Goal: Task Accomplishment & Management: Manage account settings

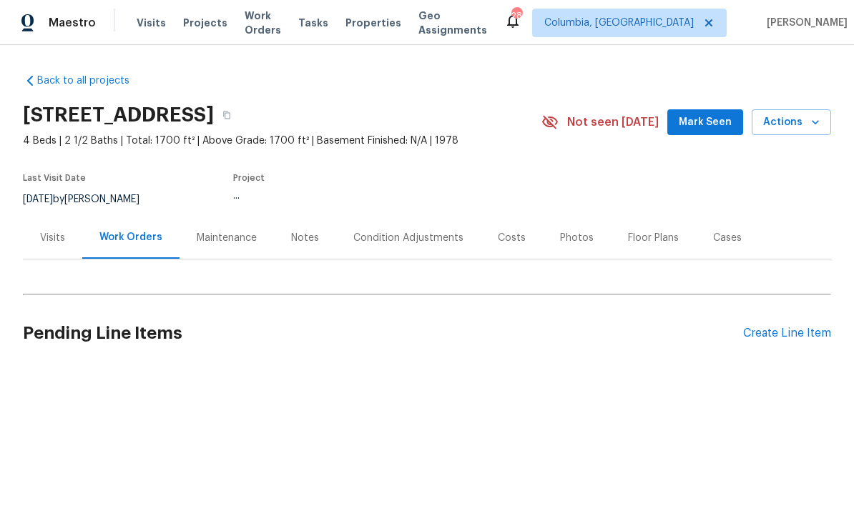
click at [384, 22] on span "Properties" at bounding box center [373, 23] width 56 height 14
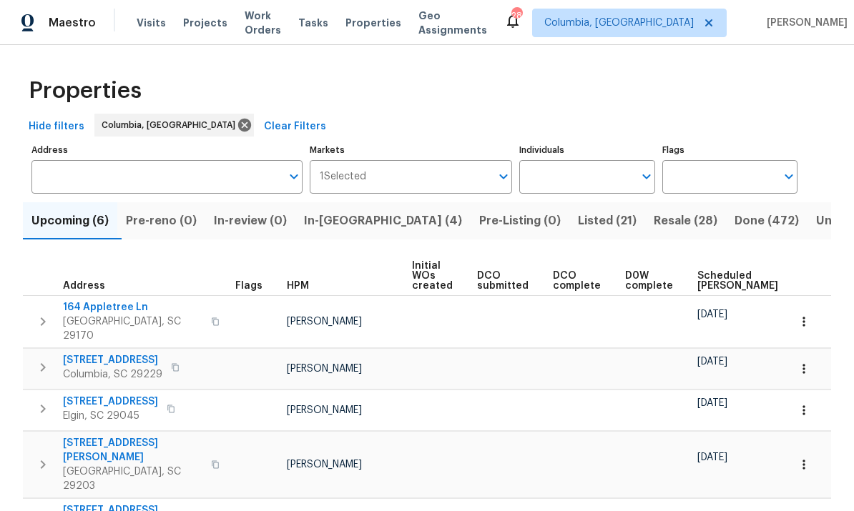
click at [587, 184] on input "Individuals" at bounding box center [576, 177] width 114 height 34
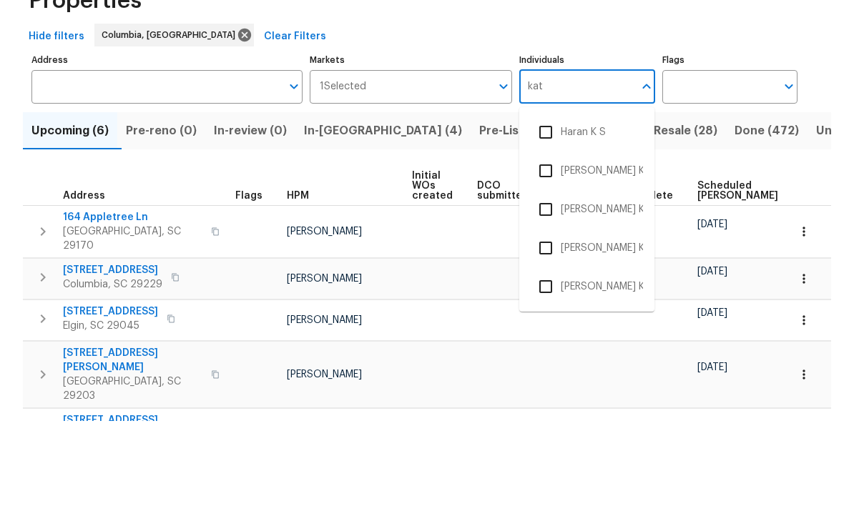
scroll to position [9, 0]
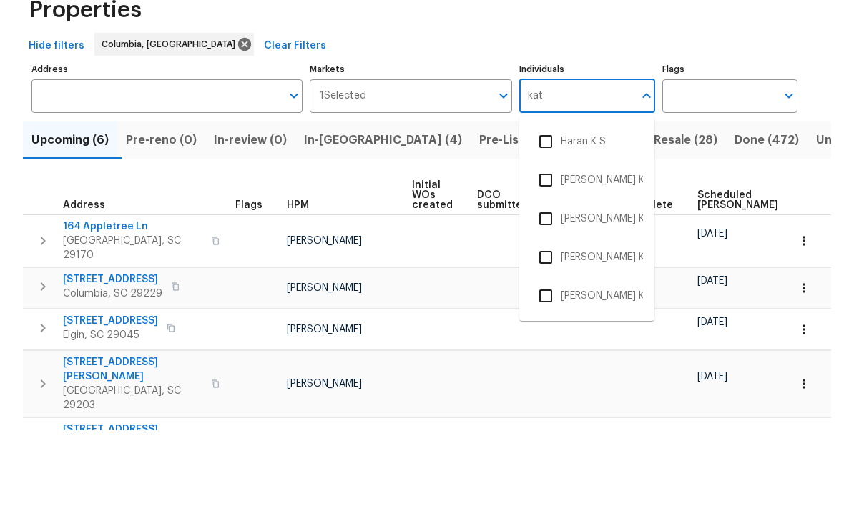
type input "kati"
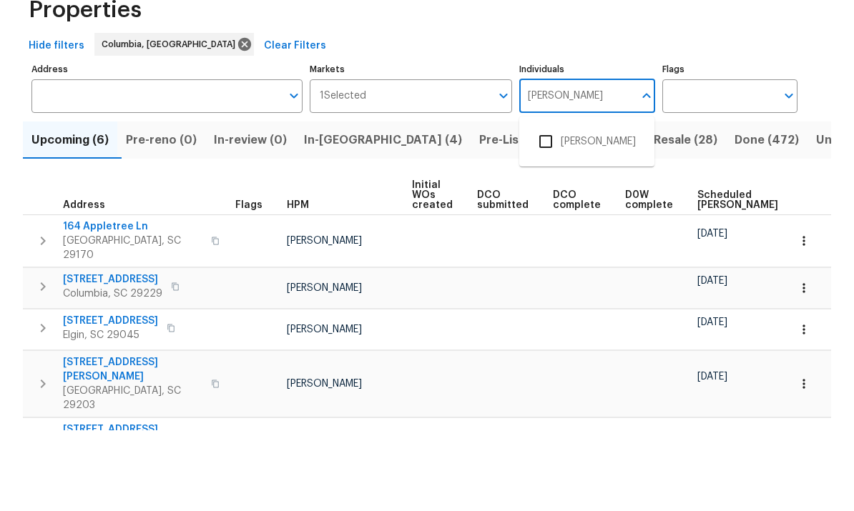
click at [594, 207] on li "[PERSON_NAME]" at bounding box center [587, 222] width 112 height 30
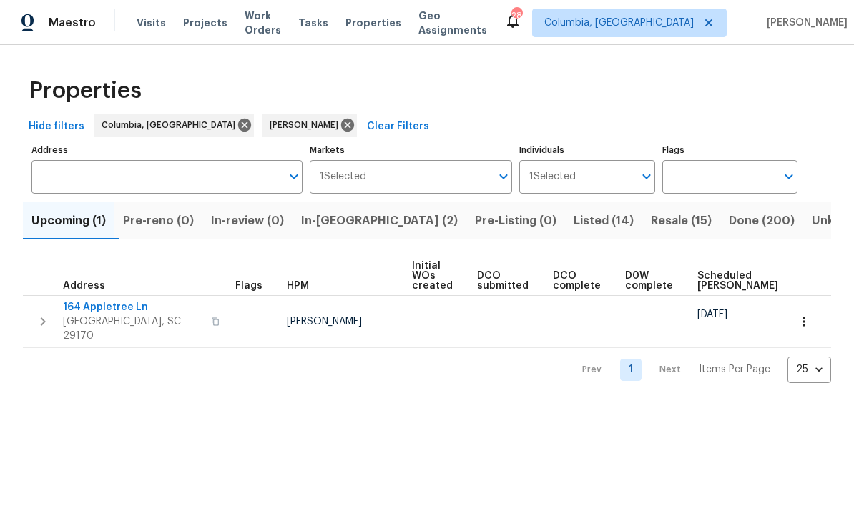
click at [354, 221] on span "In-reno (2)" at bounding box center [379, 221] width 157 height 20
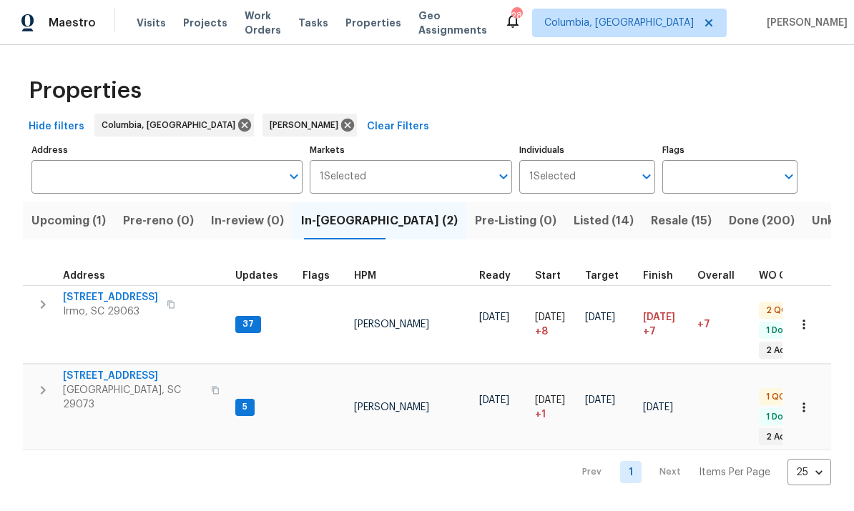
scroll to position [11, 0]
click at [209, 452] on div "Prev 1 Next Items Per Page 25 25 ​" at bounding box center [427, 468] width 808 height 35
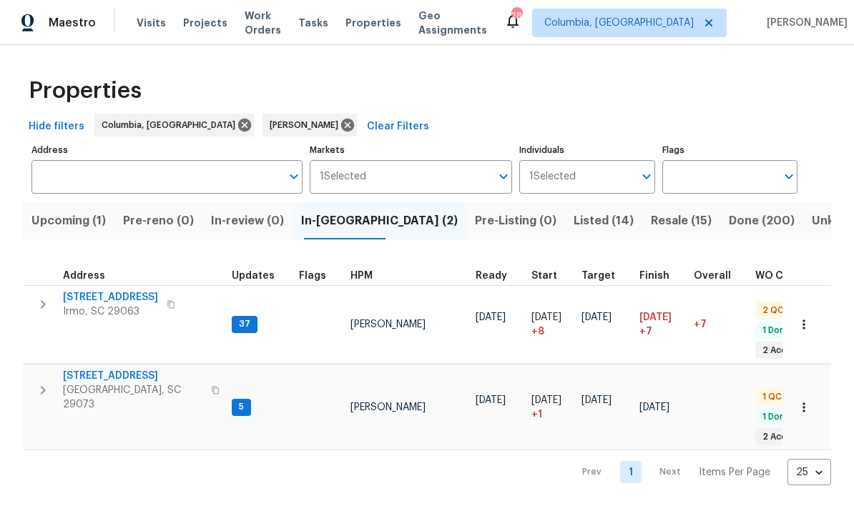
scroll to position [0, 4]
click at [100, 383] on span "[GEOGRAPHIC_DATA], SC 29073" at bounding box center [132, 397] width 139 height 29
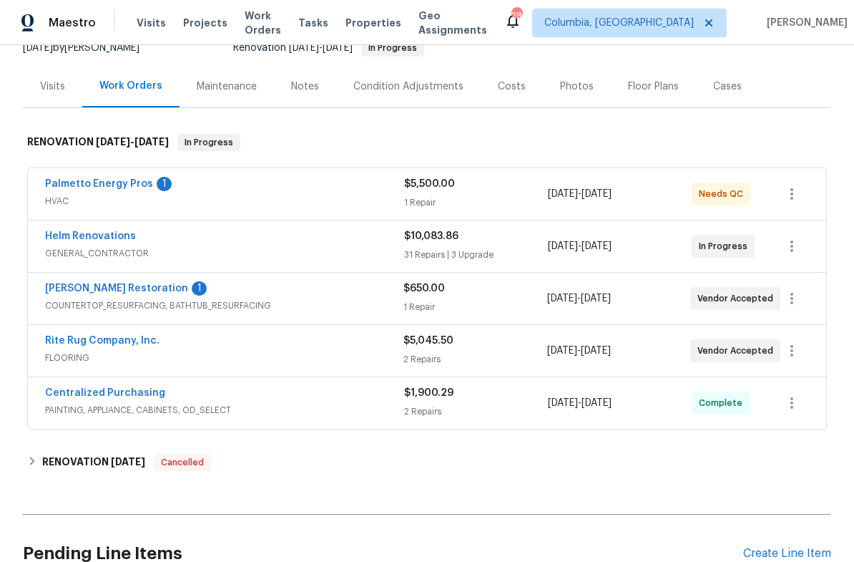
scroll to position [178, 0]
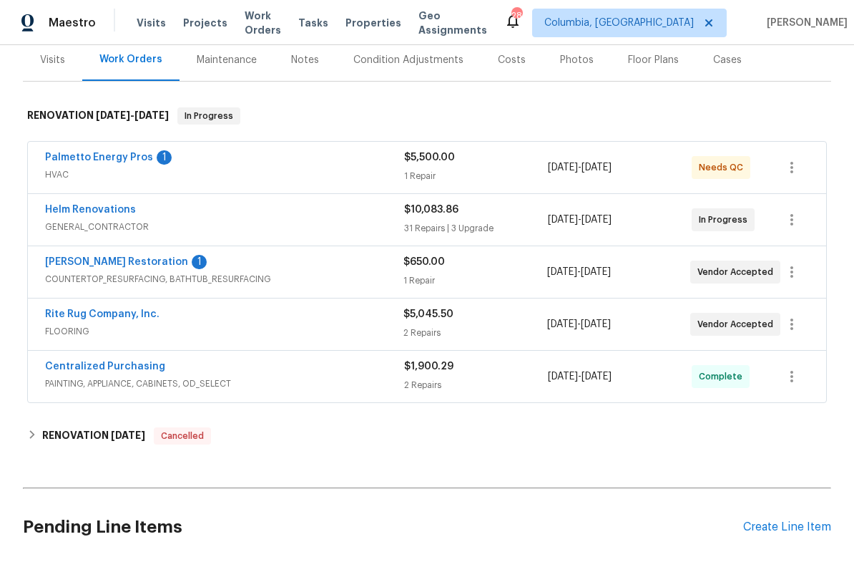
click at [109, 263] on link "[PERSON_NAME] Restoration" at bounding box center [116, 262] width 143 height 10
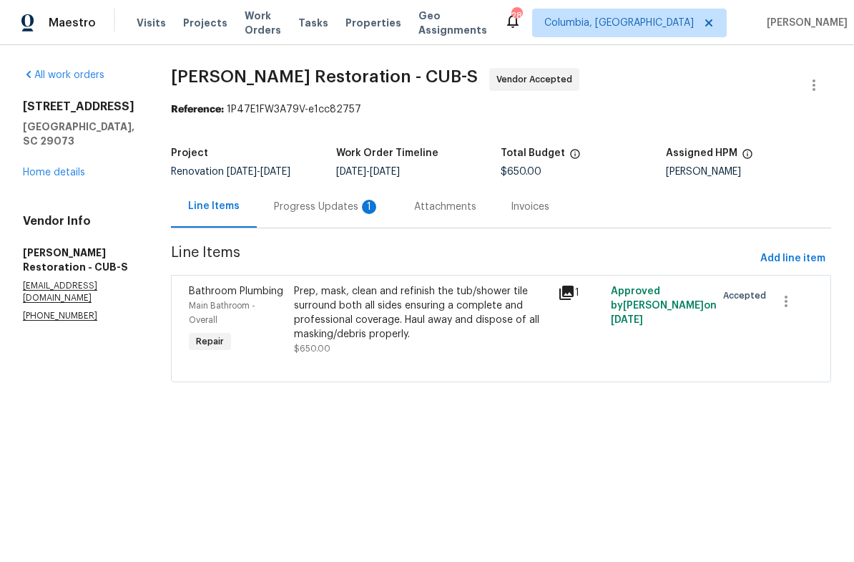
click at [334, 215] on div "Progress Updates 1" at bounding box center [327, 206] width 140 height 42
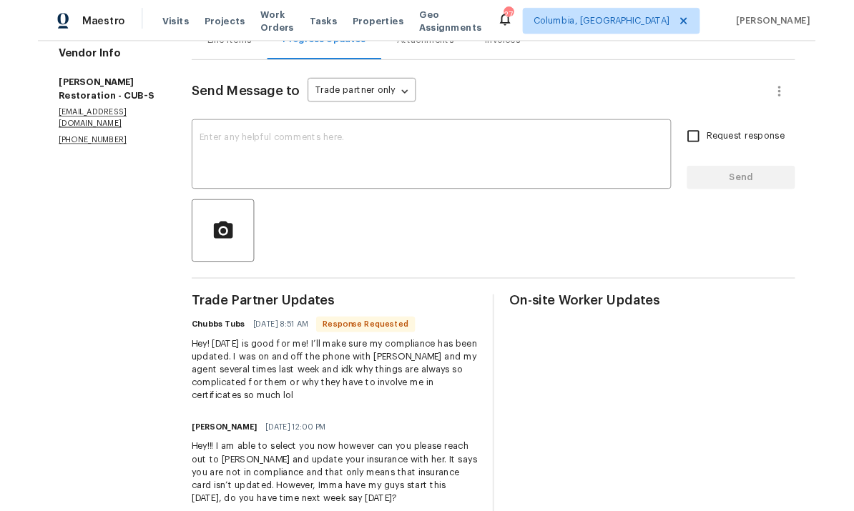
scroll to position [162, 0]
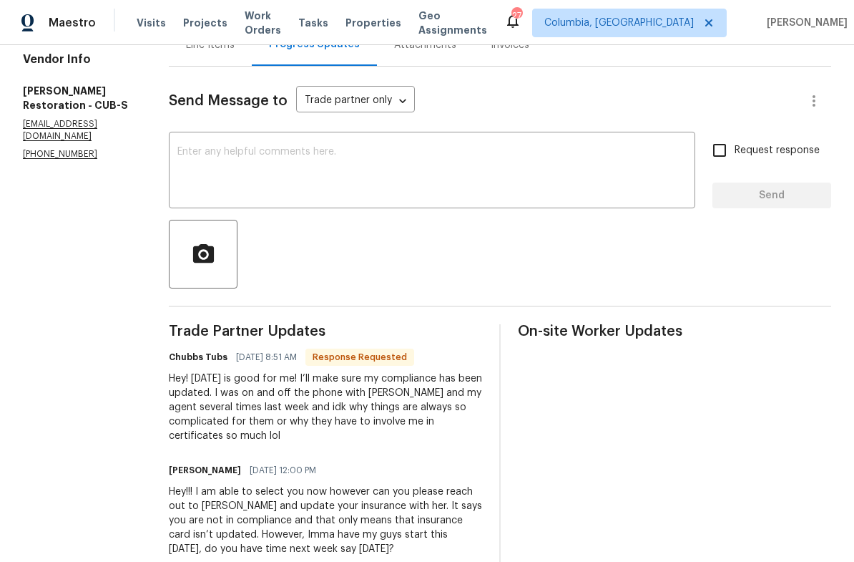
click at [473, 170] on textarea at bounding box center [431, 172] width 509 height 50
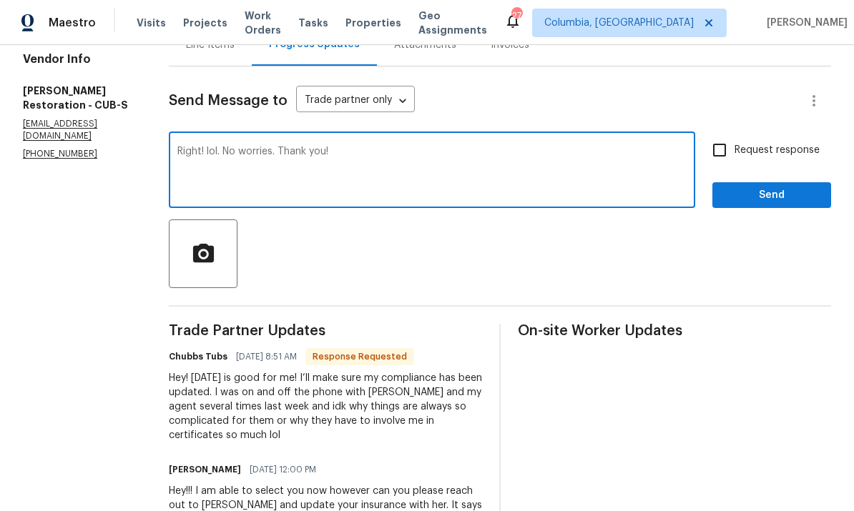
type textarea "Right! lol. No worries. Thank you!"
click at [785, 193] on span "Send" at bounding box center [772, 196] width 96 height 18
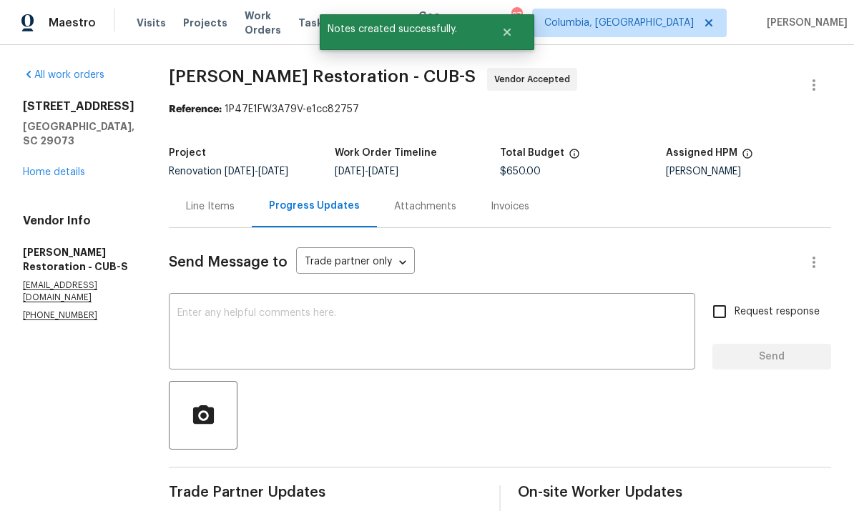
click at [212, 215] on div "Line Items" at bounding box center [210, 206] width 83 height 42
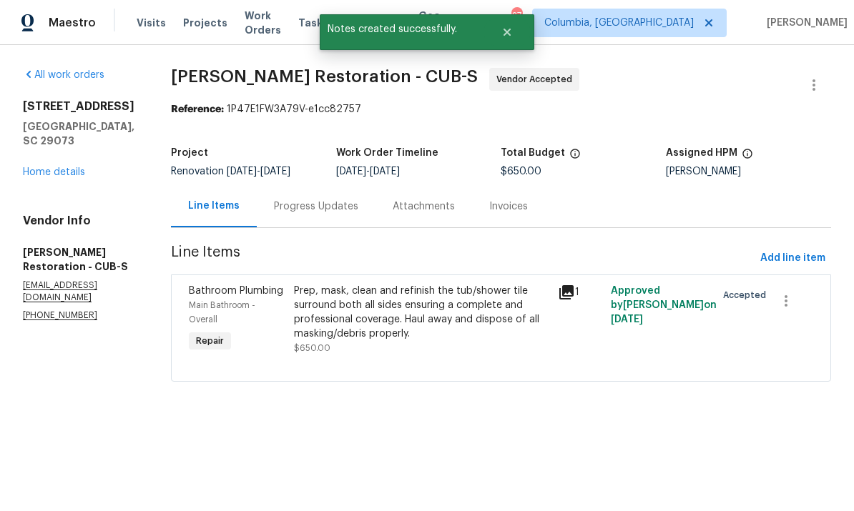
click at [46, 167] on link "Home details" at bounding box center [54, 172] width 62 height 10
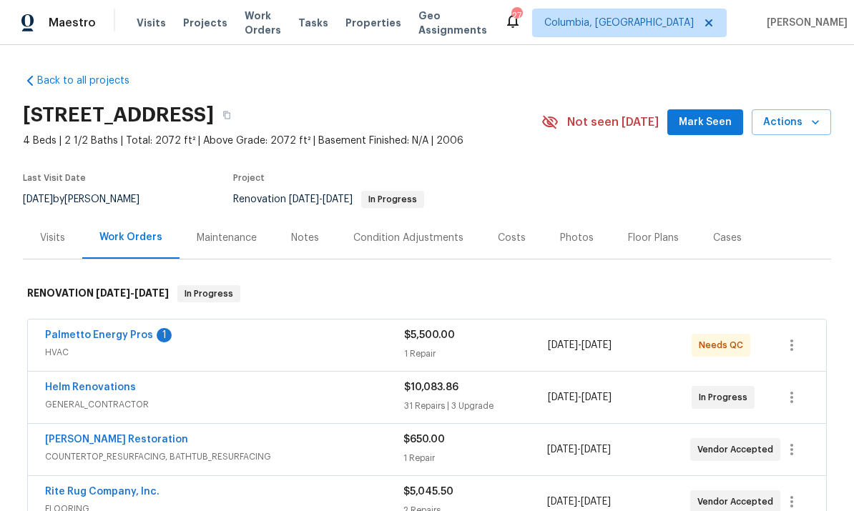
click at [75, 333] on link "Palmetto Energy Pros" at bounding box center [99, 335] width 108 height 10
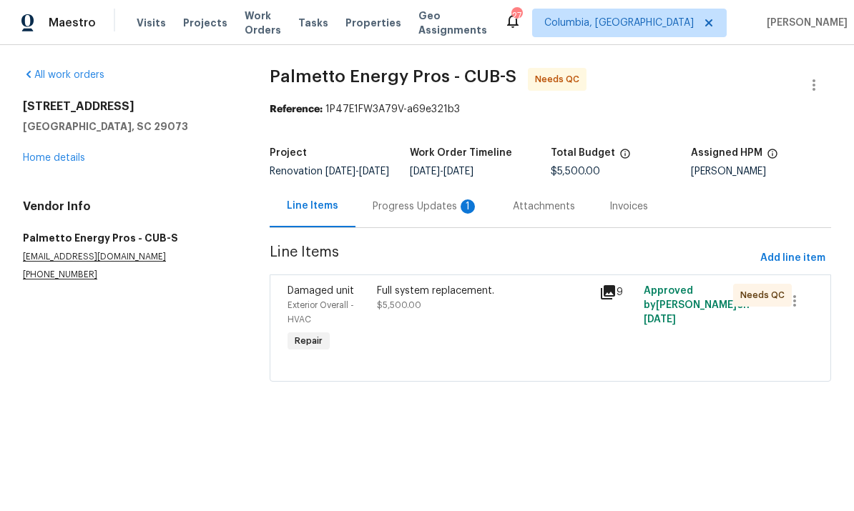
click at [408, 212] on div "Progress Updates 1" at bounding box center [426, 207] width 106 height 14
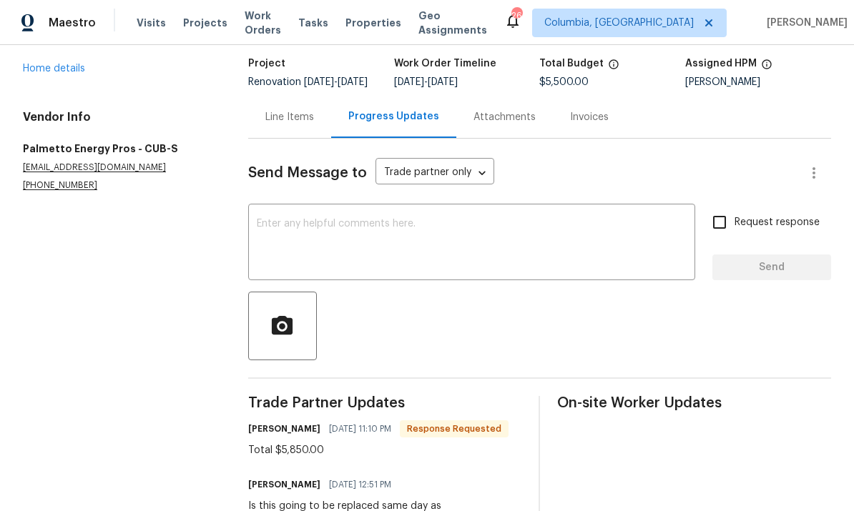
scroll to position [90, 0]
click at [295, 137] on div "Line Items" at bounding box center [289, 116] width 83 height 42
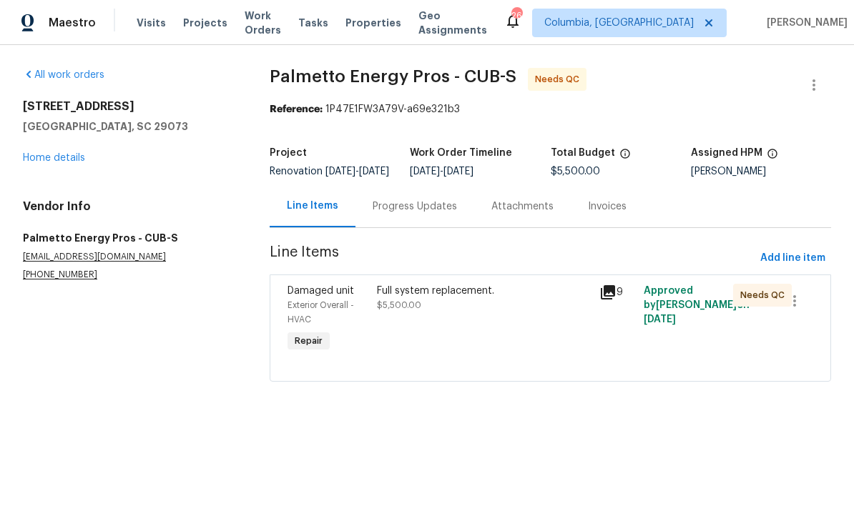
click at [422, 328] on div "Full system replacement. $5,500.00" at bounding box center [484, 320] width 222 height 80
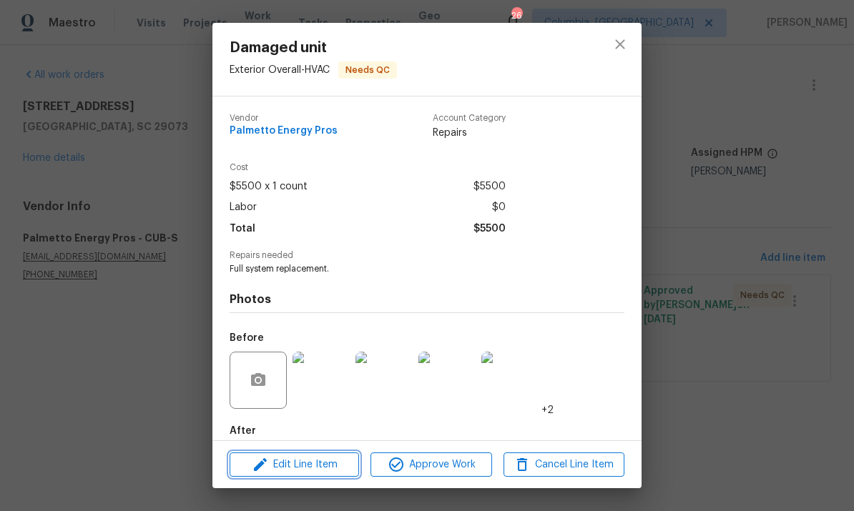
click at [332, 465] on span "Edit Line Item" at bounding box center [294, 465] width 121 height 18
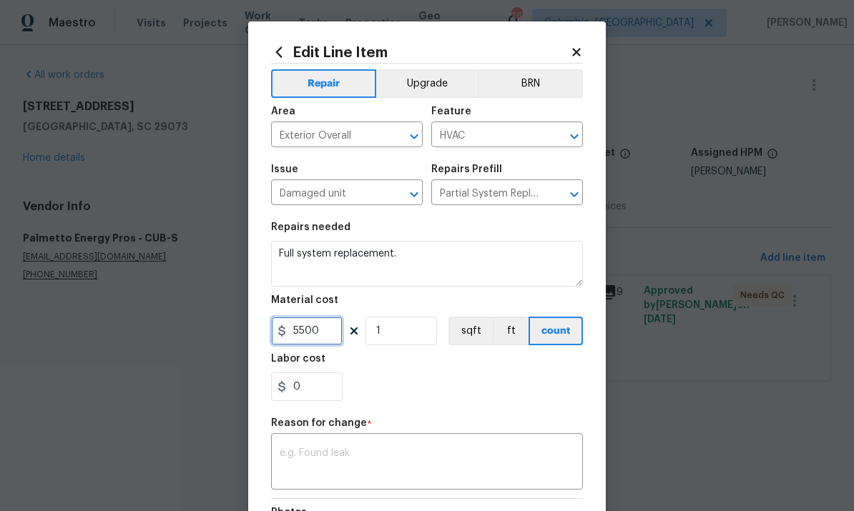
click at [323, 331] on input "5500" at bounding box center [307, 331] width 72 height 29
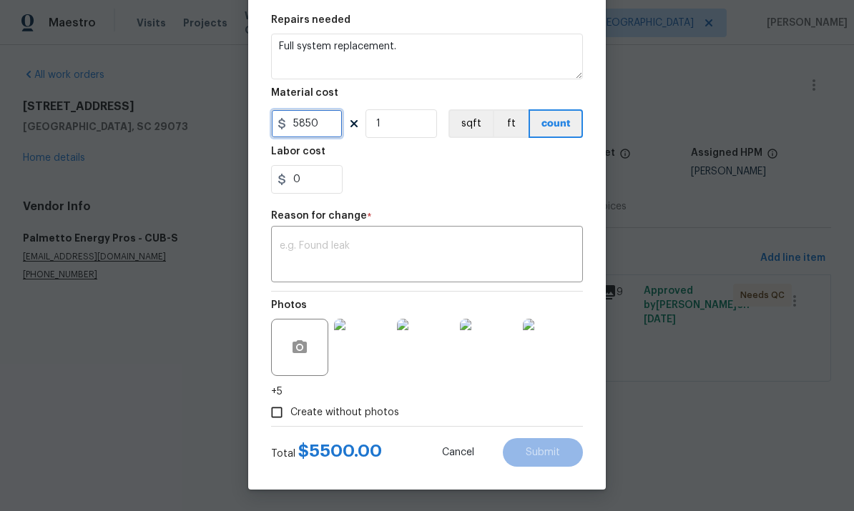
scroll to position [210, 0]
type input "5850"
click at [421, 260] on textarea at bounding box center [427, 256] width 295 height 30
click at [420, 260] on textarea at bounding box center [427, 256] width 295 height 30
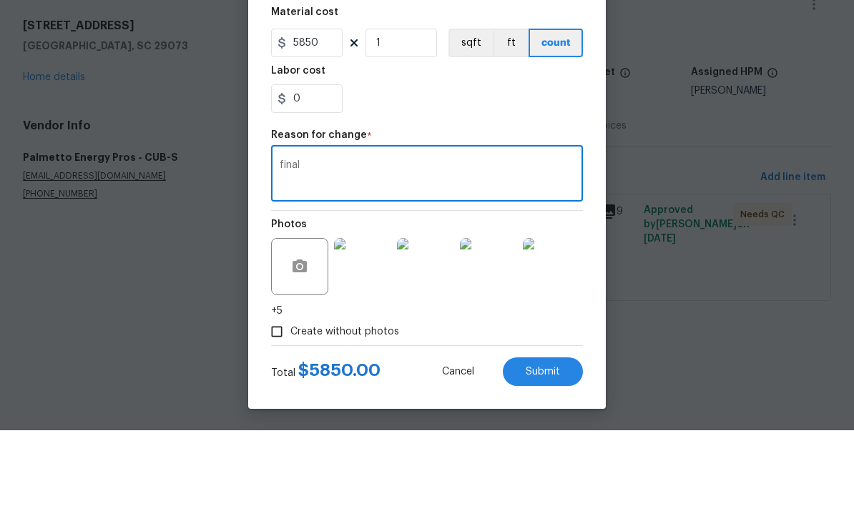
type textarea "final"
click at [527, 438] on button "Submit" at bounding box center [543, 452] width 80 height 29
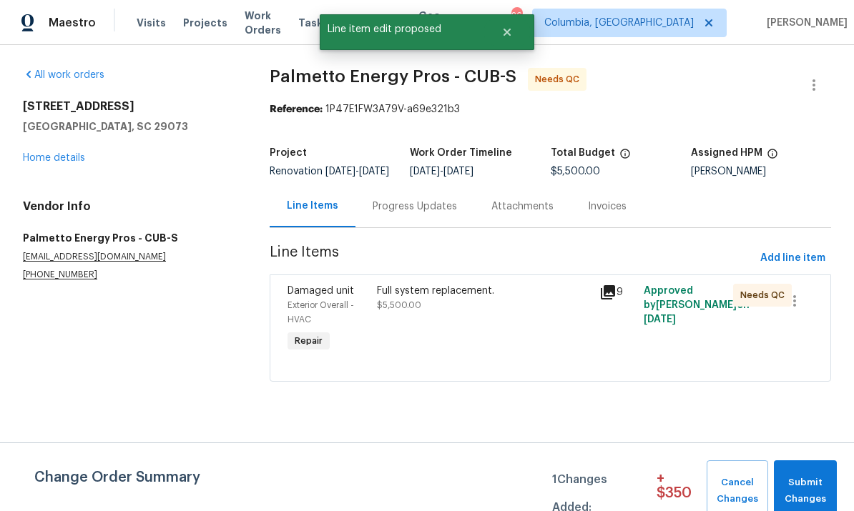
scroll to position [0, 0]
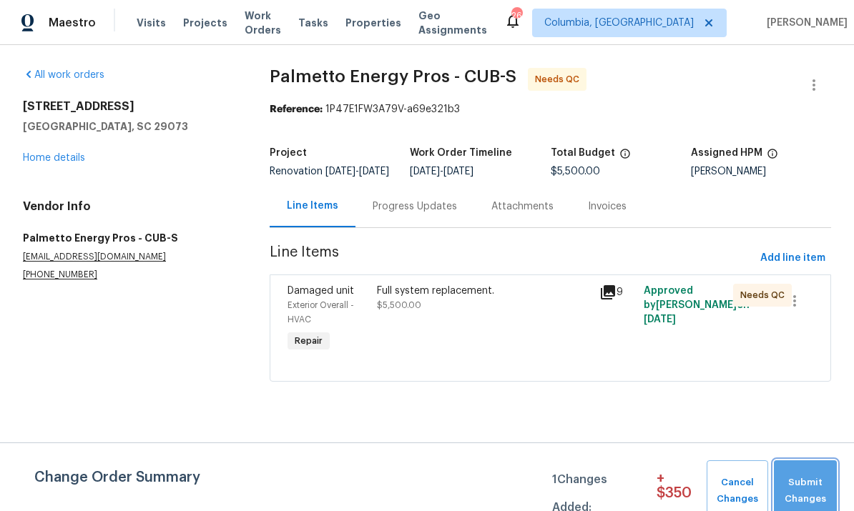
click at [808, 488] on span "Submit Changes" at bounding box center [805, 491] width 49 height 33
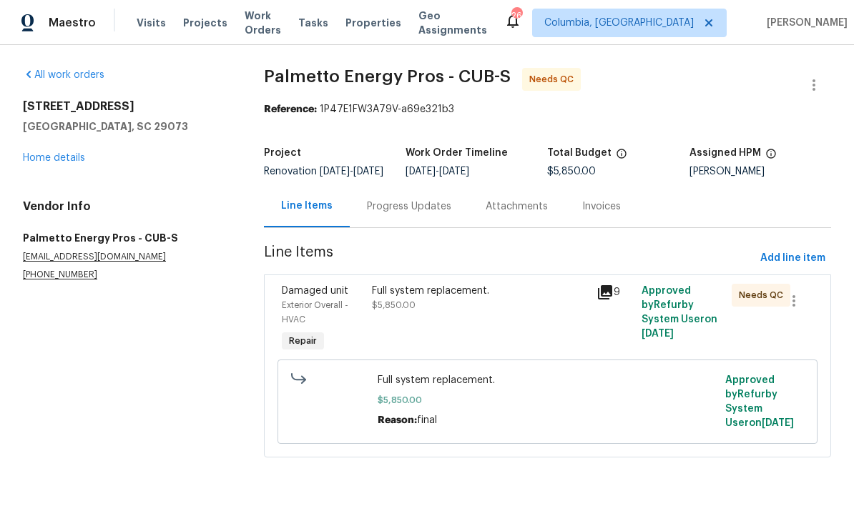
click at [474, 333] on div "Full system replacement. $5,850.00" at bounding box center [480, 320] width 225 height 80
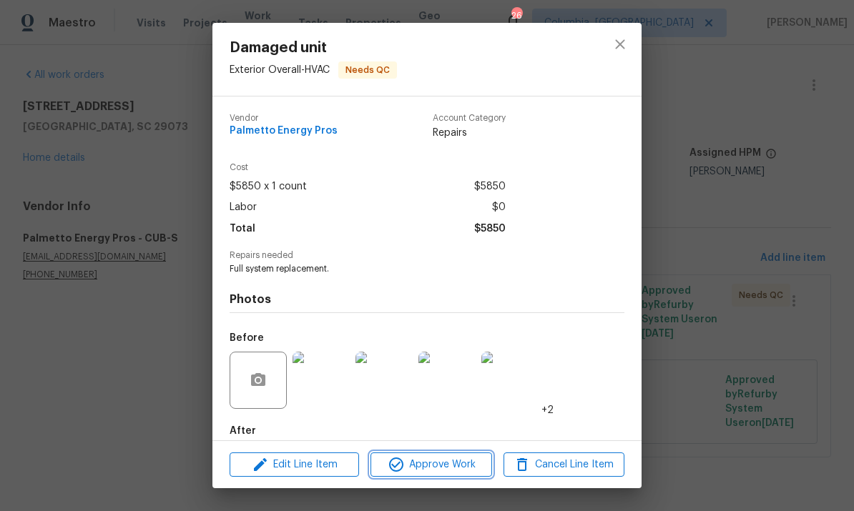
click at [455, 460] on span "Approve Work" at bounding box center [431, 465] width 112 height 18
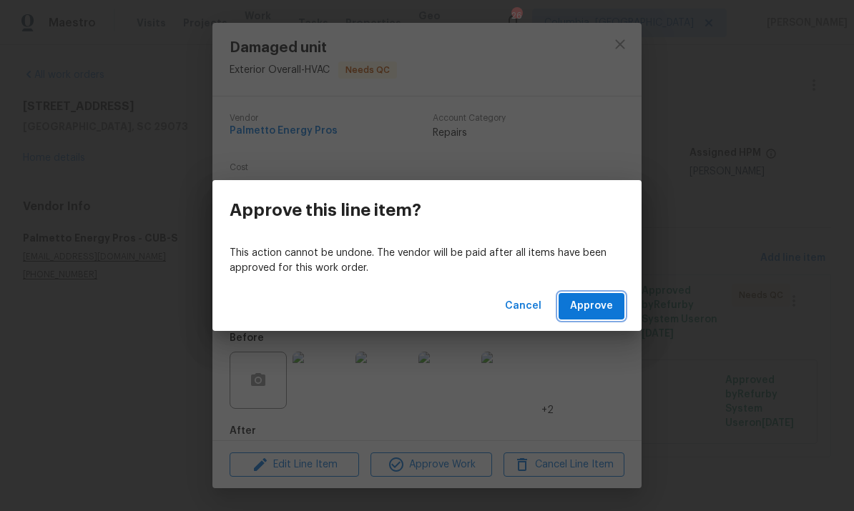
click at [609, 310] on span "Approve" at bounding box center [591, 307] width 43 height 18
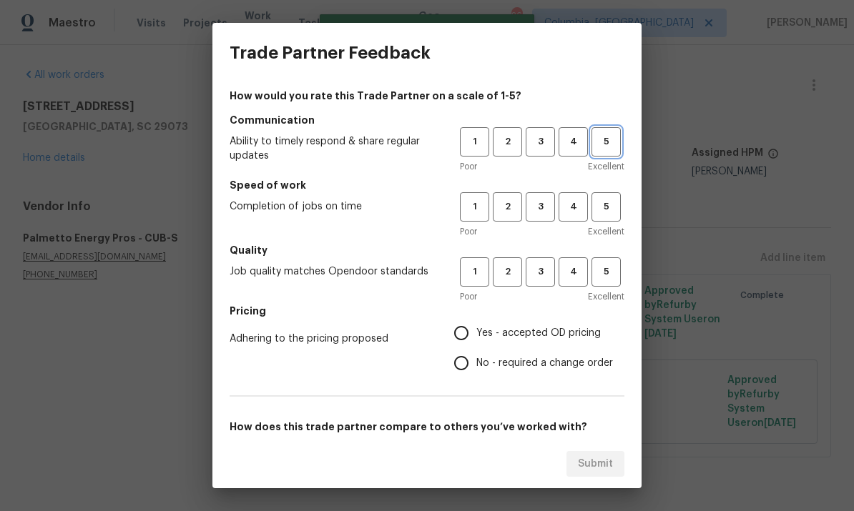
click at [602, 142] on span "5" at bounding box center [606, 142] width 26 height 16
click at [604, 220] on button "5" at bounding box center [606, 206] width 29 height 29
click at [609, 268] on span "5" at bounding box center [606, 272] width 26 height 16
click at [476, 335] on input "Yes - accepted OD pricing" at bounding box center [461, 333] width 30 height 30
radio input "true"
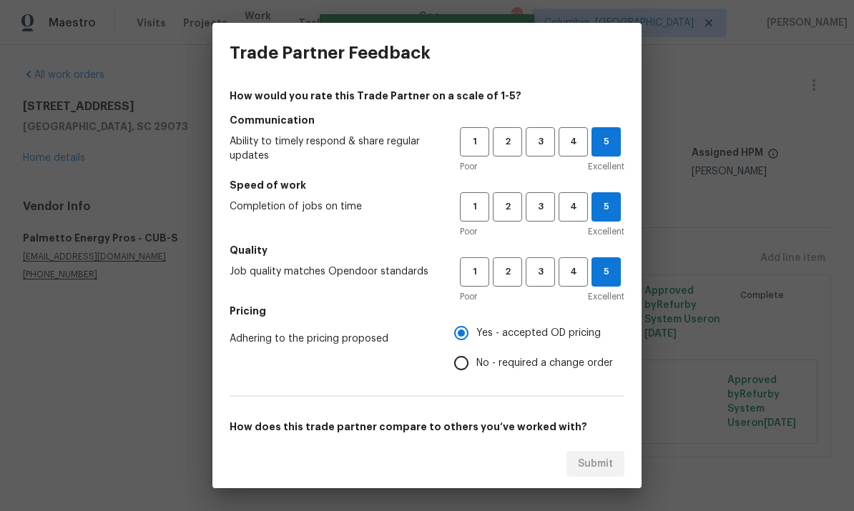
click at [459, 373] on input "No - required a change order" at bounding box center [461, 363] width 30 height 30
radio input "true"
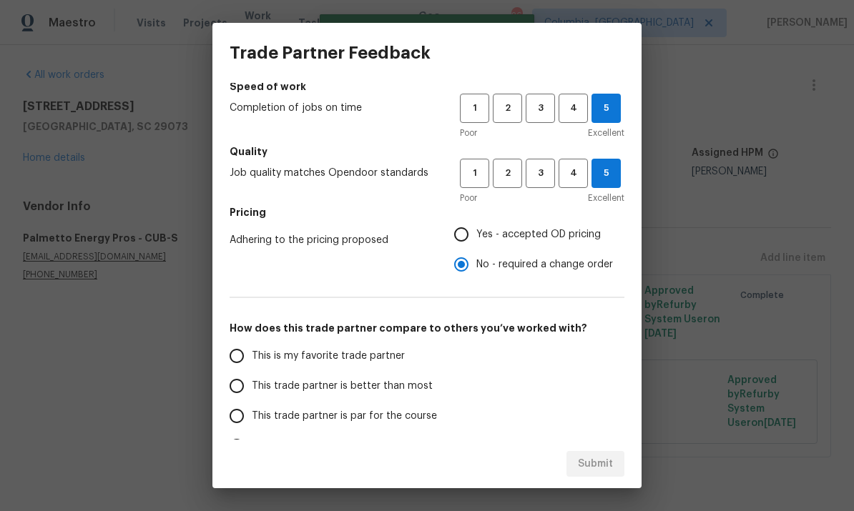
scroll to position [102, 0]
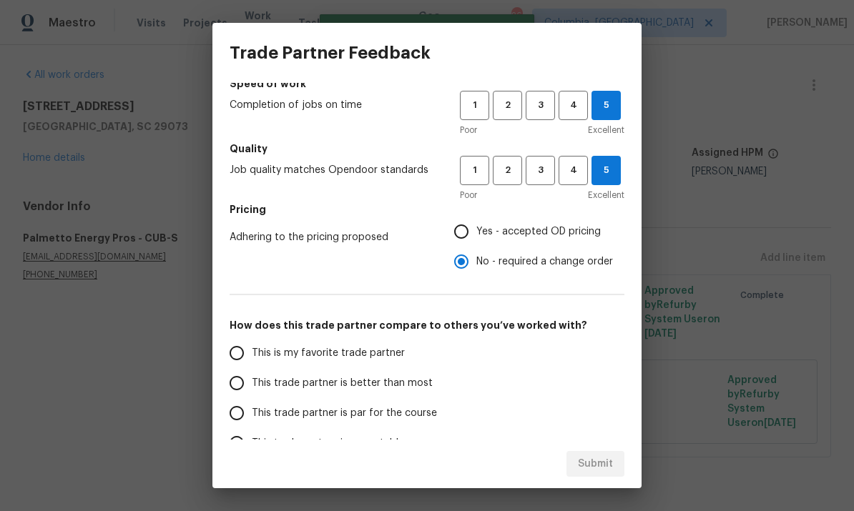
click at [240, 353] on input "This is my favorite trade partner" at bounding box center [237, 353] width 30 height 30
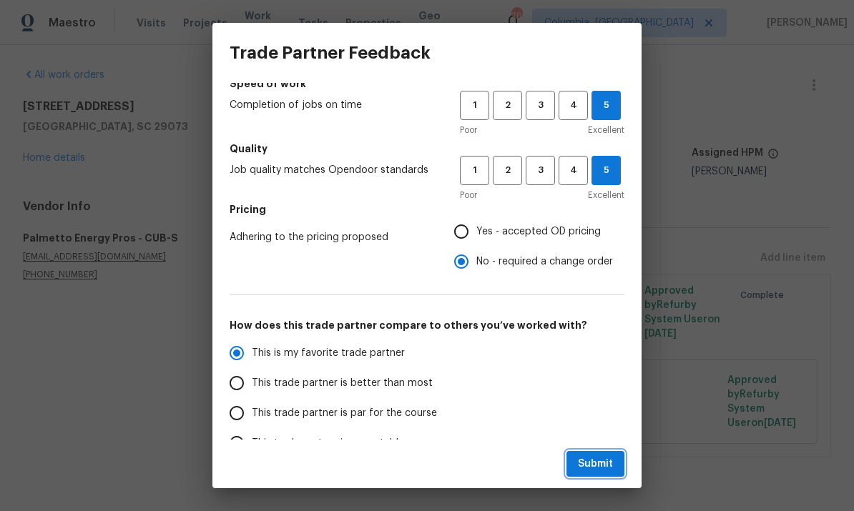
click at [592, 464] on span "Submit" at bounding box center [595, 465] width 35 height 18
radio input "true"
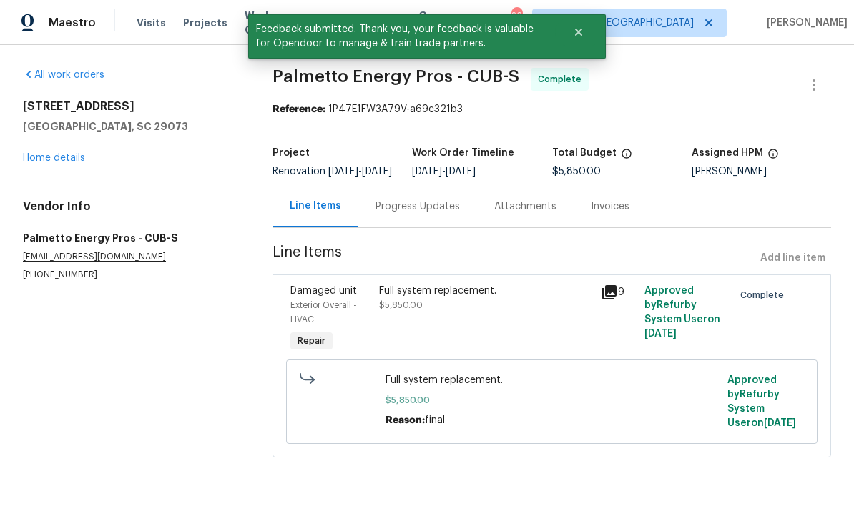
click at [56, 162] on link "Home details" at bounding box center [54, 158] width 62 height 10
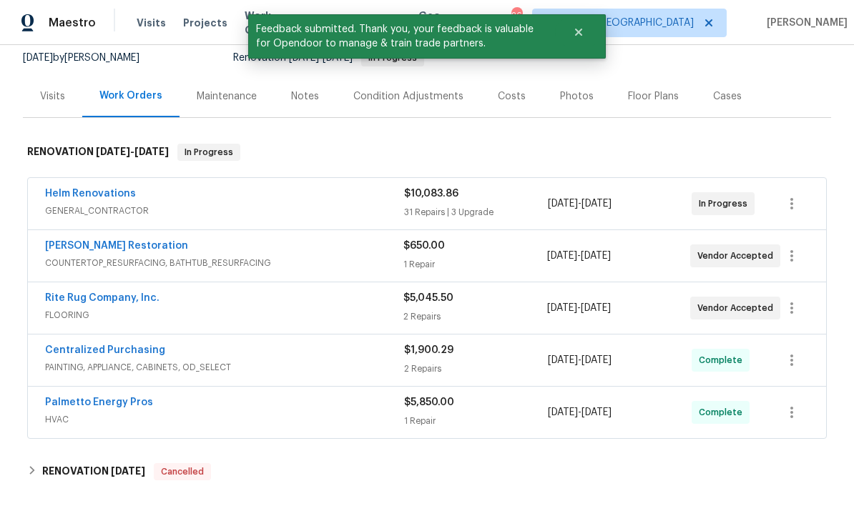
scroll to position [144, 0]
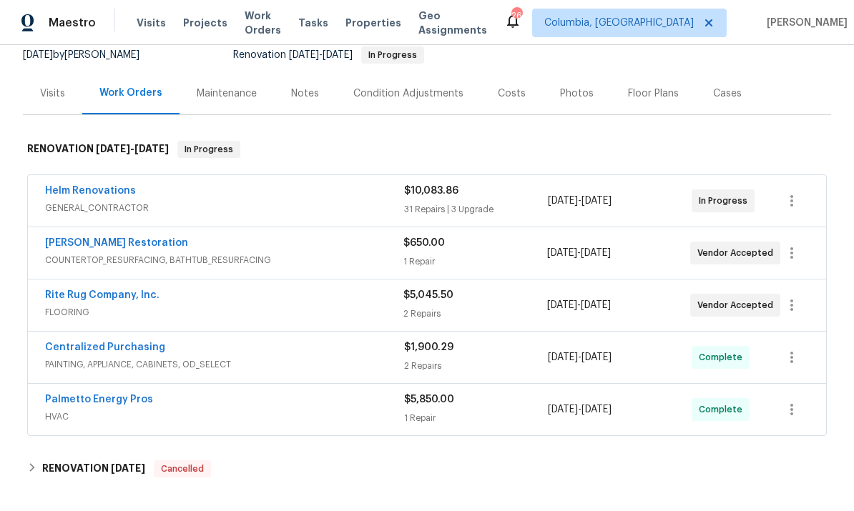
click at [120, 298] on link "Rite Rug Company, Inc." at bounding box center [102, 295] width 114 height 10
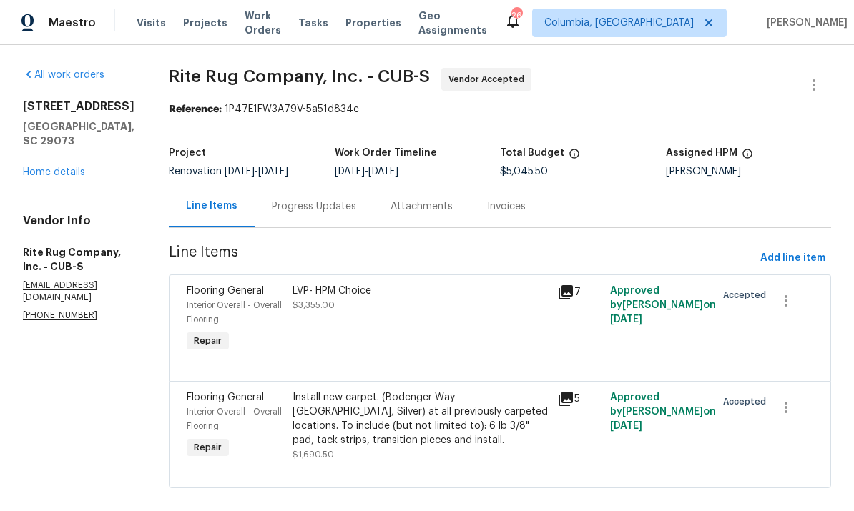
click at [307, 202] on div "Progress Updates" at bounding box center [314, 207] width 84 height 14
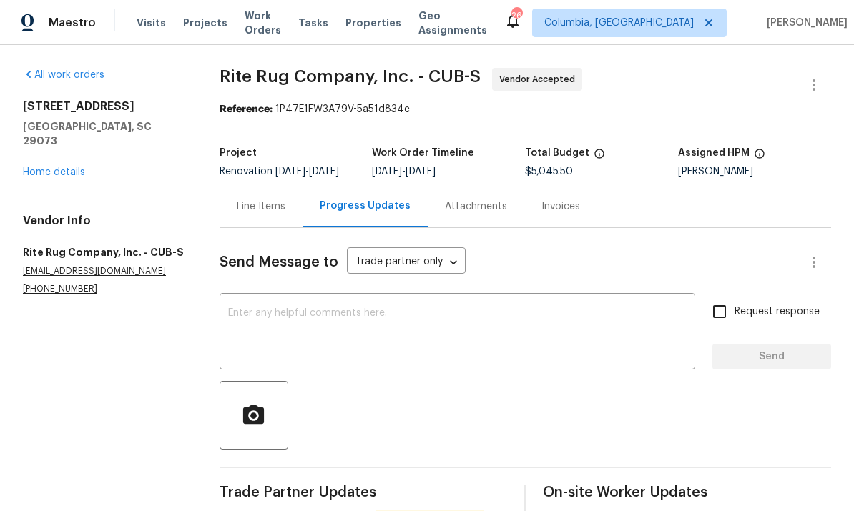
click at [359, 320] on textarea at bounding box center [457, 333] width 459 height 50
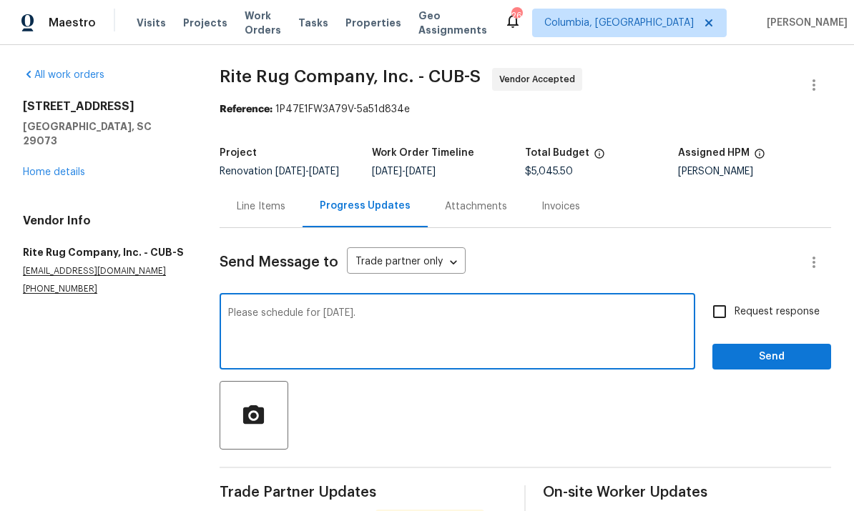
type textarea "Please schedule for [DATE]."
click at [770, 366] on span "Send" at bounding box center [772, 357] width 96 height 18
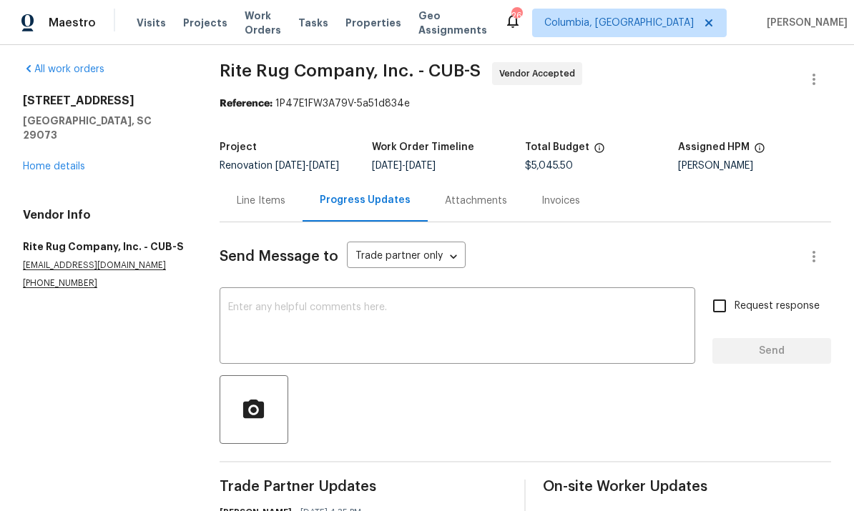
scroll to position [7, 0]
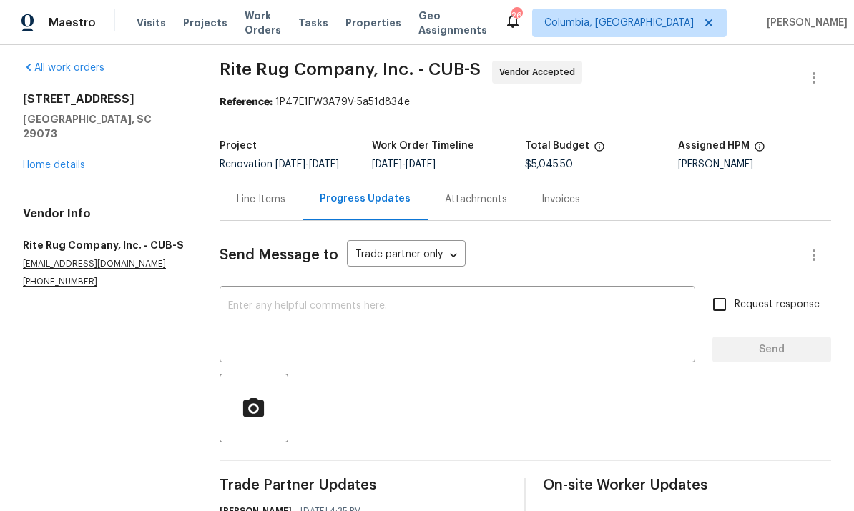
click at [246, 207] on div "Line Items" at bounding box center [261, 199] width 49 height 14
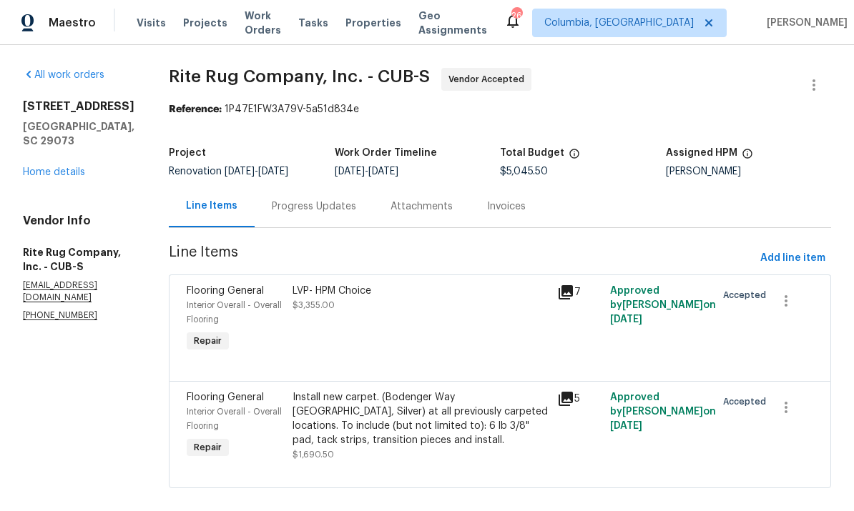
click at [318, 320] on div "LVP- HPM Choice $3,355.00" at bounding box center [420, 320] width 265 height 80
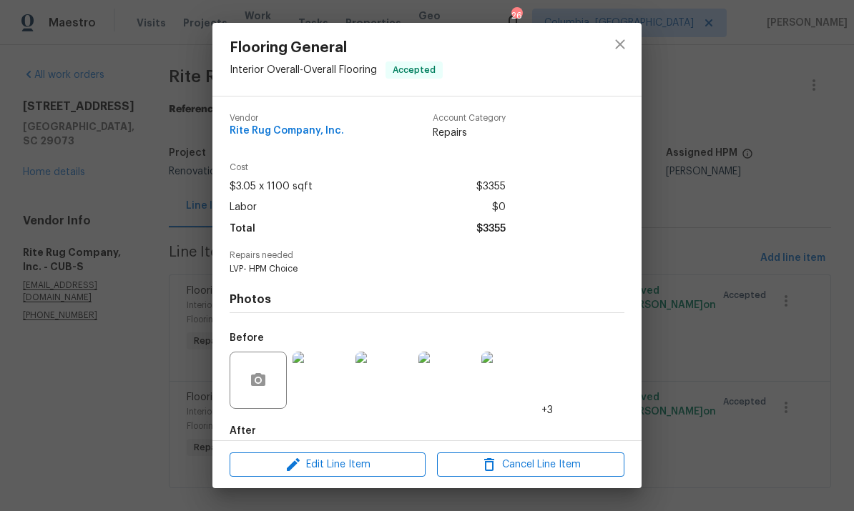
click at [319, 374] on img at bounding box center [321, 380] width 57 height 57
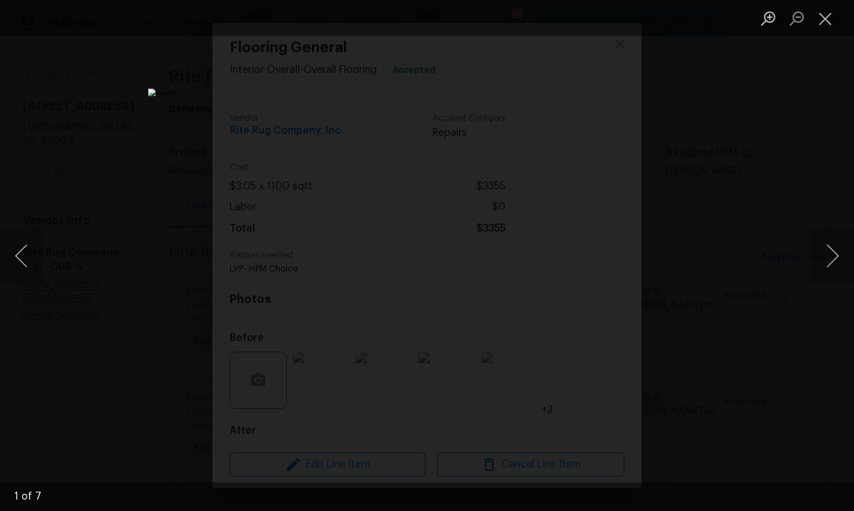
click at [830, 16] on button "Close lightbox" at bounding box center [825, 18] width 29 height 25
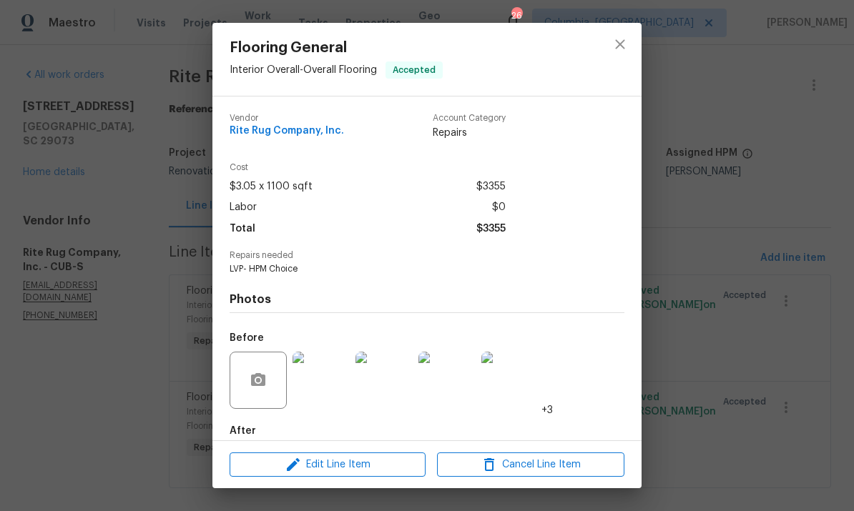
click at [374, 391] on img at bounding box center [384, 380] width 57 height 57
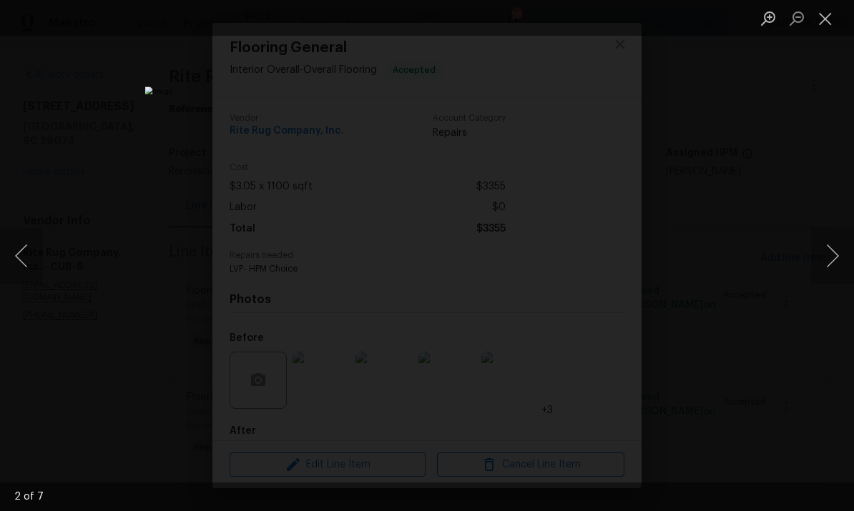
click at [834, 20] on button "Close lightbox" at bounding box center [825, 18] width 29 height 25
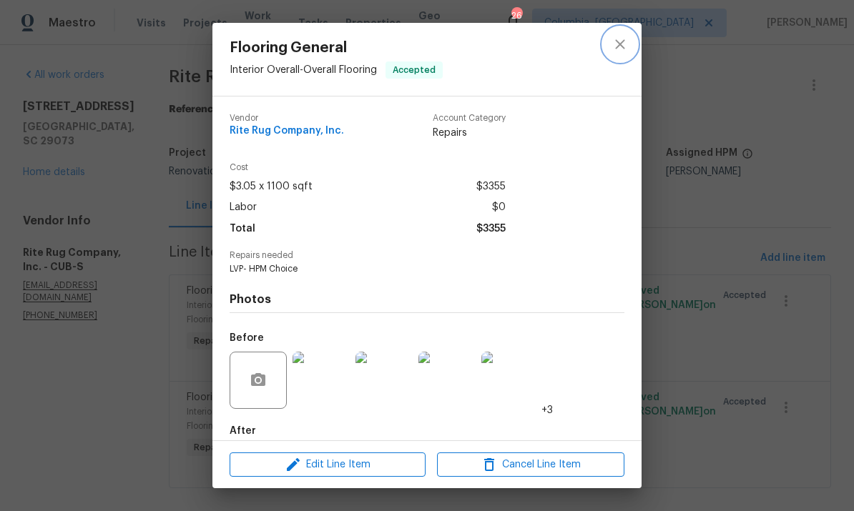
click at [623, 40] on icon "close" at bounding box center [620, 44] width 17 height 17
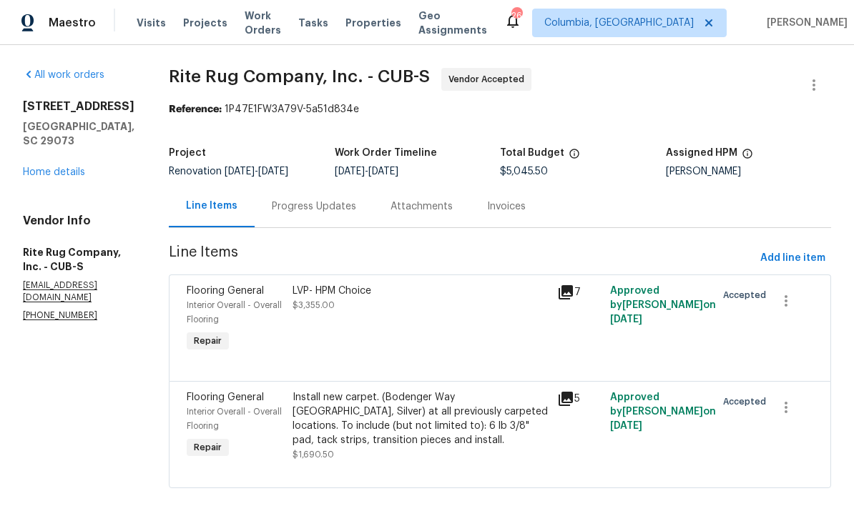
scroll to position [20, 0]
click at [398, 426] on div "Install new carpet. (Bodenger Way [GEOGRAPHIC_DATA], Silver) at all previously …" at bounding box center [421, 419] width 256 height 57
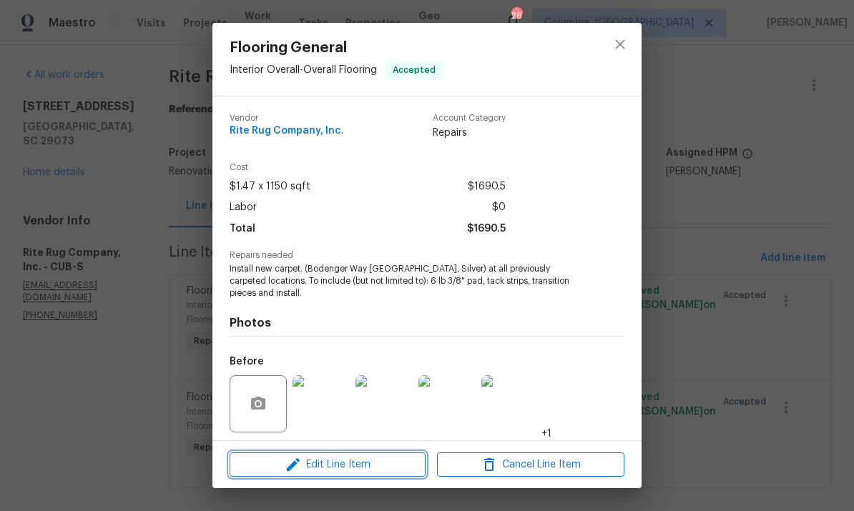
click at [345, 469] on span "Edit Line Item" at bounding box center [327, 465] width 187 height 18
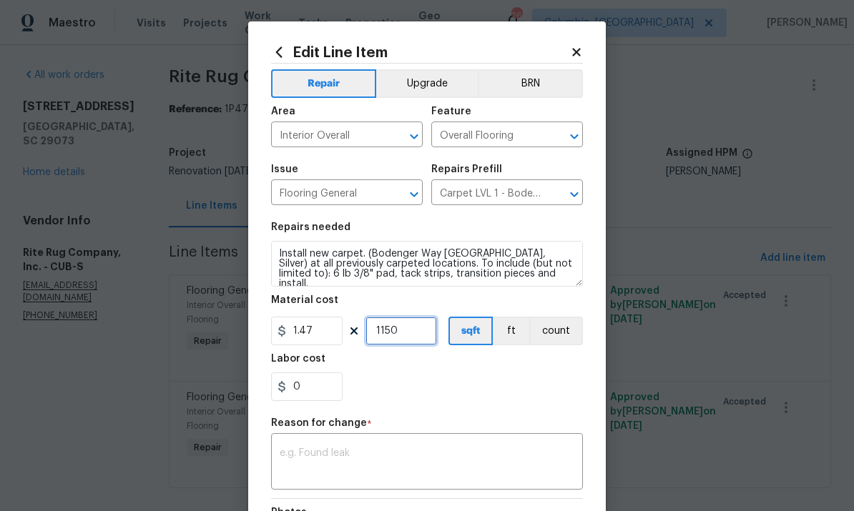
click at [417, 335] on input "1150" at bounding box center [402, 331] width 72 height 29
click at [308, 377] on input "0" at bounding box center [307, 387] width 72 height 29
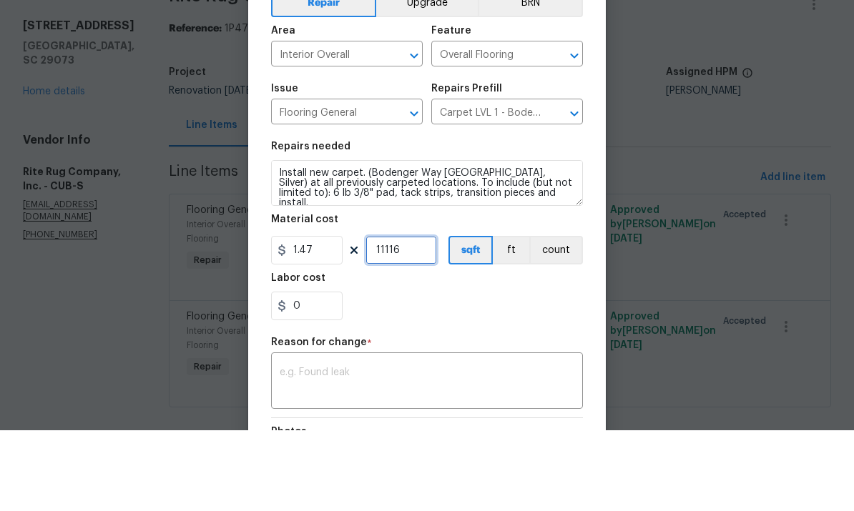
click at [383, 317] on input "11116" at bounding box center [402, 331] width 72 height 29
type input "1116"
click at [325, 373] on input "0" at bounding box center [307, 387] width 72 height 29
type input "75"
click at [411, 448] on textarea at bounding box center [427, 463] width 295 height 30
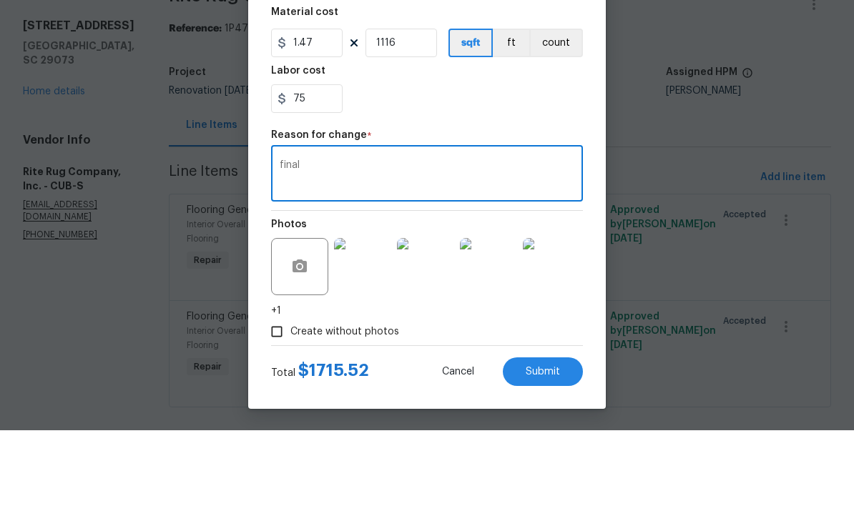
scroll to position [210, 0]
type textarea "final"
click at [548, 448] on span "Submit" at bounding box center [543, 453] width 34 height 11
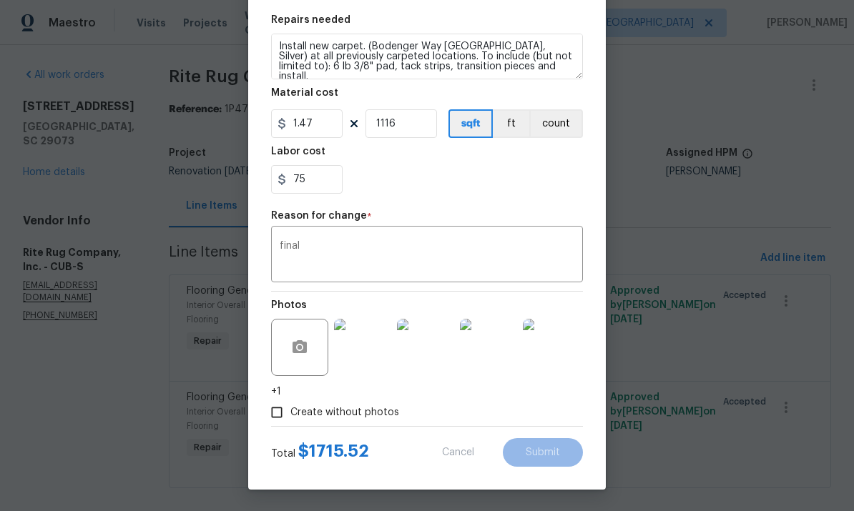
type input "1150"
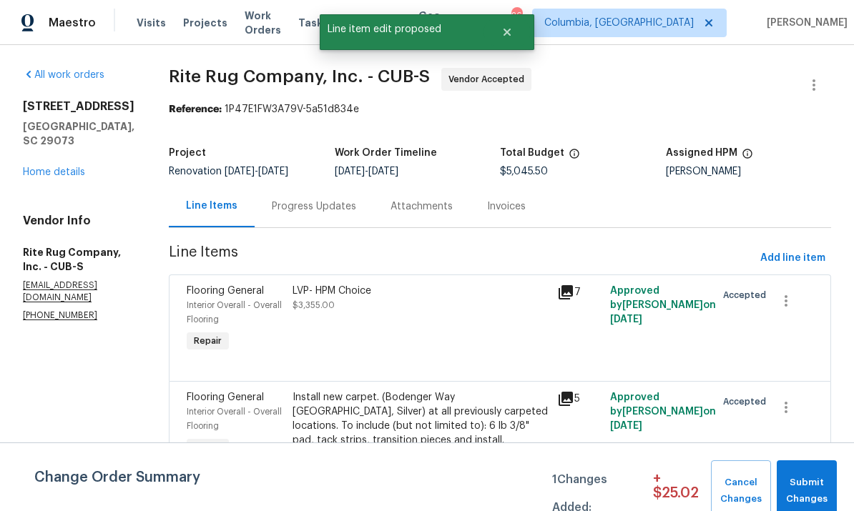
scroll to position [0, 0]
click at [800, 489] on span "Submit Changes" at bounding box center [807, 491] width 46 height 33
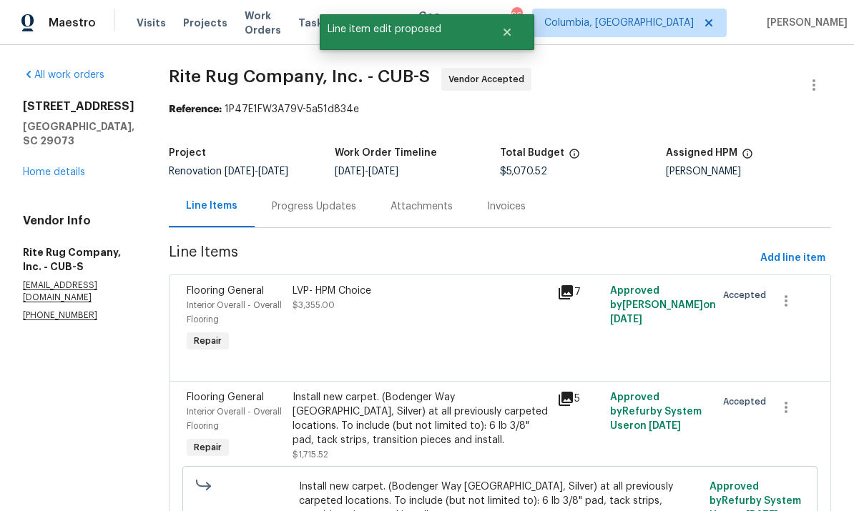
click at [450, 306] on div "LVP- HPM Choice $3,355.00" at bounding box center [420, 320] width 265 height 80
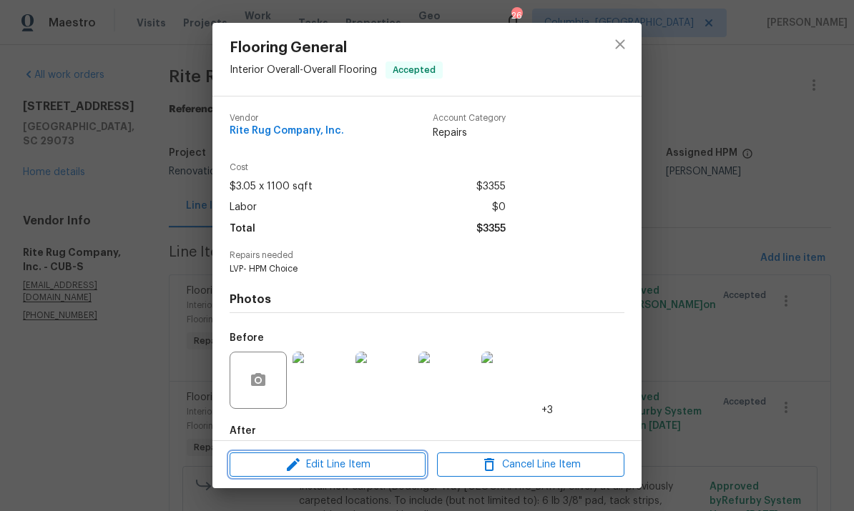
click at [379, 468] on span "Edit Line Item" at bounding box center [327, 465] width 187 height 18
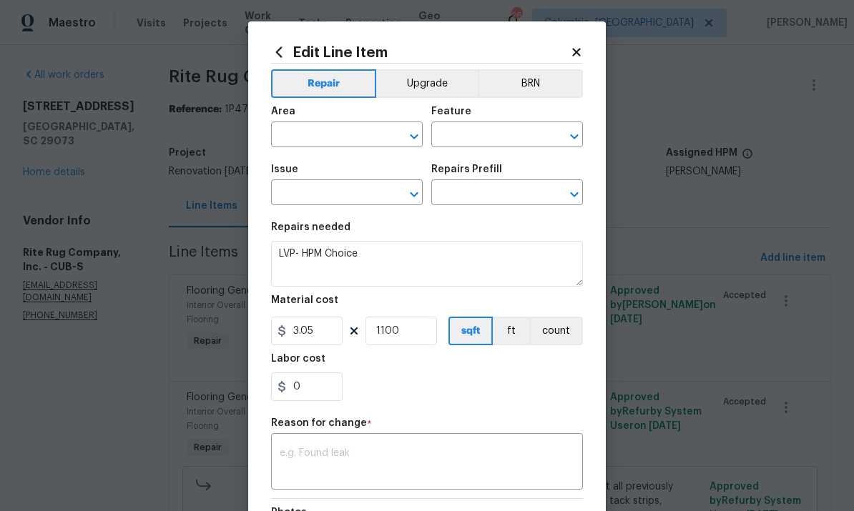
type input "Interior Overall"
type input "Overall Flooring"
type input "Flooring General"
type input "Vinyl Plank LVL 1 - Knighton (Beige) $3.05"
click at [317, 386] on input "0" at bounding box center [307, 387] width 72 height 29
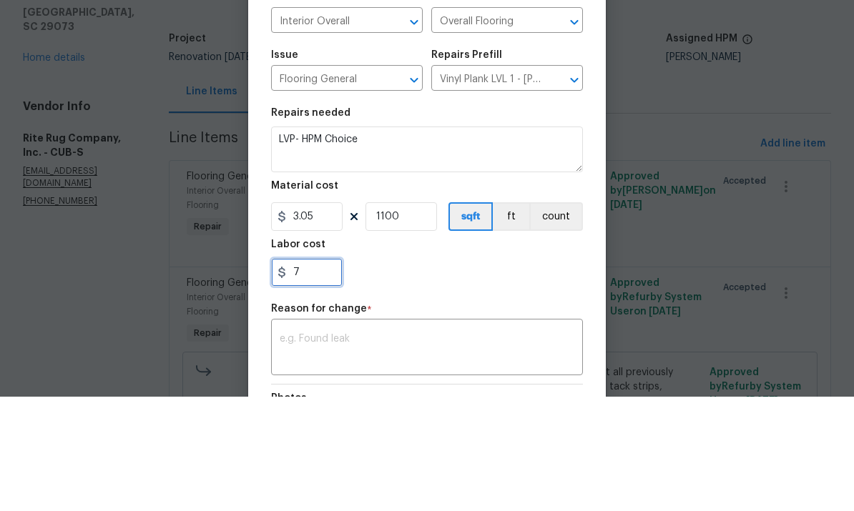
scroll to position [54, 0]
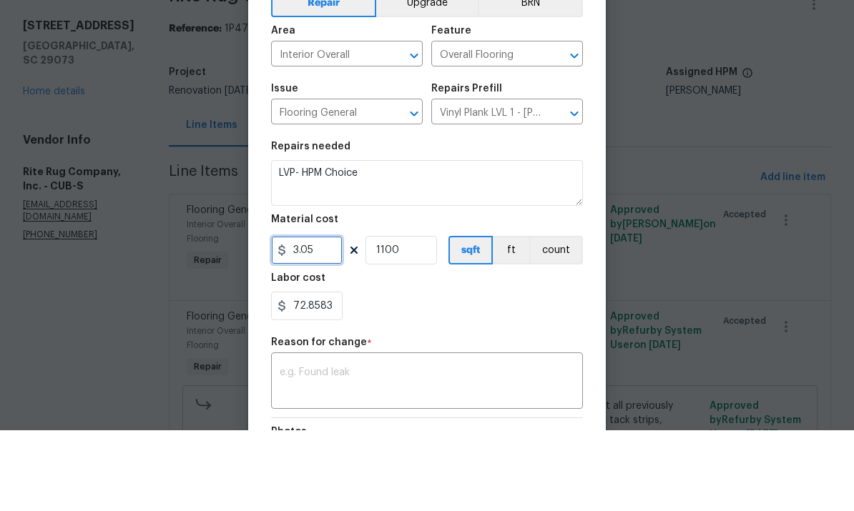
click at [315, 317] on input "3.05" at bounding box center [307, 331] width 72 height 29
type input "72.86"
type input "0"
click at [386, 448] on textarea at bounding box center [427, 463] width 295 height 30
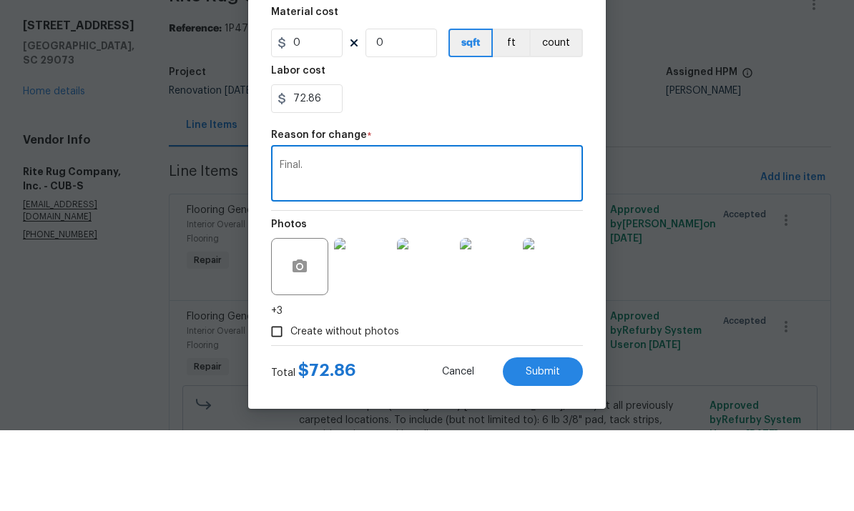
type textarea "Final."
click at [536, 438] on button "Submit" at bounding box center [543, 452] width 80 height 29
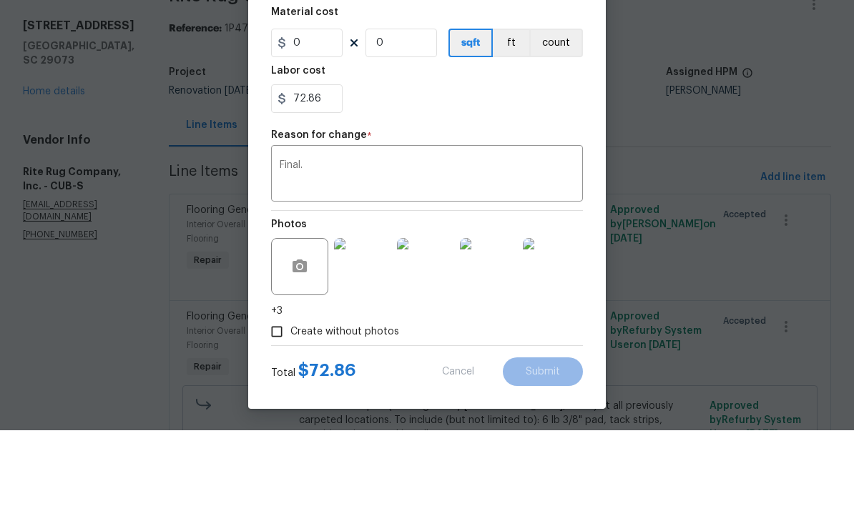
type input "1100"
type input "3.05"
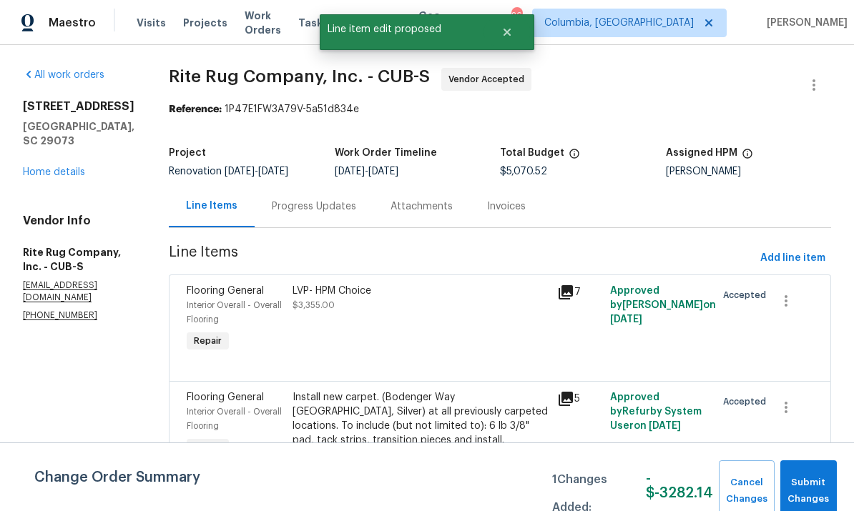
scroll to position [0, 0]
click at [828, 476] on span "Submit Changes" at bounding box center [809, 491] width 42 height 33
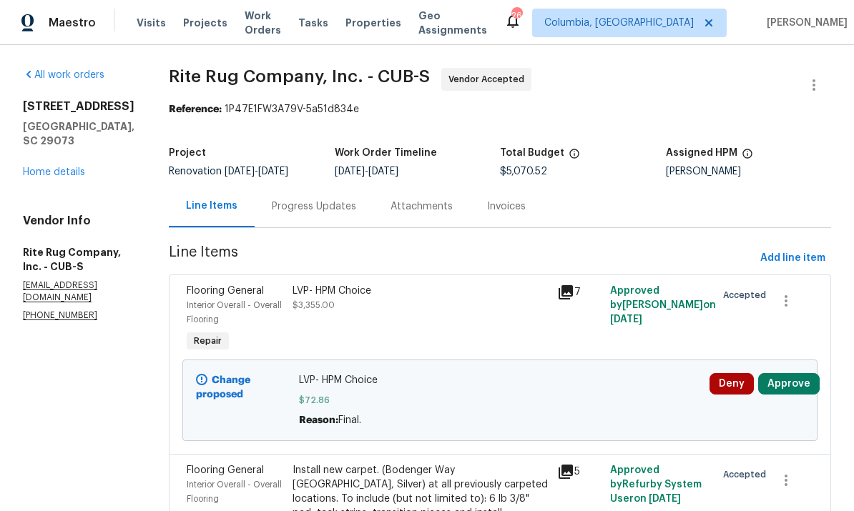
click at [393, 280] on div "LVP- HPM Choice $3,355.00" at bounding box center [420, 320] width 265 height 80
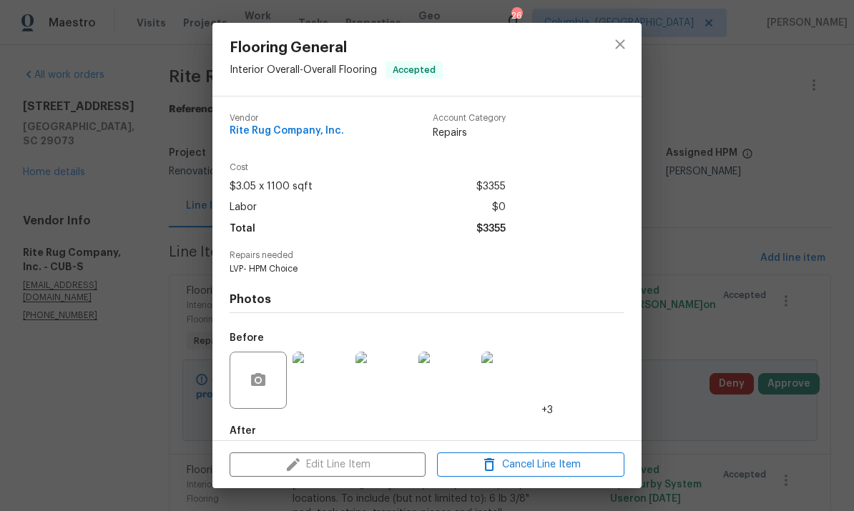
click at [379, 464] on div "Edit Line Item Cancel Line Item" at bounding box center [426, 465] width 429 height 48
click at [632, 26] on div at bounding box center [620, 59] width 43 height 73
click at [616, 46] on icon "close" at bounding box center [620, 44] width 17 height 17
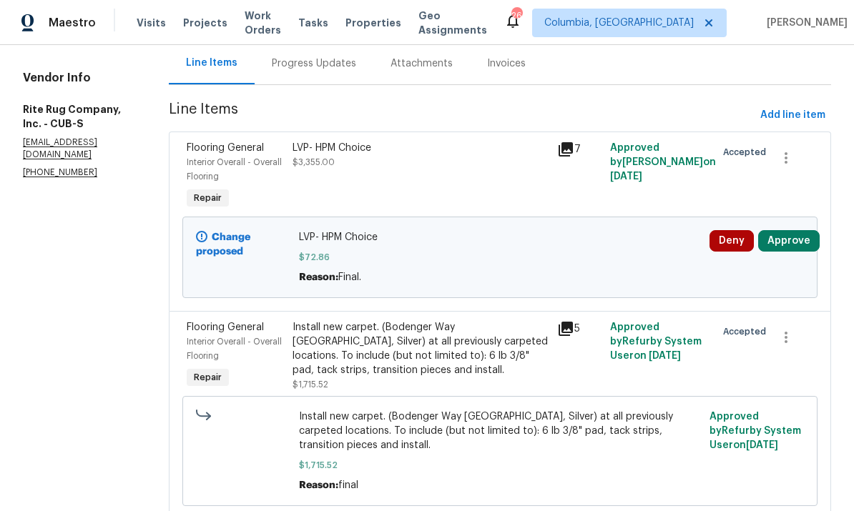
scroll to position [142, 0]
click at [357, 231] on div "LVP- HPM Choice $72.86 Reason: Final." at bounding box center [500, 258] width 403 height 54
click at [722, 231] on button "Deny" at bounding box center [732, 241] width 44 height 21
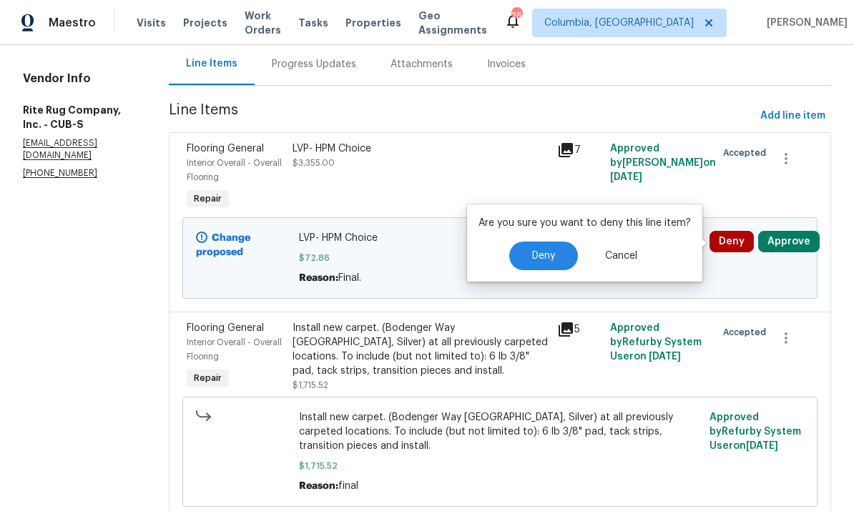
click at [547, 251] on span "Deny" at bounding box center [543, 256] width 23 height 11
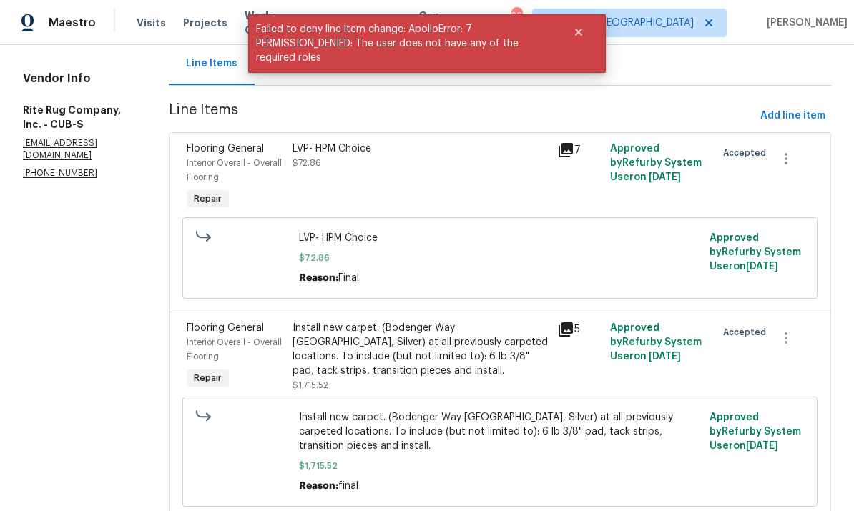
click at [378, 142] on div "LVP- HPM Choice $72.86" at bounding box center [421, 156] width 256 height 29
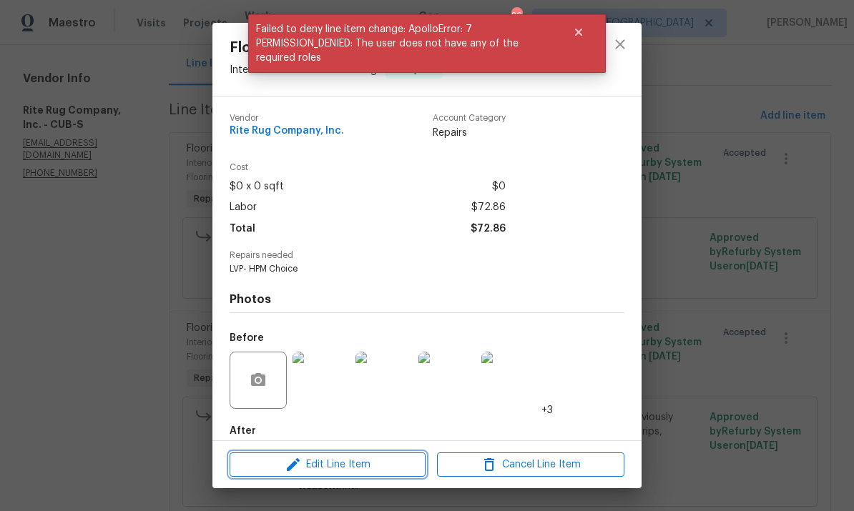
click at [370, 471] on span "Edit Line Item" at bounding box center [327, 465] width 187 height 18
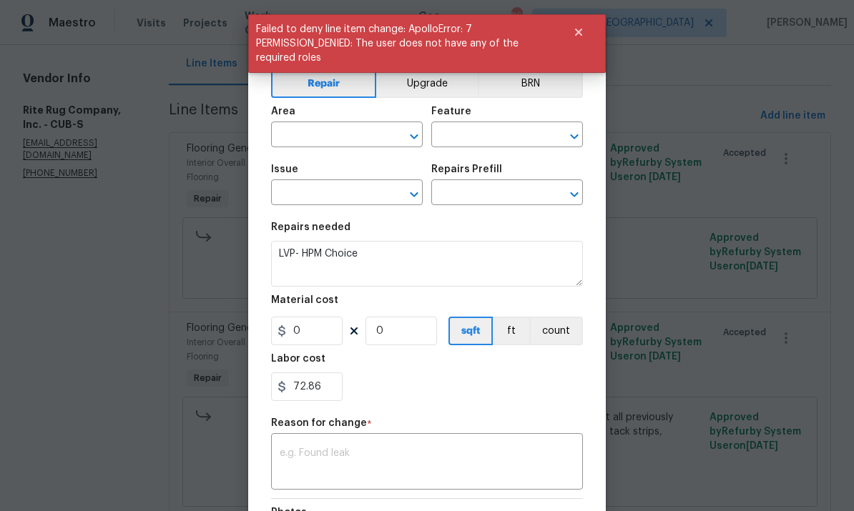
type input "Interior Overall"
type input "Overall Flooring"
type input "Flooring General"
type input "Vinyl Plank LVL 1 - Knighton (Beige) $3.05"
click at [317, 335] on input "0" at bounding box center [307, 331] width 72 height 29
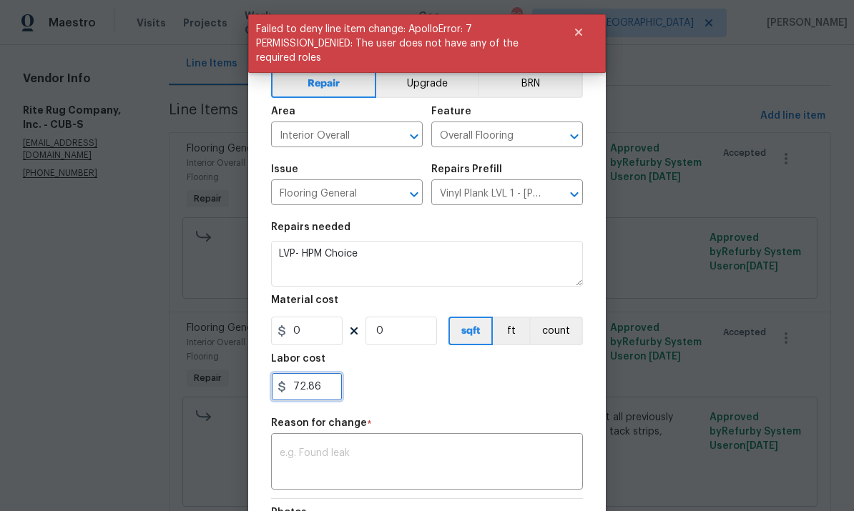
click at [331, 381] on input "72.86" at bounding box center [307, 387] width 72 height 29
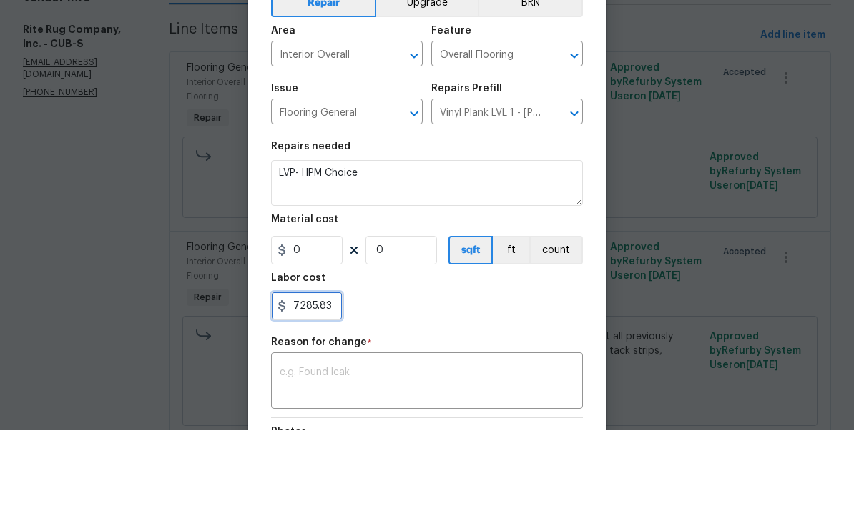
type input "7285.83"
click at [417, 437] on div "x ​" at bounding box center [427, 463] width 312 height 53
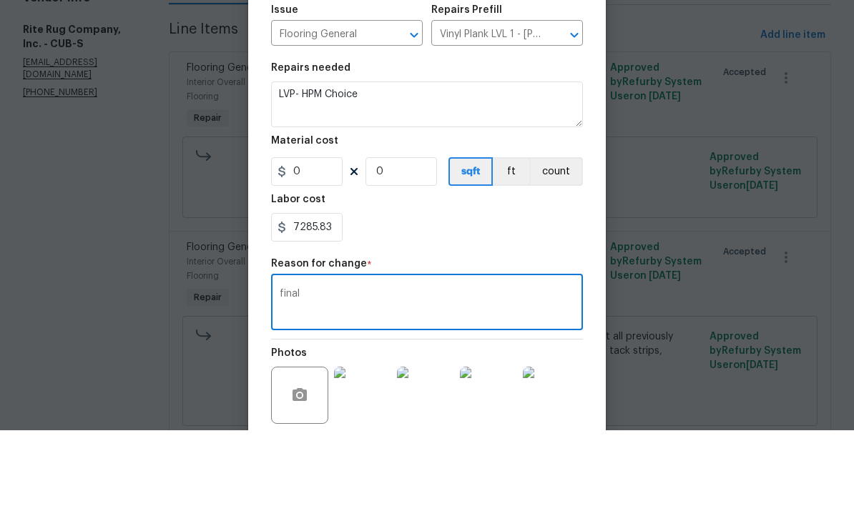
scroll to position [194, 0]
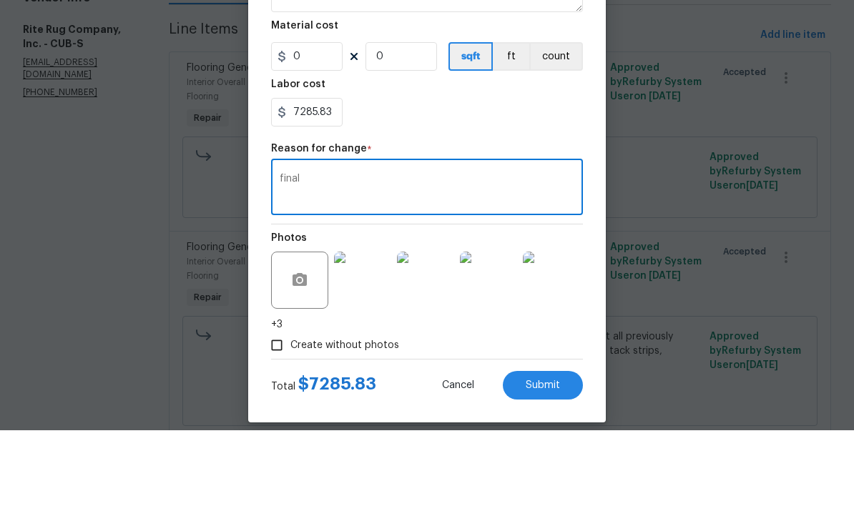
type textarea "final"
click at [530, 452] on button "Submit" at bounding box center [543, 466] width 80 height 29
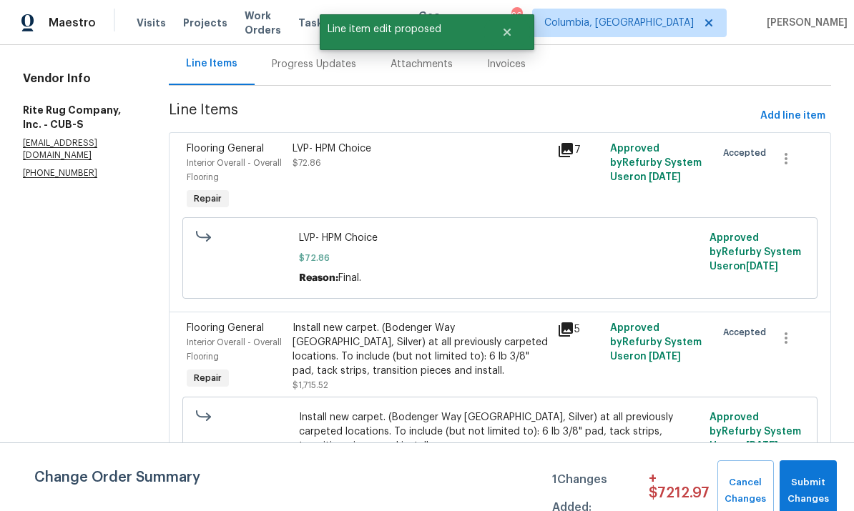
scroll to position [0, 0]
click at [803, 477] on span "Submit Changes" at bounding box center [808, 491] width 43 height 33
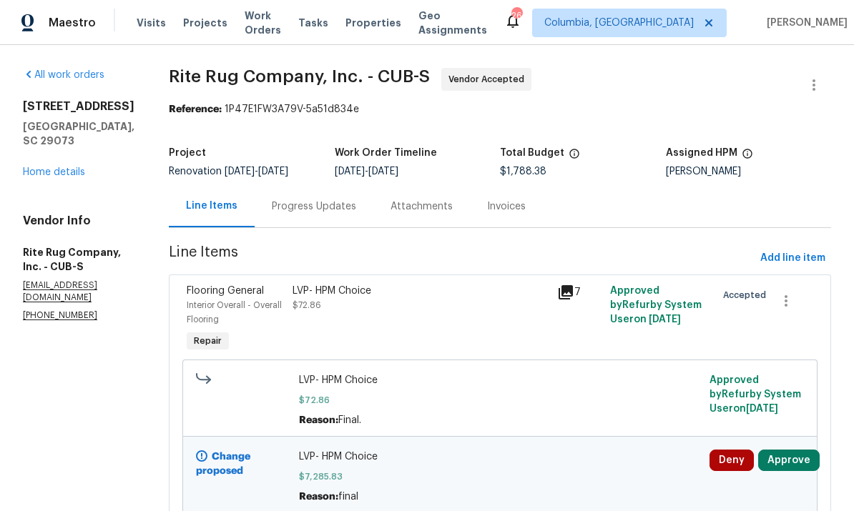
click at [302, 185] on div "Progress Updates" at bounding box center [314, 206] width 119 height 42
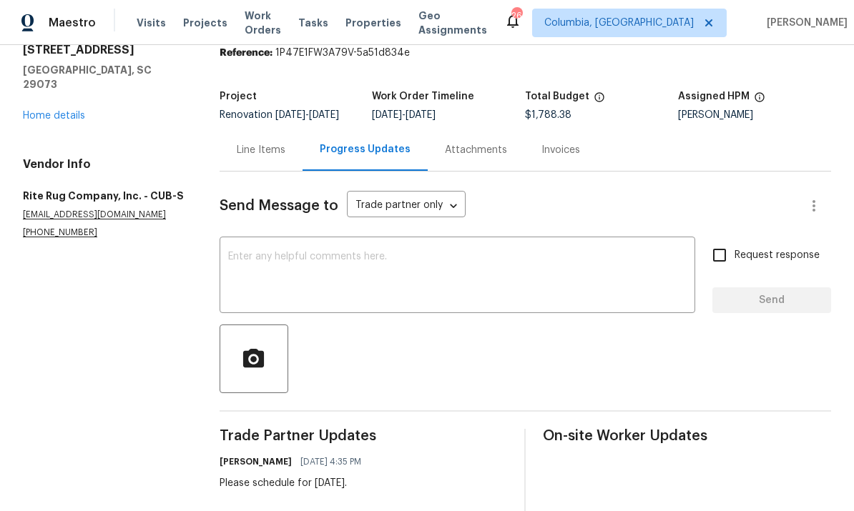
scroll to position [42, 0]
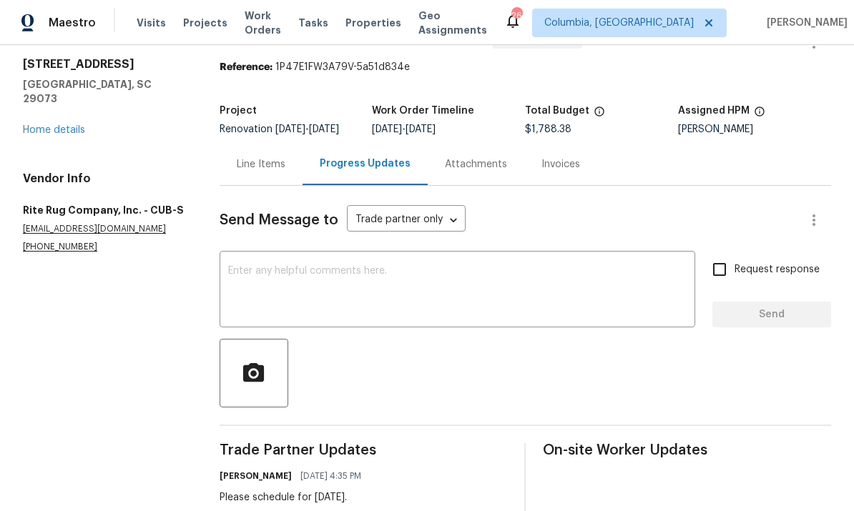
click at [260, 172] on div "Line Items" at bounding box center [261, 164] width 49 height 14
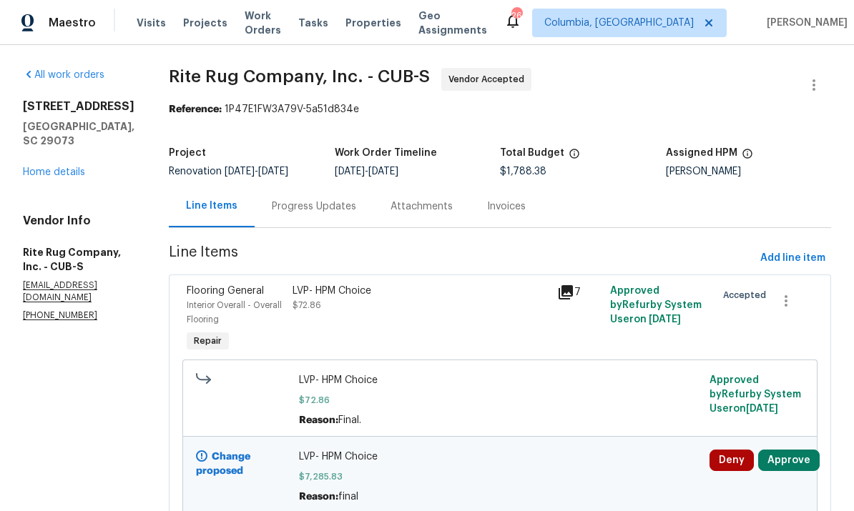
click at [67, 167] on link "Home details" at bounding box center [54, 172] width 62 height 10
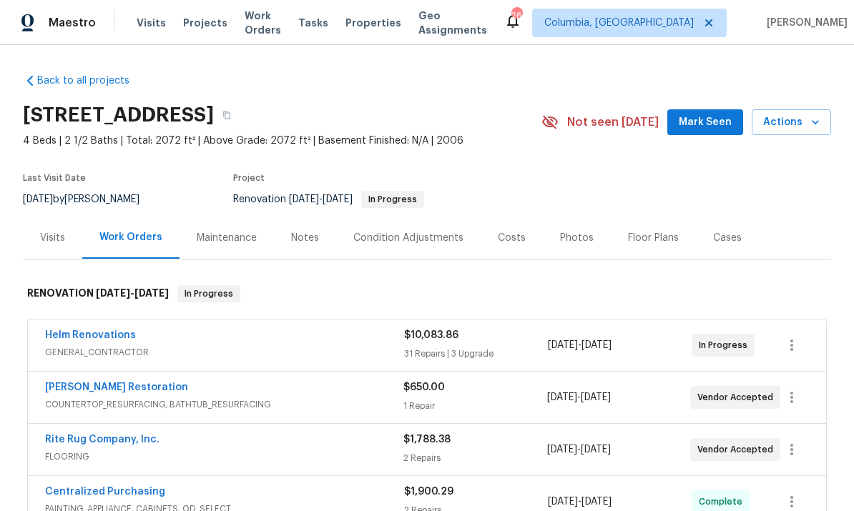
click at [17, 386] on div "Back to all projects 105 Tea Olive Ave, Lexington, SC 29073 4 Beds | 2 1/2 Bath…" at bounding box center [427, 278] width 854 height 466
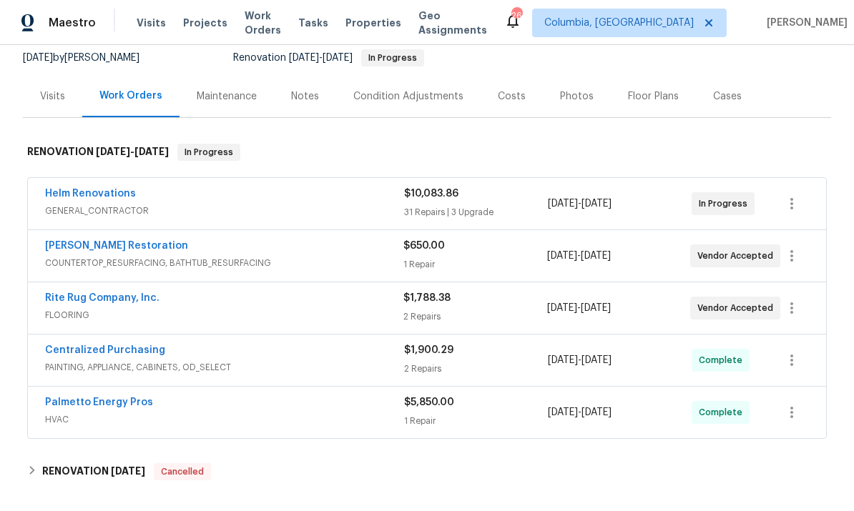
scroll to position [151, 0]
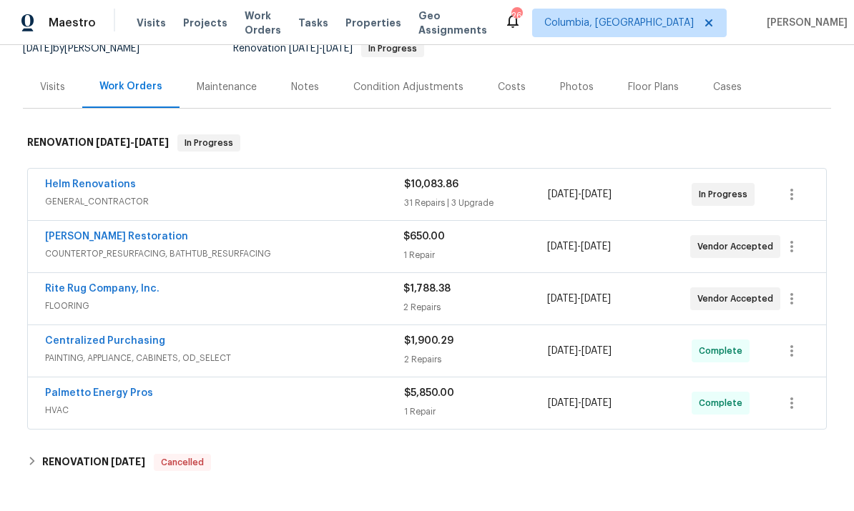
click at [69, 189] on link "Helm Renovations" at bounding box center [90, 185] width 91 height 10
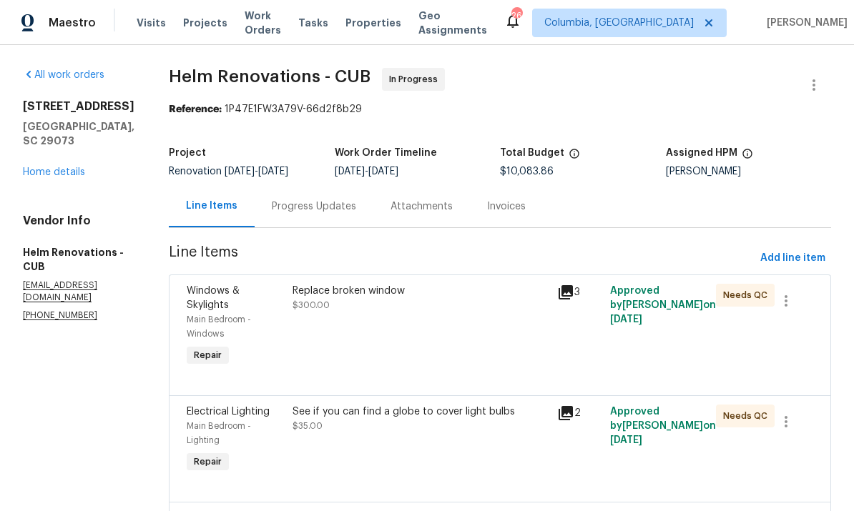
click at [47, 167] on link "Home details" at bounding box center [54, 172] width 62 height 10
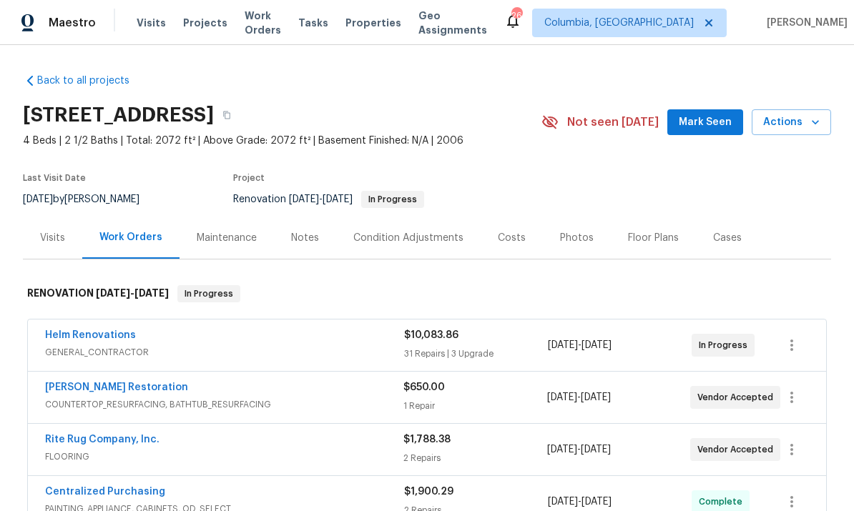
click at [96, 340] on link "Helm Renovations" at bounding box center [90, 335] width 91 height 10
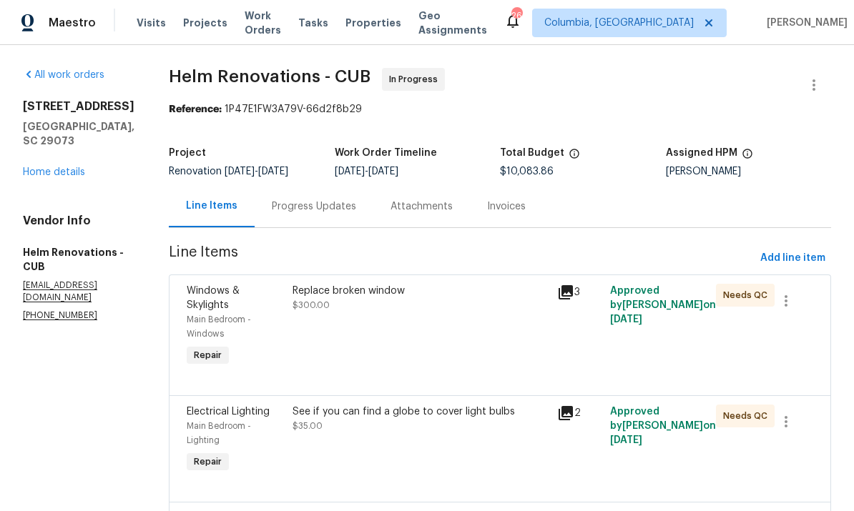
click at [53, 167] on link "Home details" at bounding box center [54, 172] width 62 height 10
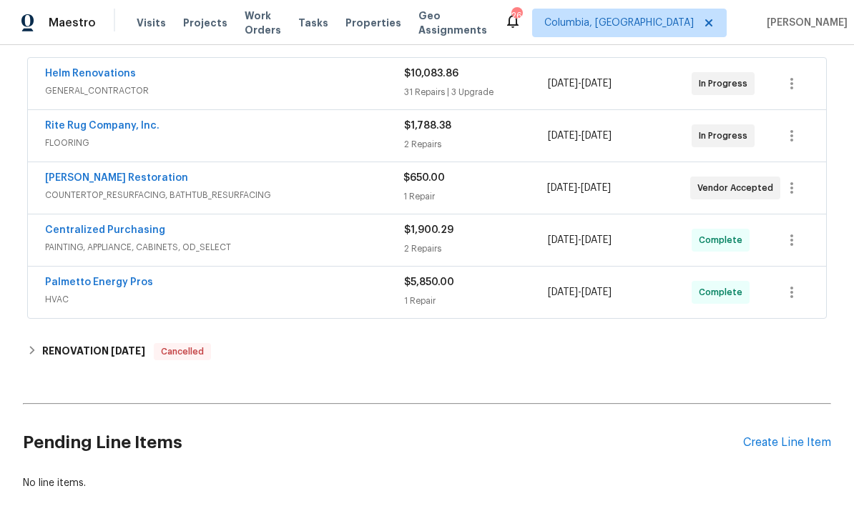
scroll to position [261, 0]
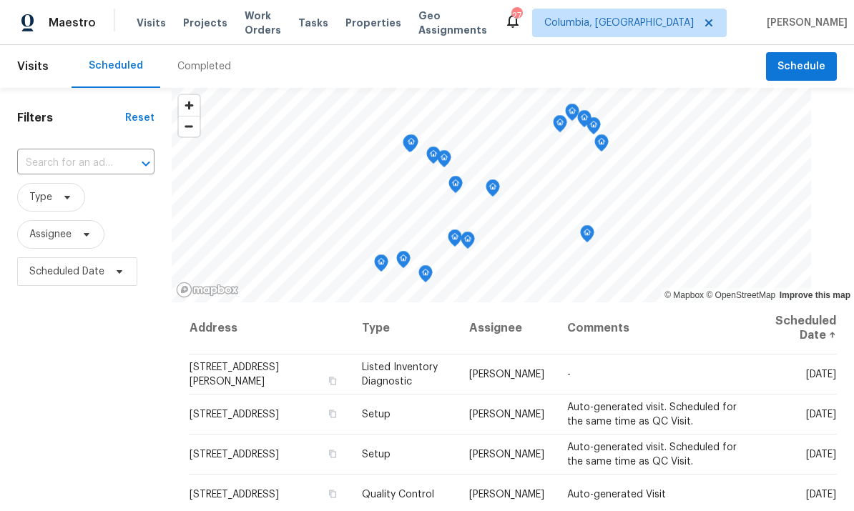
click at [188, 26] on span "Projects" at bounding box center [205, 23] width 44 height 14
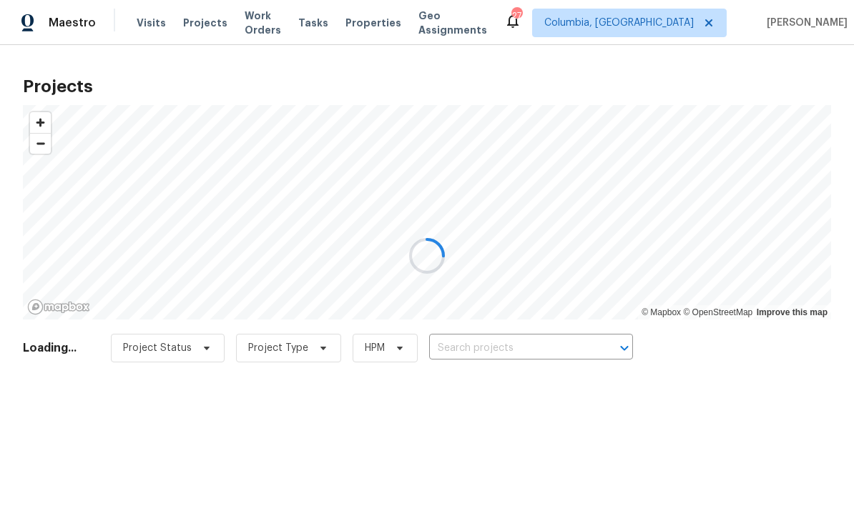
click at [496, 352] on div at bounding box center [427, 255] width 854 height 511
click at [526, 343] on div at bounding box center [427, 255] width 854 height 511
click at [504, 358] on div at bounding box center [427, 255] width 854 height 511
click at [510, 345] on div at bounding box center [427, 255] width 854 height 511
click at [475, 356] on div at bounding box center [427, 255] width 854 height 511
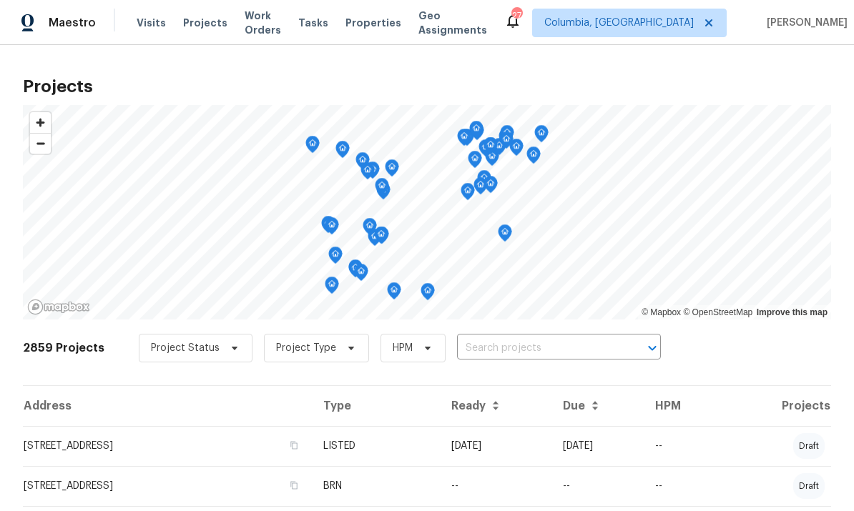
click at [497, 345] on input "text" at bounding box center [539, 349] width 164 height 22
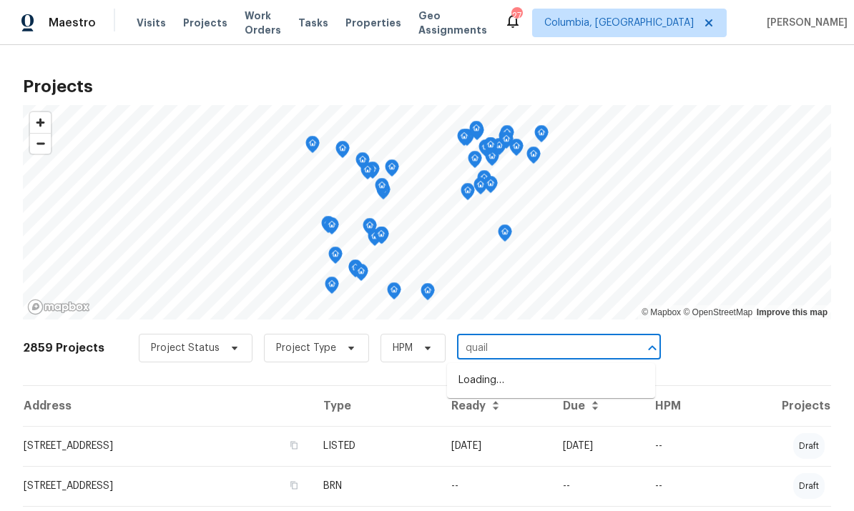
type input "quail"
click at [554, 382] on li "401 Quail Trace Dr, Columbia, SC 29212" at bounding box center [551, 381] width 208 height 24
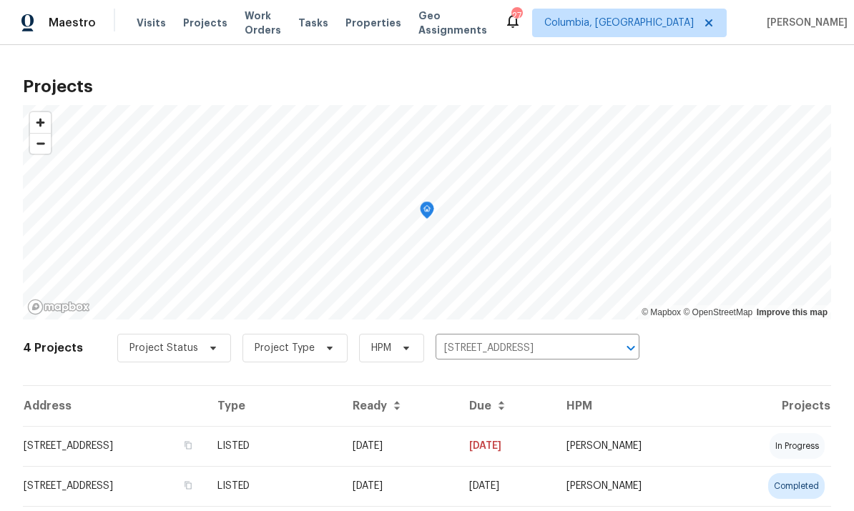
click at [154, 451] on td "401 Quail Trace Dr, Columbia, SC 29212" at bounding box center [114, 446] width 183 height 40
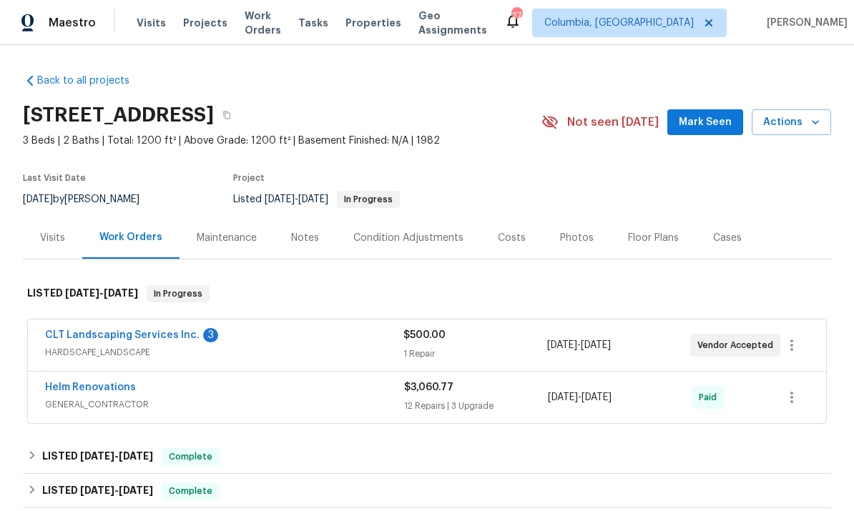
click at [163, 331] on link "CLT Landscaping Services Inc." at bounding box center [122, 335] width 155 height 10
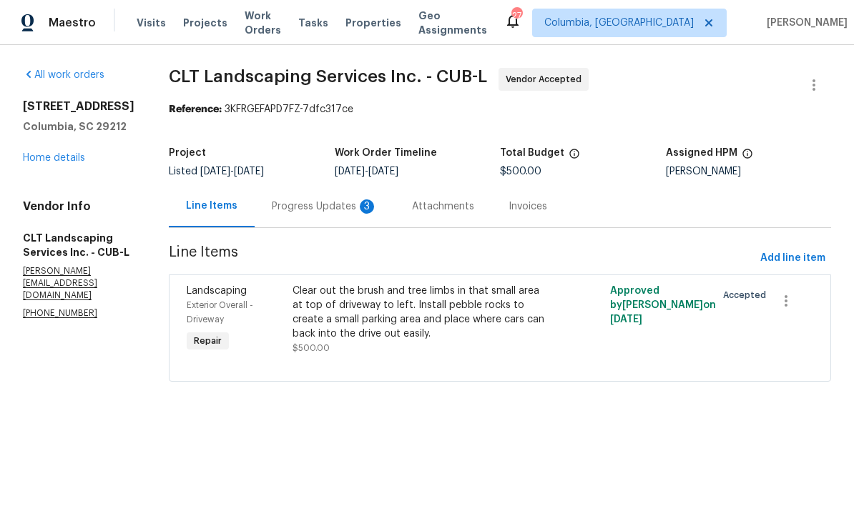
click at [328, 208] on div "Progress Updates 3" at bounding box center [325, 207] width 106 height 14
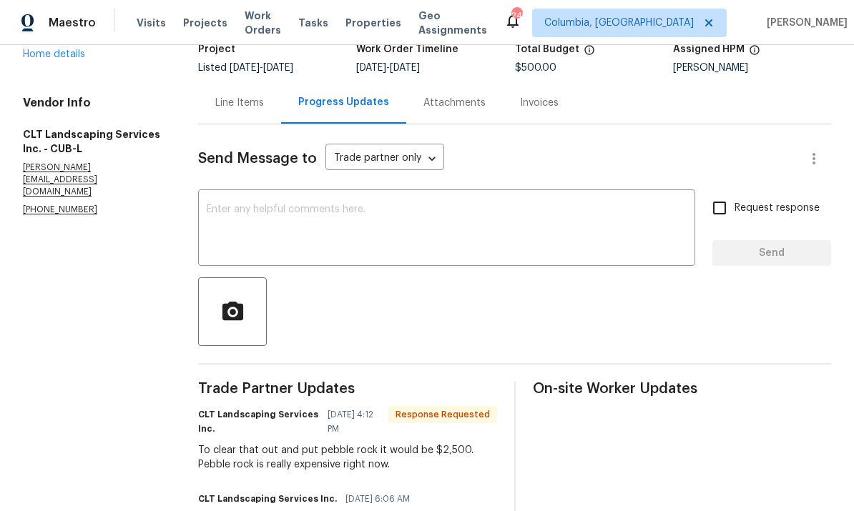
scroll to position [97, 0]
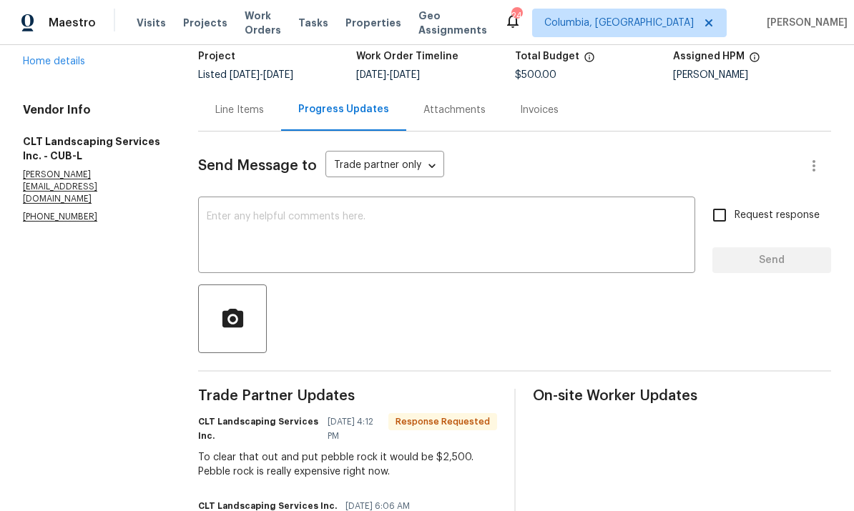
click at [358, 227] on textarea at bounding box center [447, 237] width 480 height 50
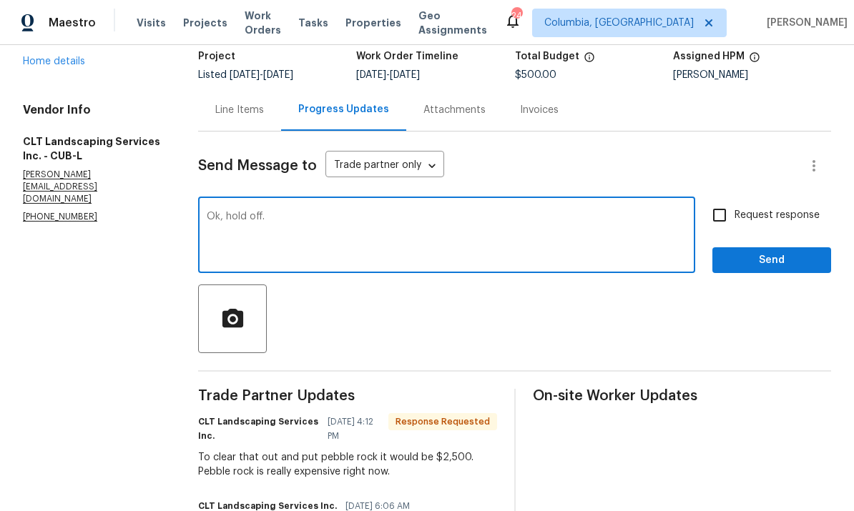
type textarea "Ok, hold off."
click at [773, 261] on span "Send" at bounding box center [772, 261] width 96 height 18
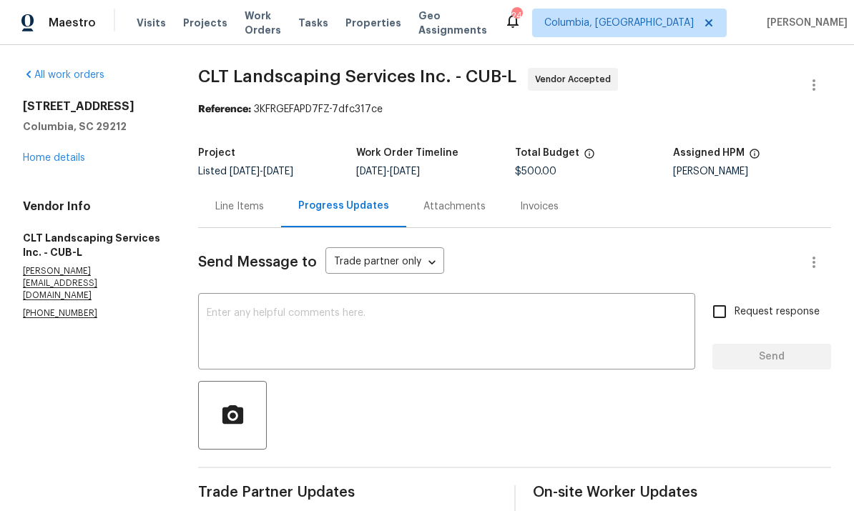
click at [248, 212] on div "Line Items" at bounding box center [239, 207] width 49 height 14
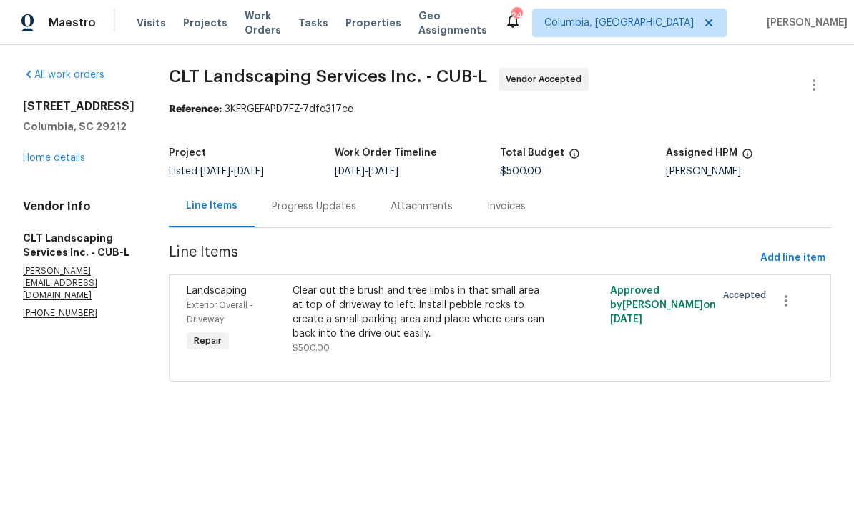
click at [449, 319] on div "Clear out the brush and tree limbs in that small area at top of driveway to lef…" at bounding box center [421, 312] width 256 height 57
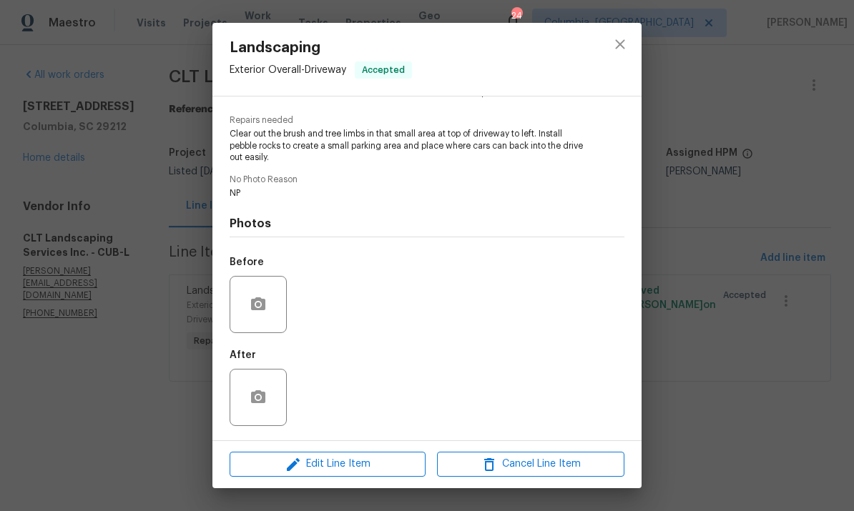
scroll to position [138, 0]
click at [622, 40] on icon "close" at bounding box center [620, 44] width 17 height 17
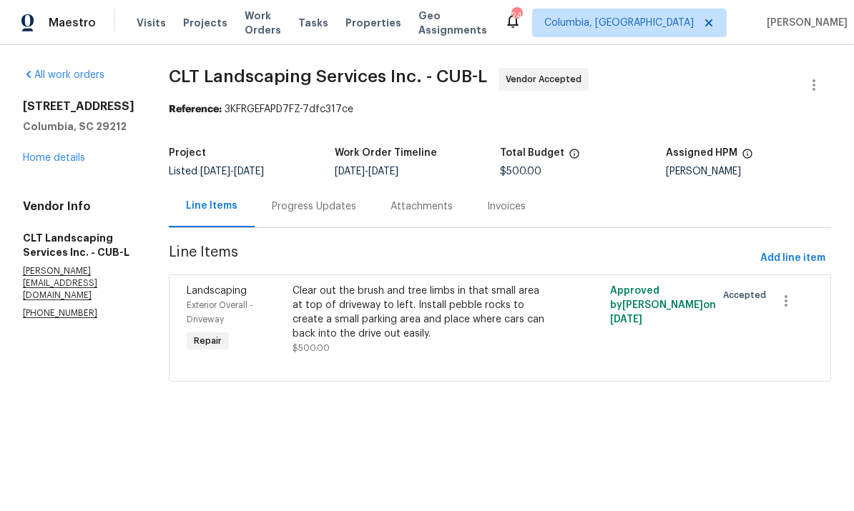
click at [325, 214] on div "Progress Updates" at bounding box center [314, 207] width 84 height 14
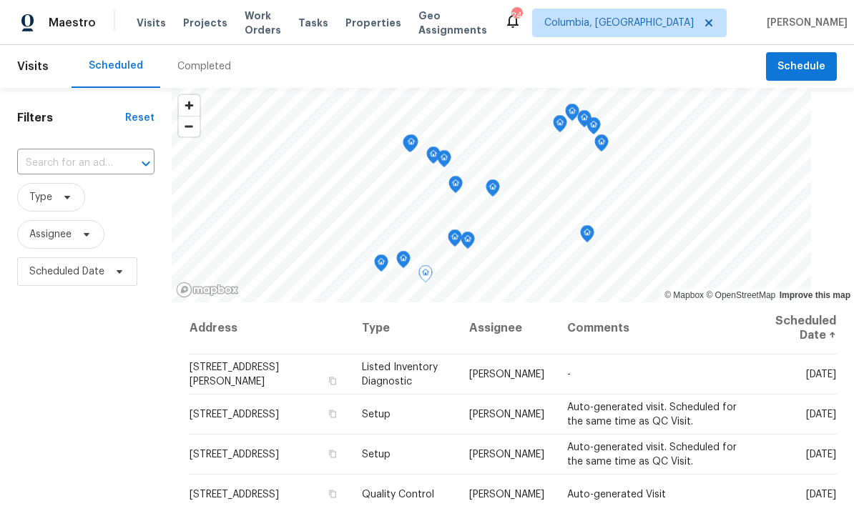
click at [0, 0] on icon at bounding box center [0, 0] width 0 height 0
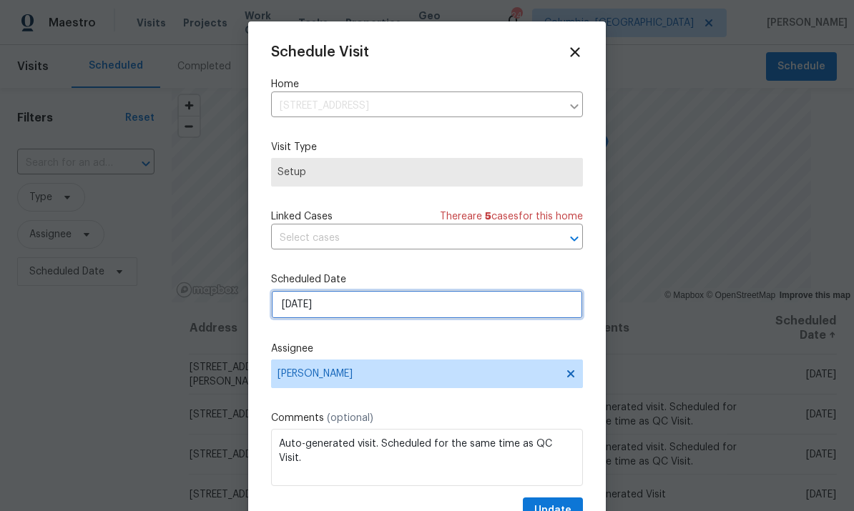
click at [418, 313] on input "[DATE]" at bounding box center [427, 304] width 312 height 29
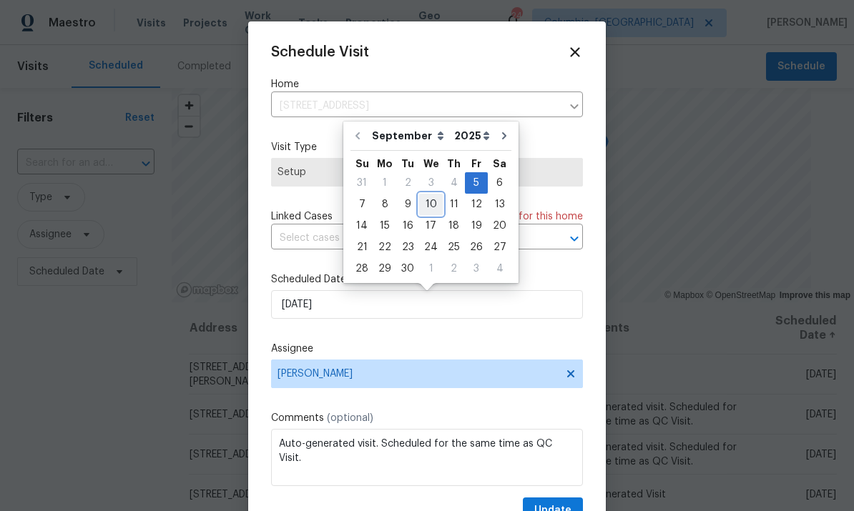
click at [432, 205] on div "10" at bounding box center [431, 205] width 24 height 20
type input "[DATE]"
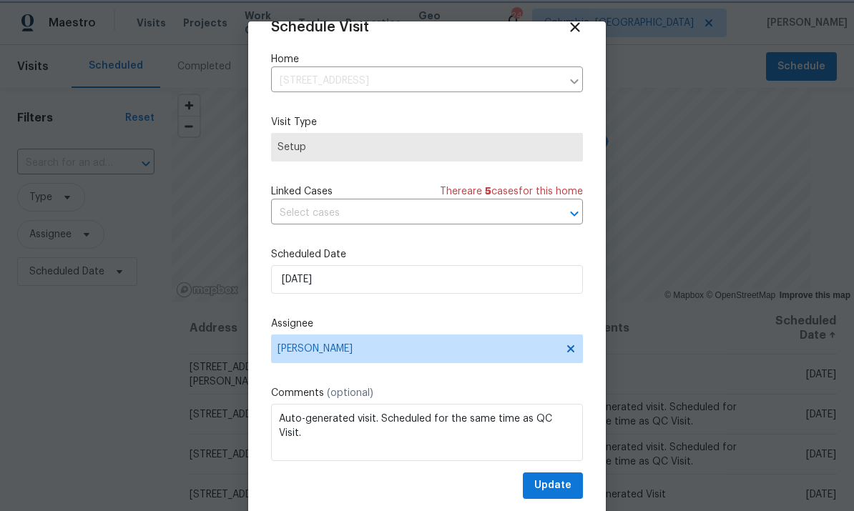
scroll to position [28, 0]
click at [562, 485] on span "Update" at bounding box center [552, 486] width 37 height 18
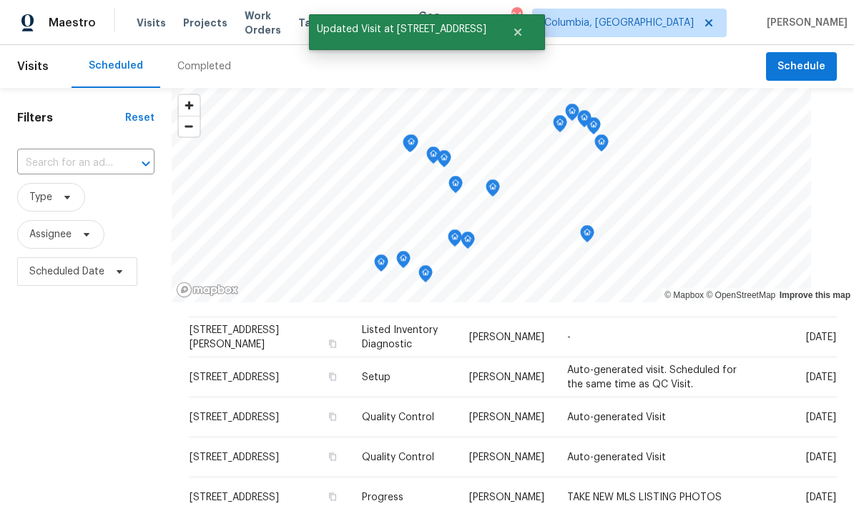
scroll to position [45, 0]
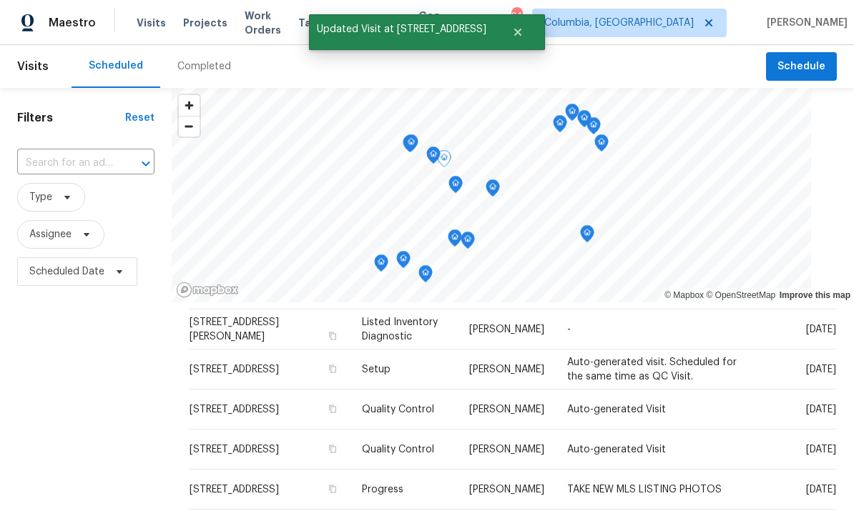
click at [0, 0] on icon at bounding box center [0, 0] width 0 height 0
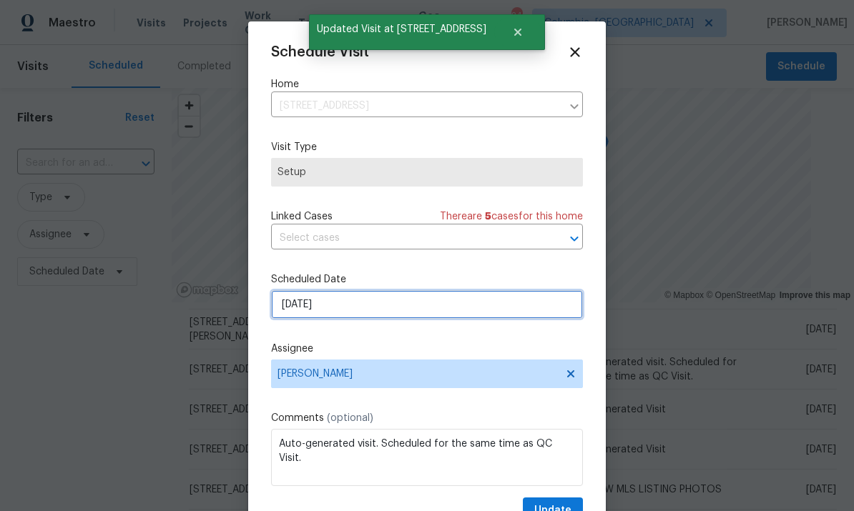
click at [439, 314] on input "[DATE]" at bounding box center [427, 304] width 312 height 29
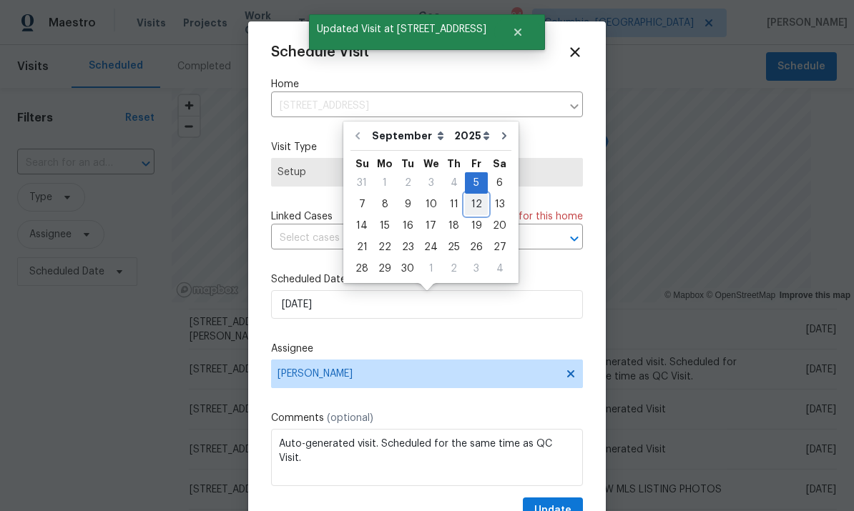
click at [469, 205] on div "12" at bounding box center [476, 205] width 23 height 20
type input "[DATE]"
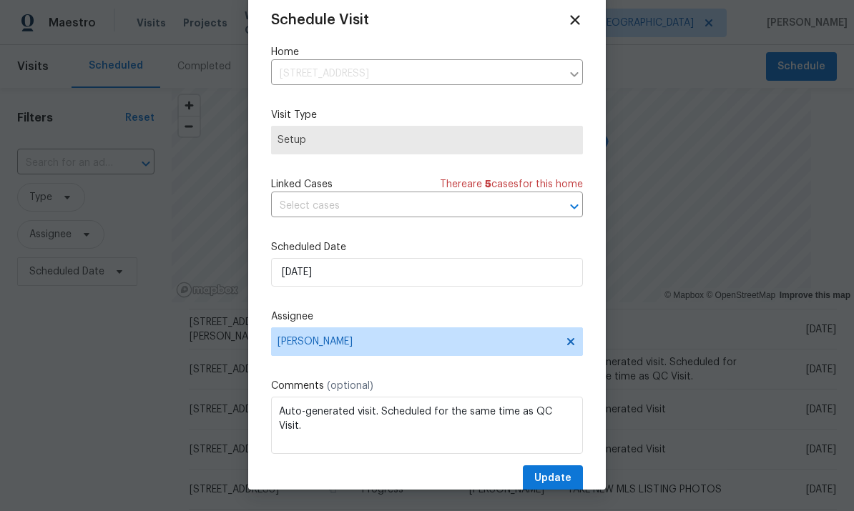
scroll to position [32, 0]
click at [558, 481] on span "Update" at bounding box center [552, 479] width 37 height 18
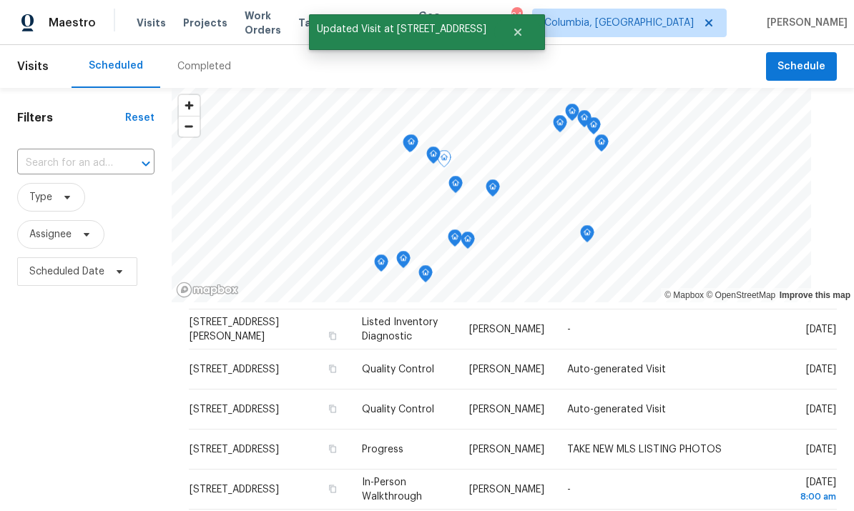
click at [0, 0] on icon at bounding box center [0, 0] width 0 height 0
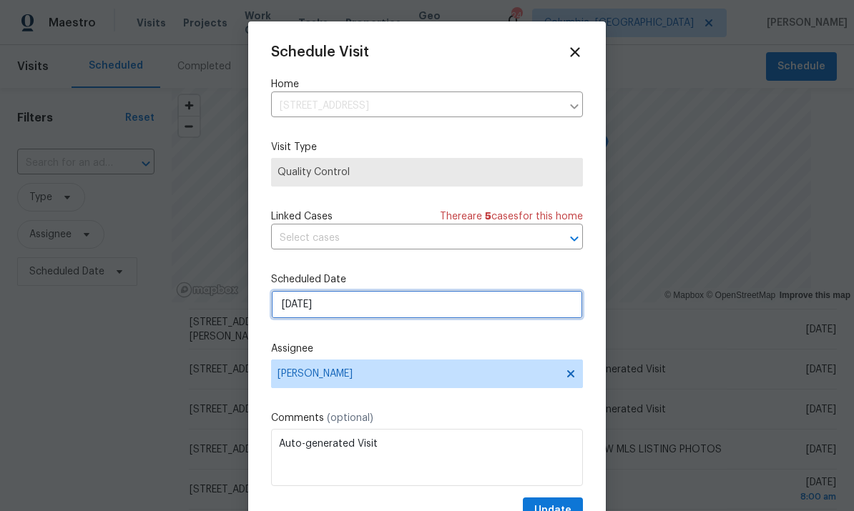
click at [450, 315] on input "[DATE]" at bounding box center [427, 304] width 312 height 29
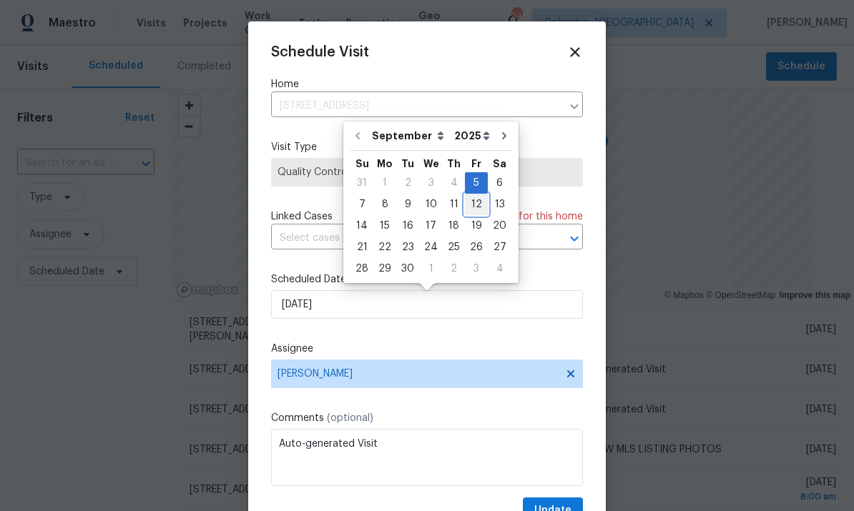
click at [477, 206] on div "12" at bounding box center [476, 205] width 23 height 20
type input "[DATE]"
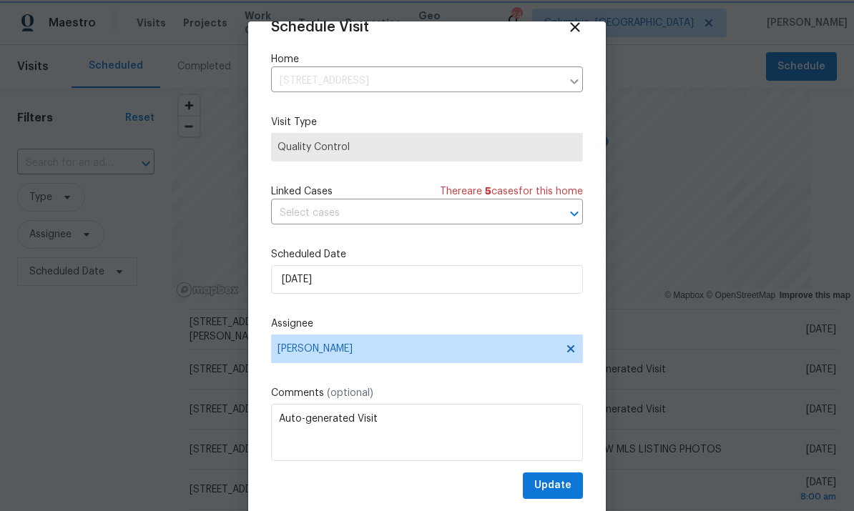
scroll to position [28, 0]
click at [564, 489] on span "Update" at bounding box center [552, 486] width 37 height 18
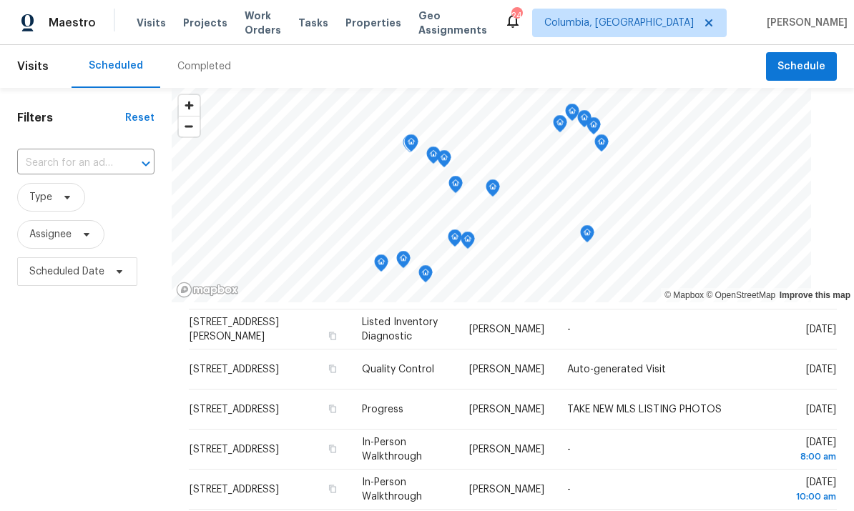
click at [0, 0] on icon at bounding box center [0, 0] width 0 height 0
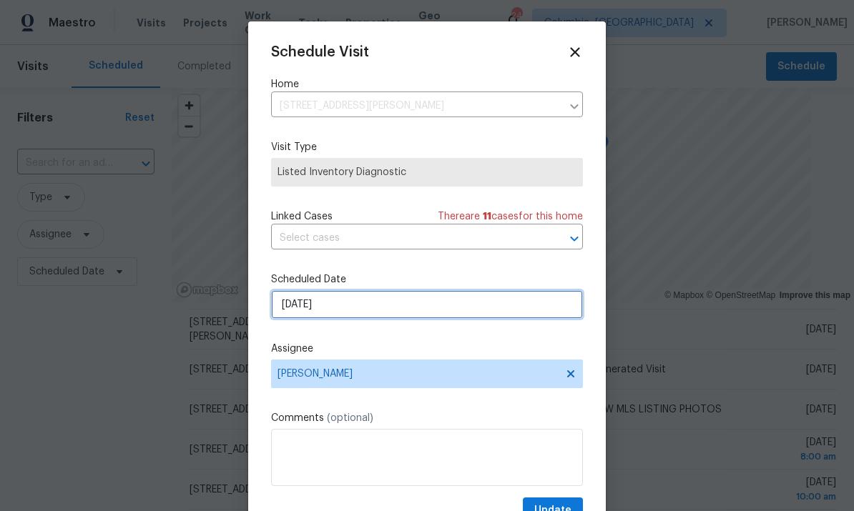
click at [356, 308] on input "[DATE]" at bounding box center [427, 304] width 312 height 29
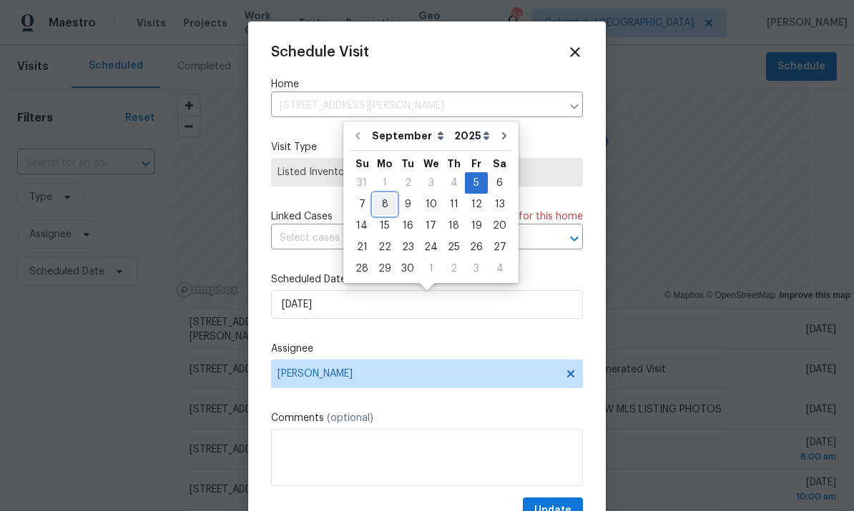
click at [381, 202] on div "8" at bounding box center [384, 205] width 23 height 20
type input "[DATE]"
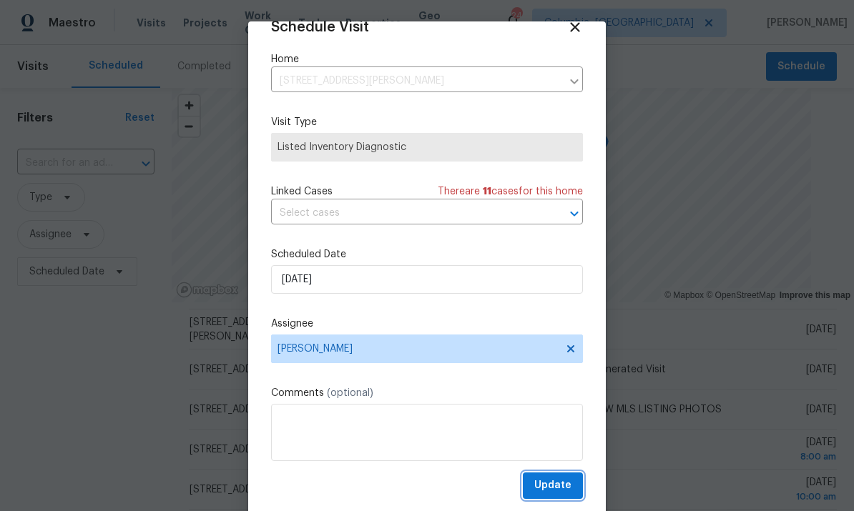
click at [562, 487] on span "Update" at bounding box center [552, 486] width 37 height 18
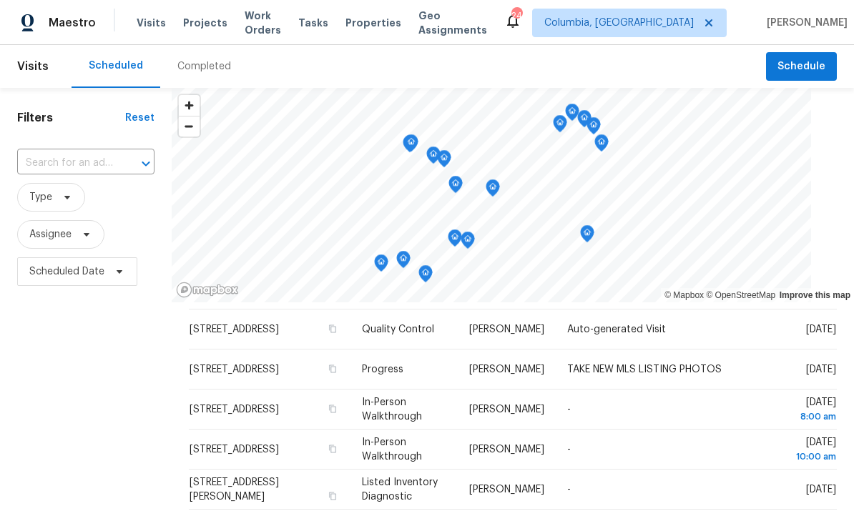
click at [189, 29] on span "Projects" at bounding box center [205, 23] width 44 height 14
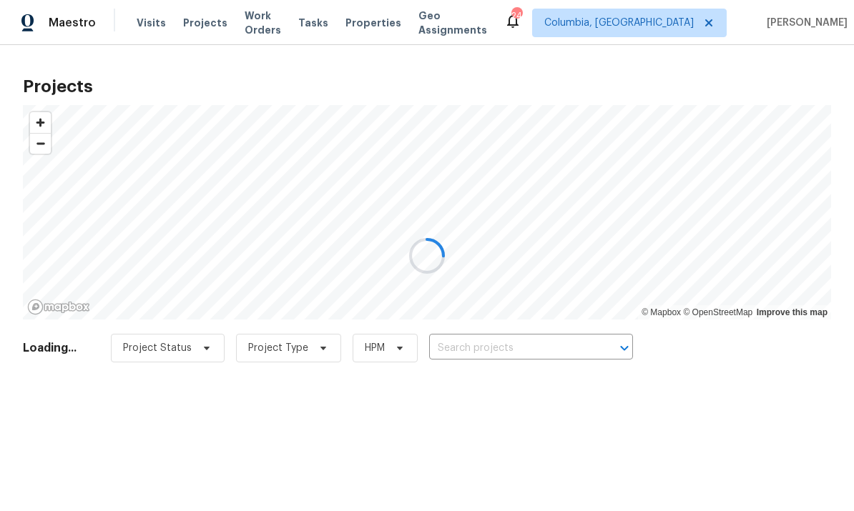
click at [481, 340] on div at bounding box center [427, 255] width 854 height 511
click at [489, 351] on div at bounding box center [427, 255] width 854 height 511
click at [516, 349] on div at bounding box center [427, 255] width 854 height 511
click at [527, 348] on div at bounding box center [427, 255] width 854 height 511
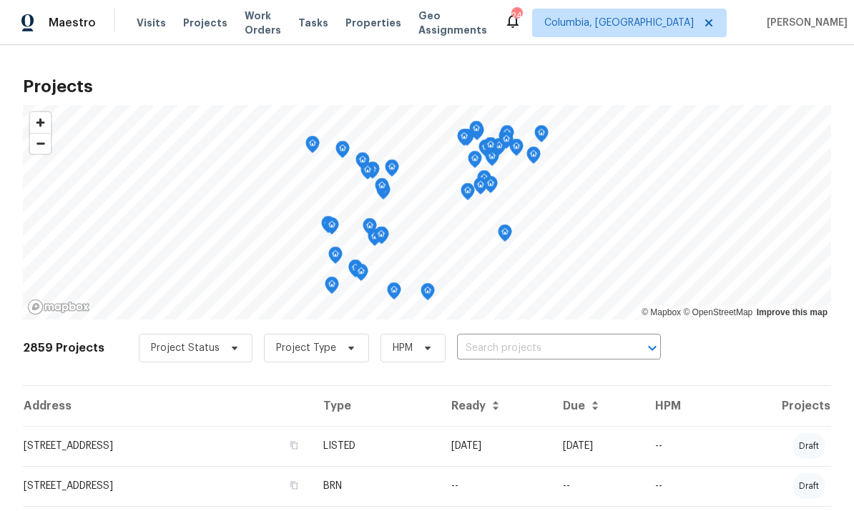
click at [509, 350] on input "text" at bounding box center [539, 349] width 164 height 22
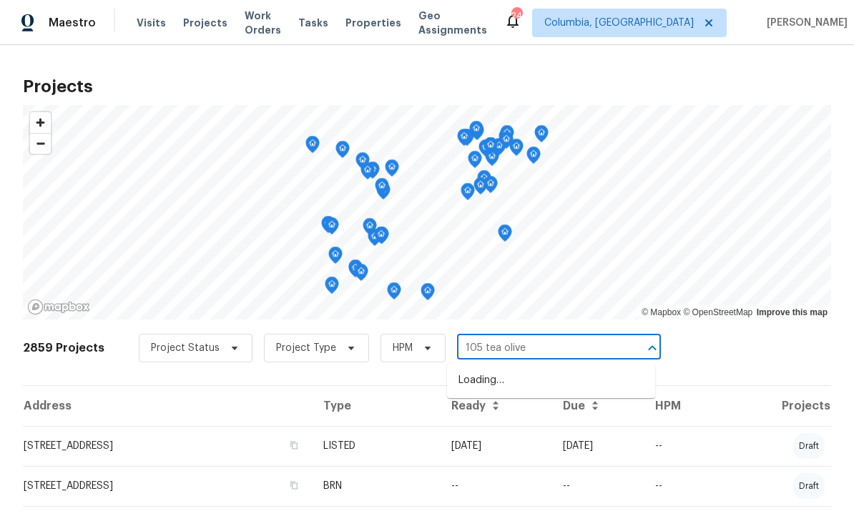
type input "105 tea olive"
click at [541, 375] on li "[STREET_ADDRESS]" at bounding box center [551, 381] width 208 height 24
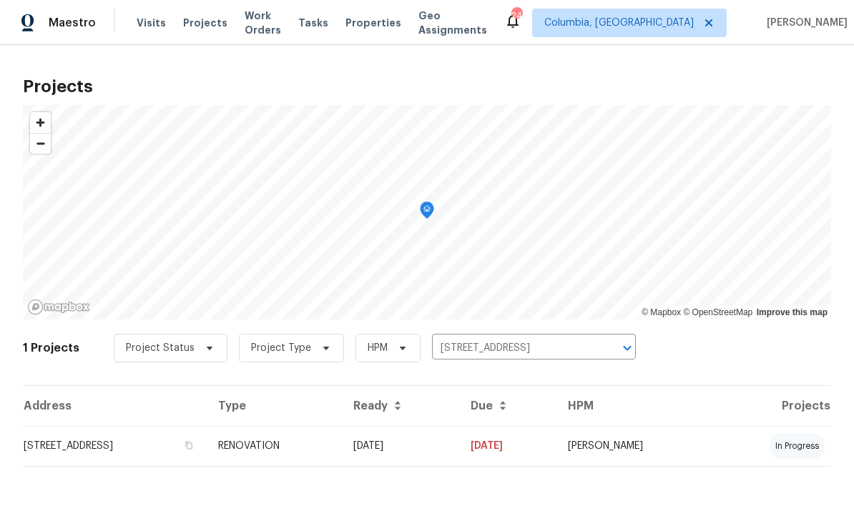
click at [138, 447] on td "[STREET_ADDRESS]" at bounding box center [115, 446] width 184 height 40
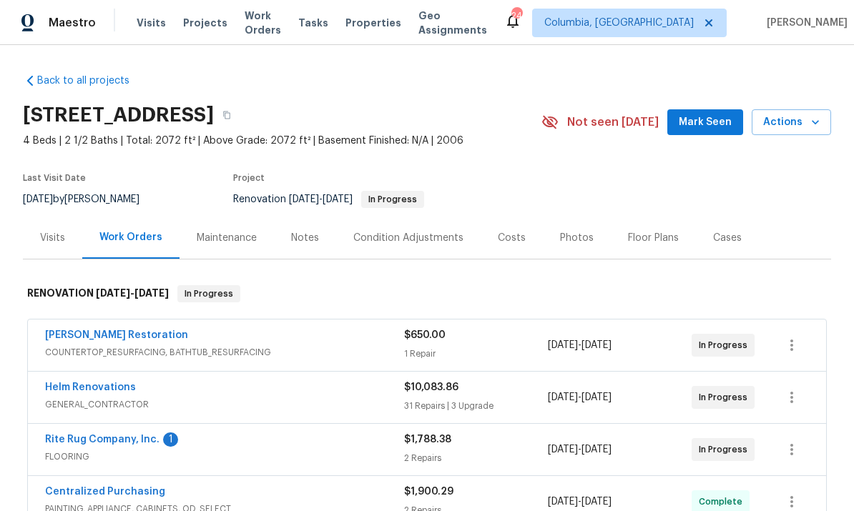
click at [142, 443] on link "Rite Rug Company, Inc." at bounding box center [102, 440] width 114 height 10
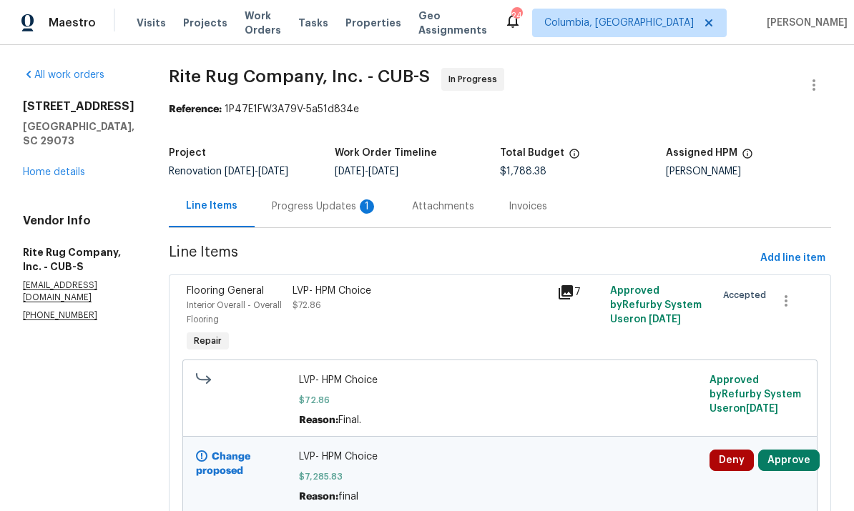
click at [325, 214] on div "Progress Updates 1" at bounding box center [325, 207] width 106 height 14
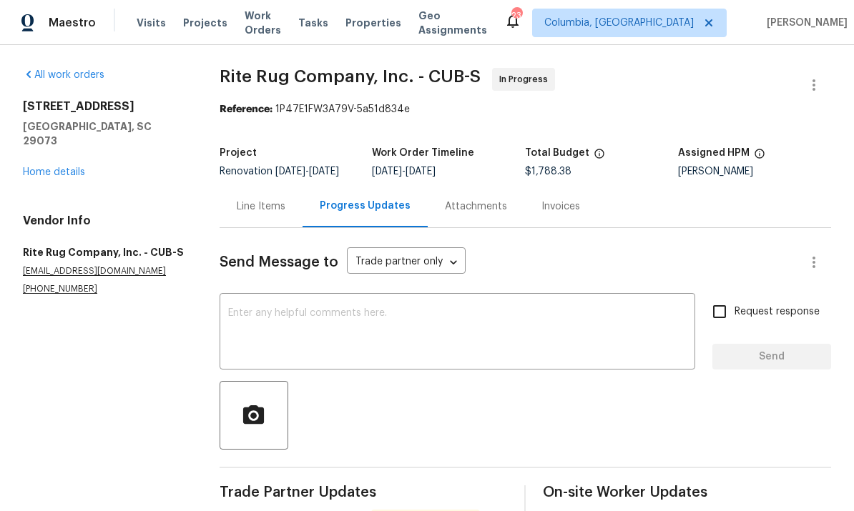
scroll to position [70, 0]
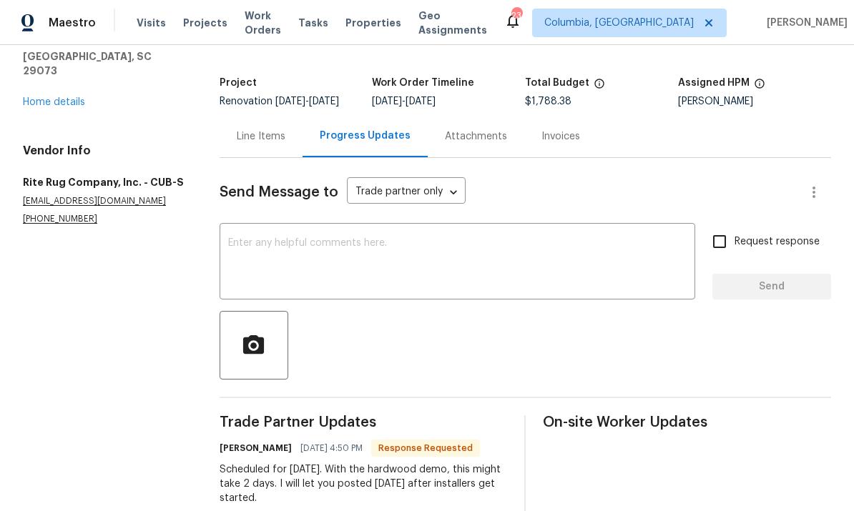
click at [394, 268] on textarea at bounding box center [457, 263] width 459 height 50
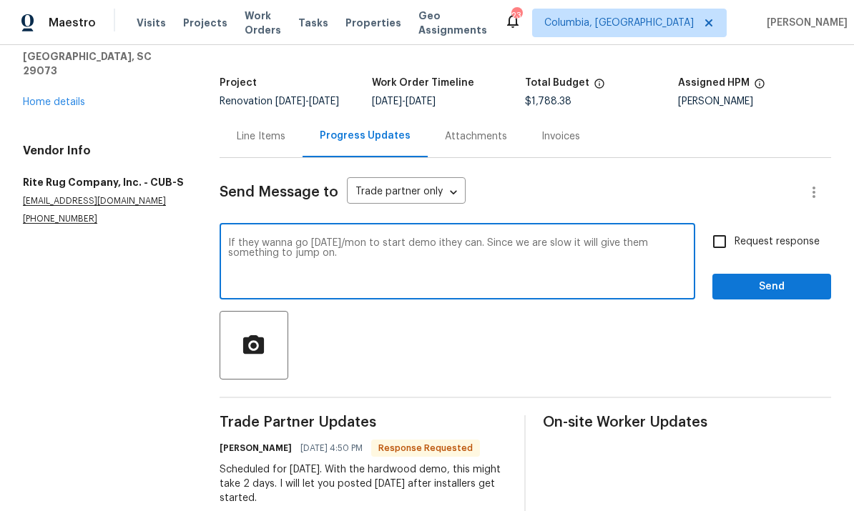
type textarea "If they wanna go [DATE]/mon to start demo ithey can. Since we are slow it will …"
click at [763, 300] on button "Send" at bounding box center [771, 287] width 119 height 26
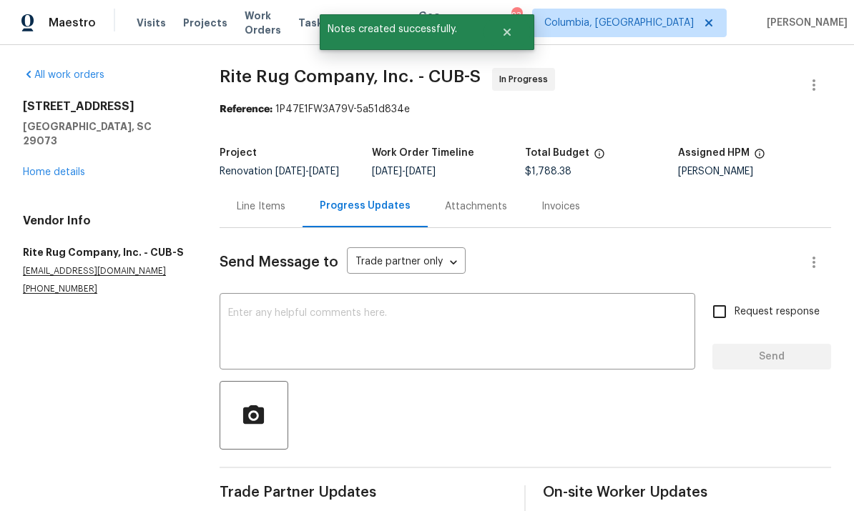
click at [54, 167] on link "Home details" at bounding box center [54, 172] width 62 height 10
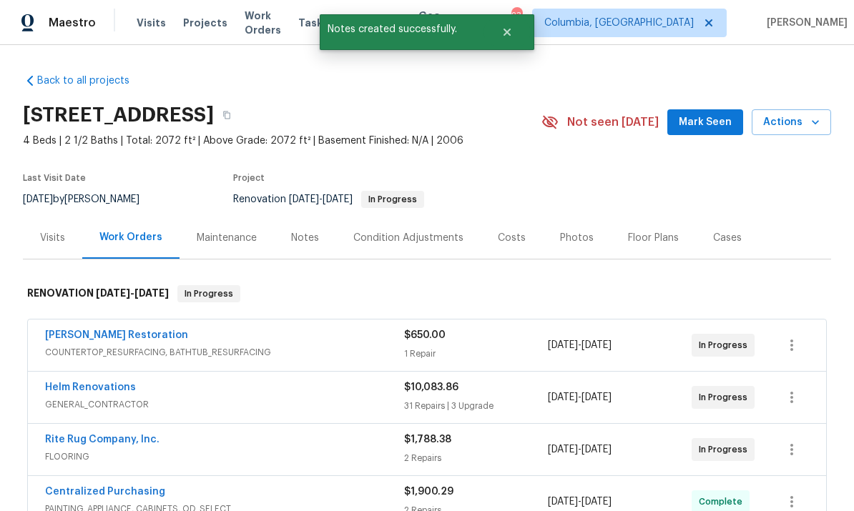
click at [295, 242] on div "Notes" at bounding box center [305, 238] width 28 height 14
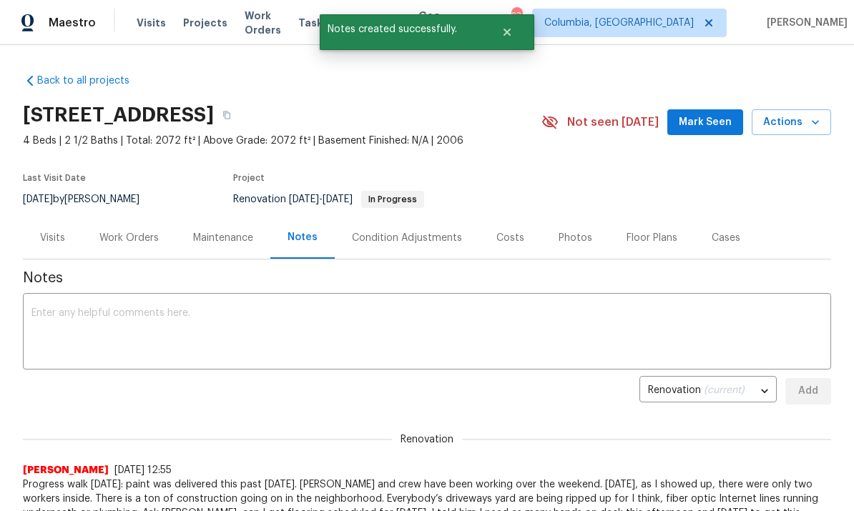
click at [168, 329] on textarea at bounding box center [426, 333] width 791 height 50
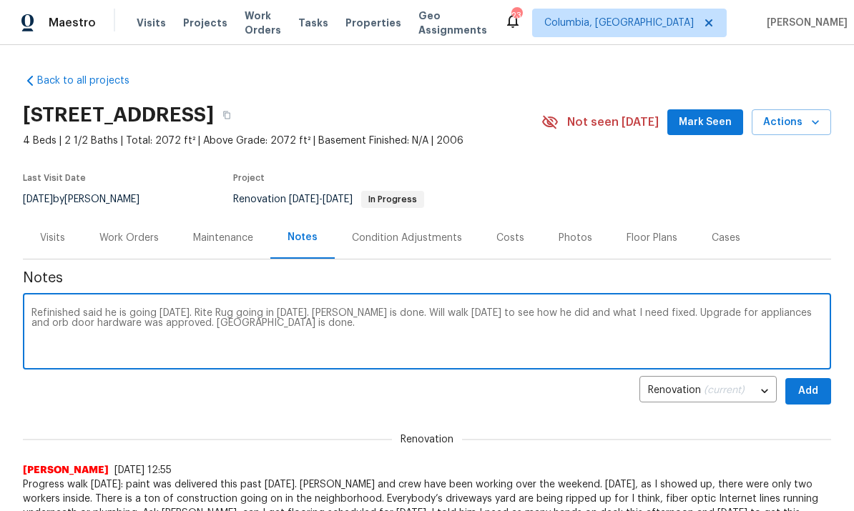
type textarea "Refinished said he is going [DATE]. Rite Rug going in [DATE]. [PERSON_NAME] is …"
click at [811, 391] on span "Add" at bounding box center [808, 392] width 23 height 18
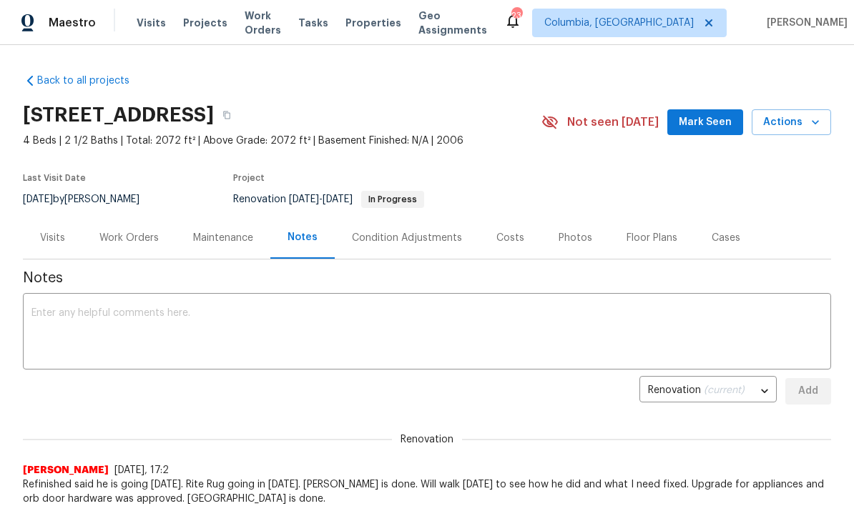
click at [129, 246] on div "Work Orders" at bounding box center [129, 238] width 94 height 42
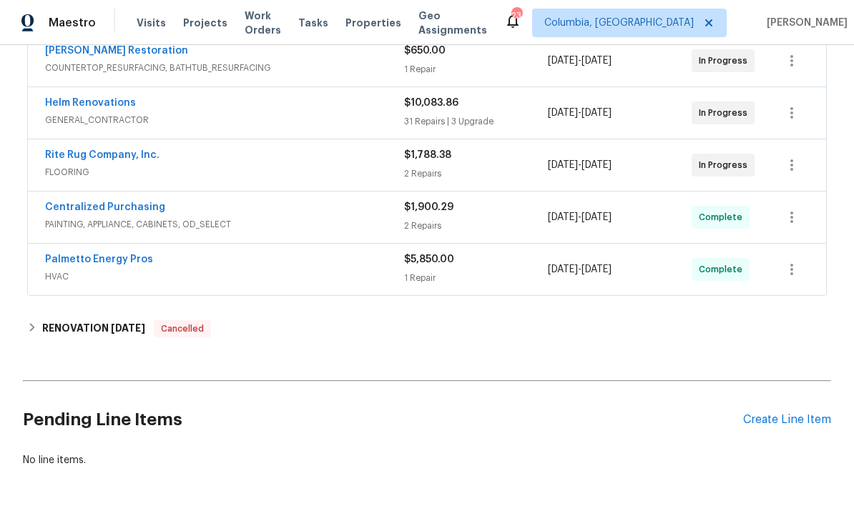
scroll to position [284, 0]
click at [772, 423] on div "Create Line Item" at bounding box center [787, 421] width 88 height 14
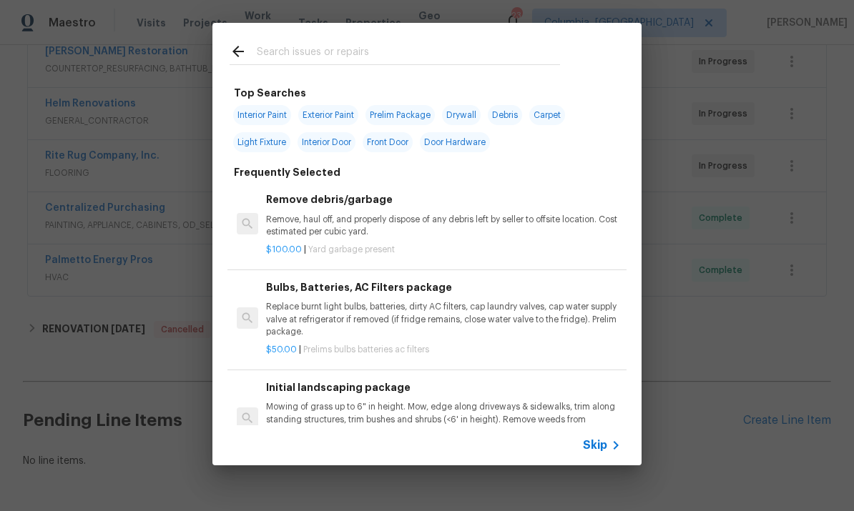
click at [320, 43] on input "text" at bounding box center [408, 53] width 303 height 21
type input "Land"
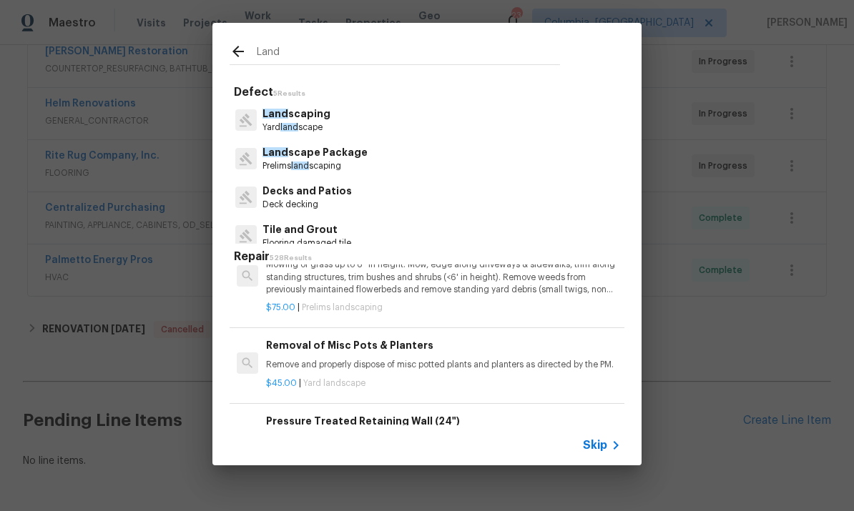
scroll to position [39, 0]
click at [469, 281] on p "Mowing of grass up to 6" in height. Mow, edge along driveways & sidewalks, trim…" at bounding box center [443, 276] width 355 height 36
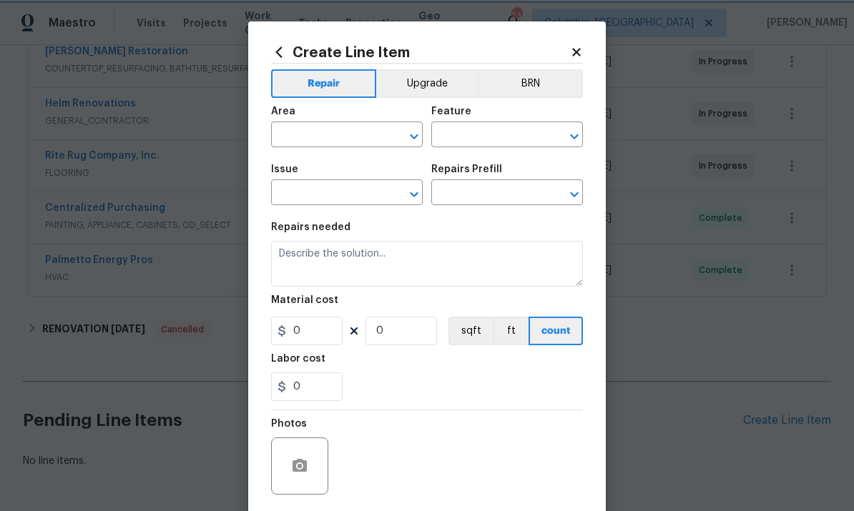
type input "Home Readiness Packages"
type input "Landscape Package"
type textarea "Mowing of grass up to 6" in height. Mow, edge along driveways & sidewalks, trim…"
type input "1"
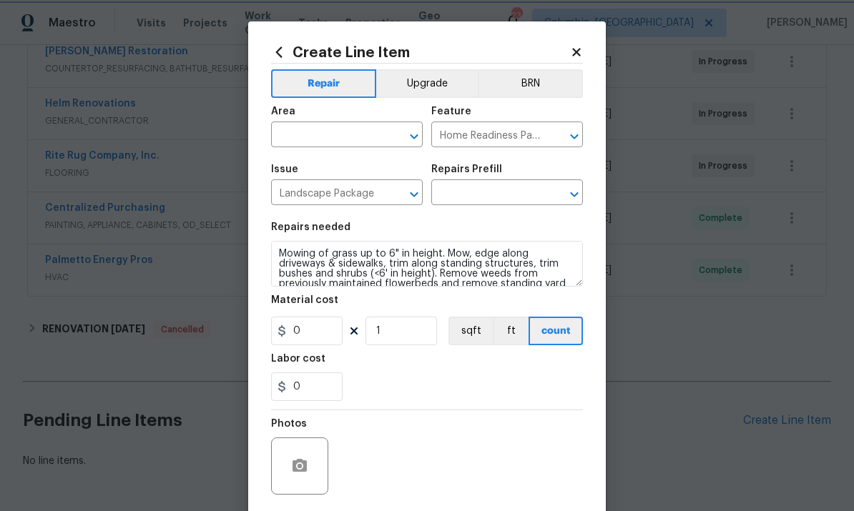
type input "Initial landscaping package $75.00"
type input "75"
click at [340, 129] on input "text" at bounding box center [327, 136] width 112 height 22
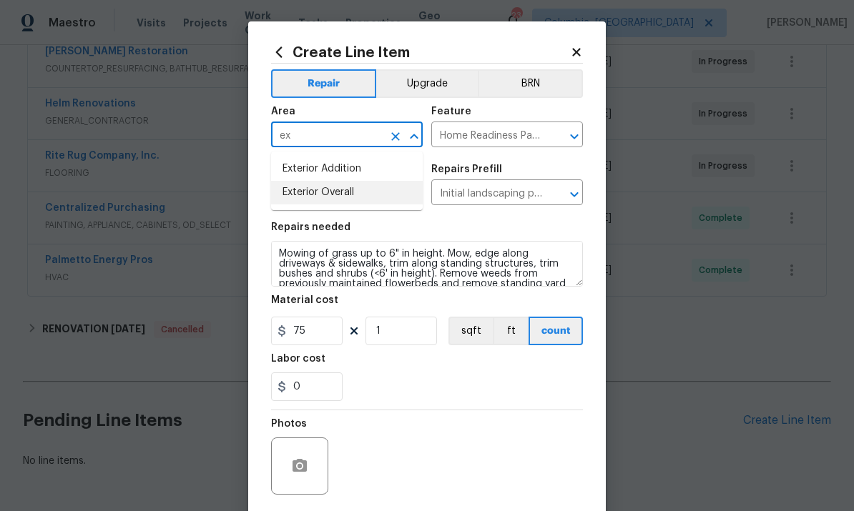
click at [389, 196] on li "Exterior Overall" at bounding box center [347, 193] width 152 height 24
type input "Exterior Overall"
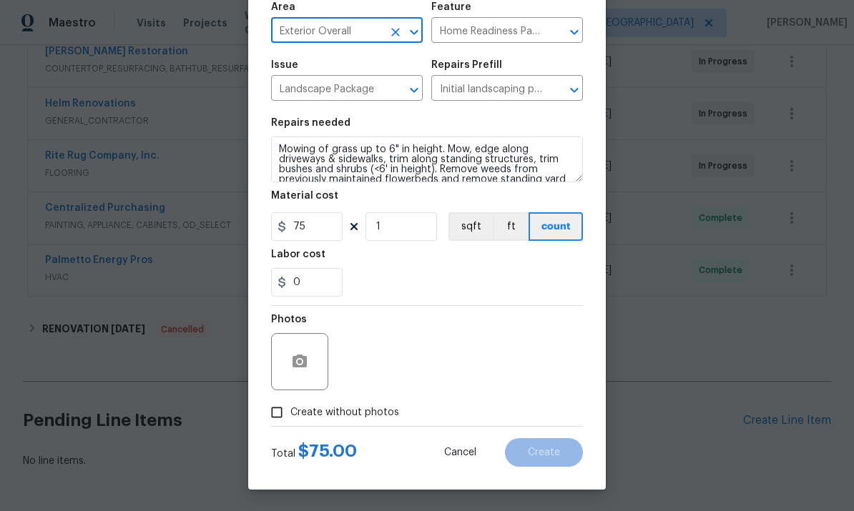
scroll to position [107, 0]
click at [274, 416] on input "Create without photos" at bounding box center [276, 412] width 27 height 27
checkbox input "true"
click at [423, 350] on textarea at bounding box center [461, 361] width 243 height 57
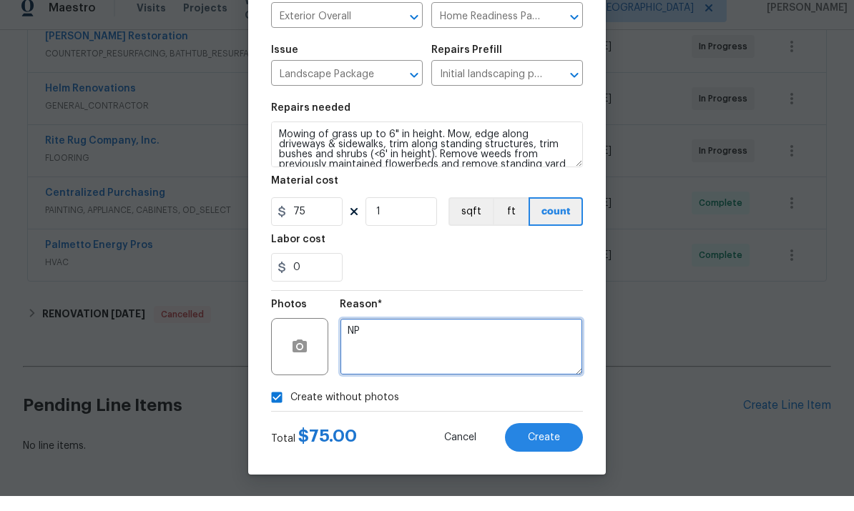
scroll to position [17, 0]
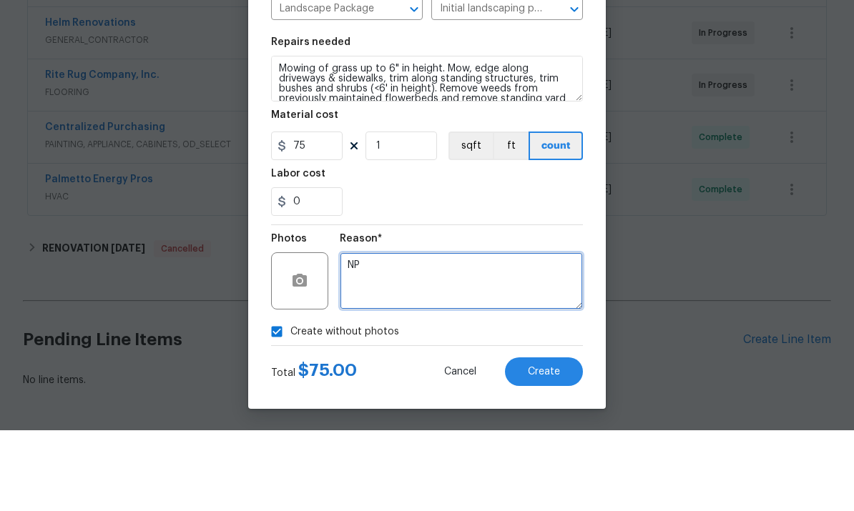
type textarea "NP"
click at [556, 438] on button "Create" at bounding box center [544, 452] width 78 height 29
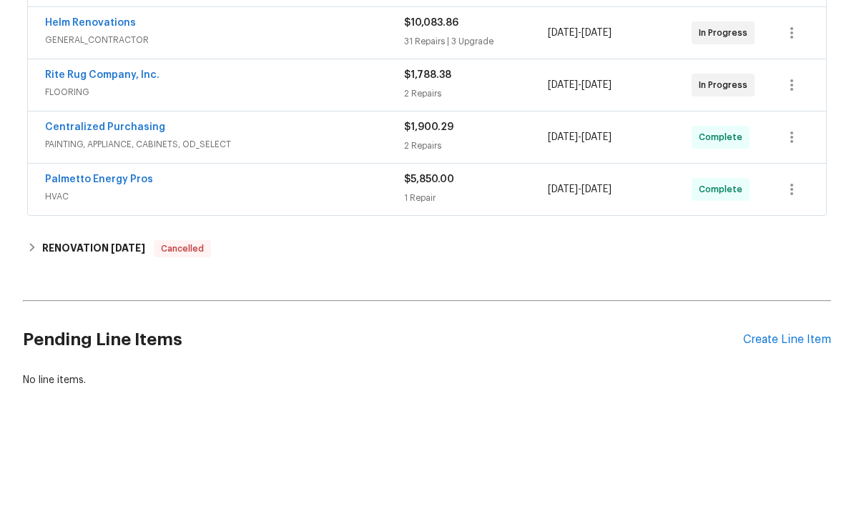
scroll to position [54, 0]
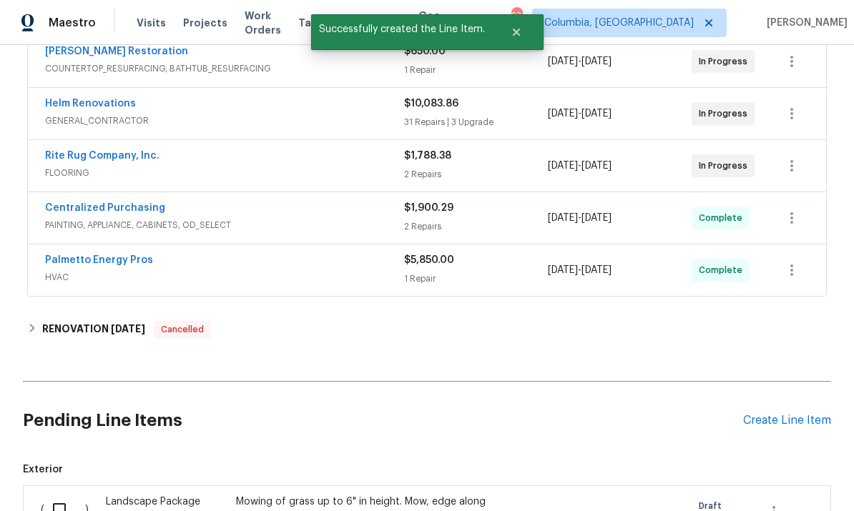
click at [793, 414] on div "Create Line Item" at bounding box center [787, 421] width 88 height 14
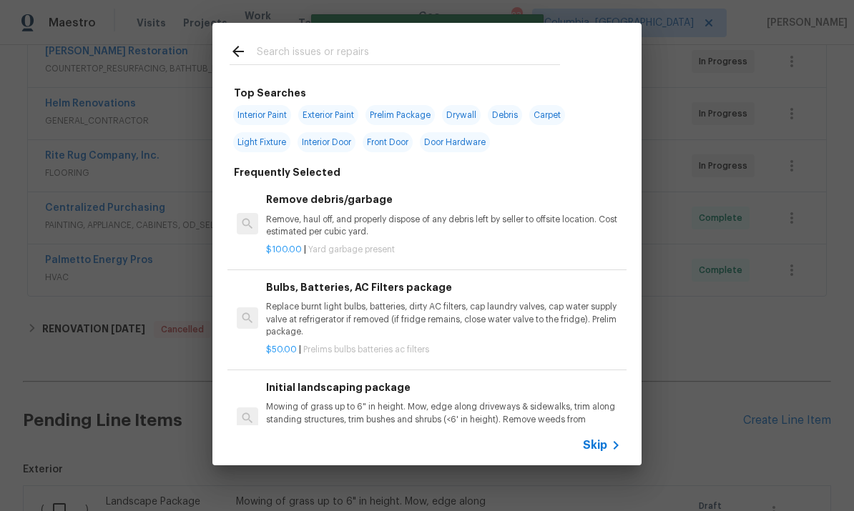
click at [376, 58] on input "text" at bounding box center [408, 53] width 303 height 21
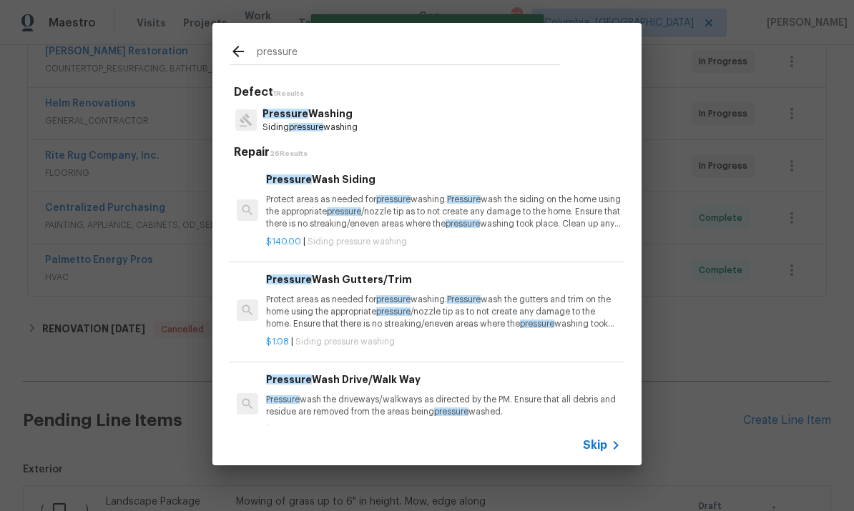
type input "pressure"
click at [422, 129] on div "Pressure Washing Siding pressure washing" at bounding box center [427, 120] width 395 height 39
click at [475, 200] on span "Pressure" at bounding box center [464, 199] width 34 height 9
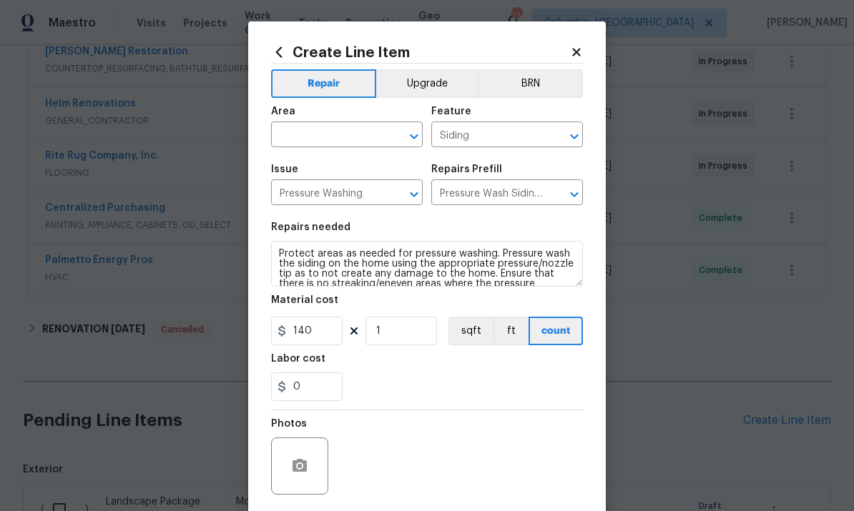
click at [348, 126] on input "text" at bounding box center [327, 136] width 112 height 22
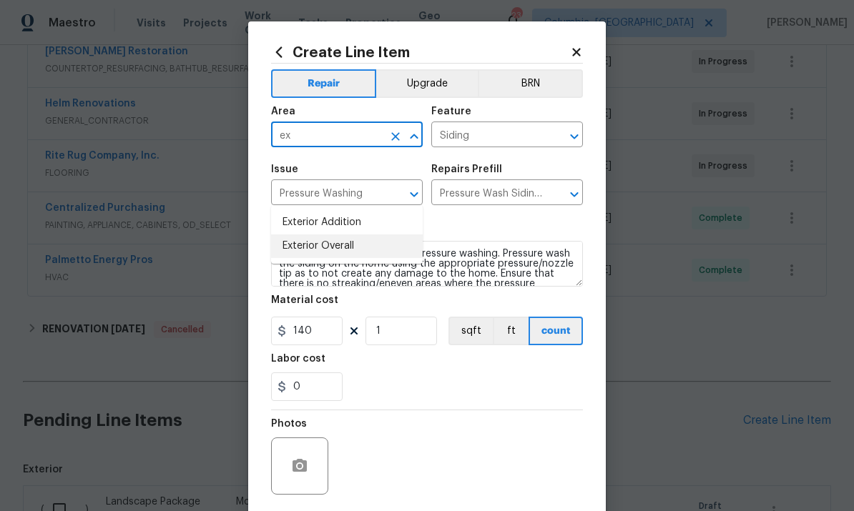
click at [381, 235] on li "Exterior Overall" at bounding box center [347, 247] width 152 height 24
type input "Exterior Overall"
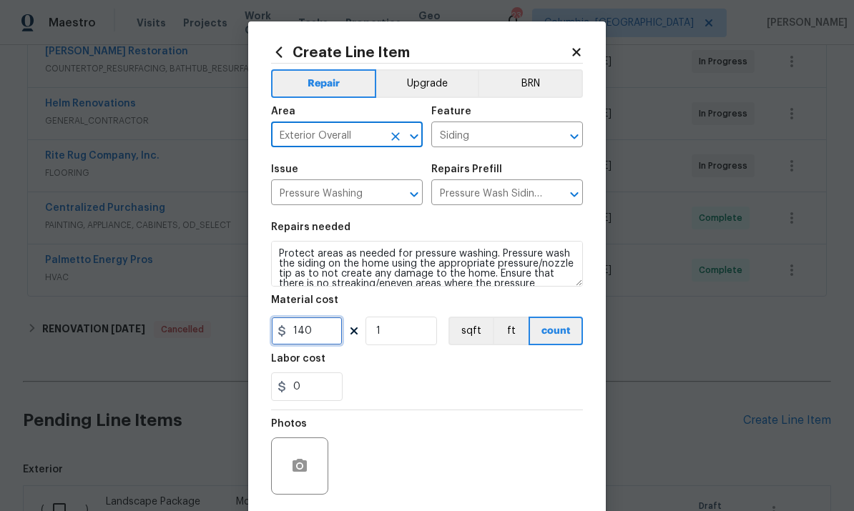
click at [315, 335] on input "140" at bounding box center [307, 331] width 72 height 29
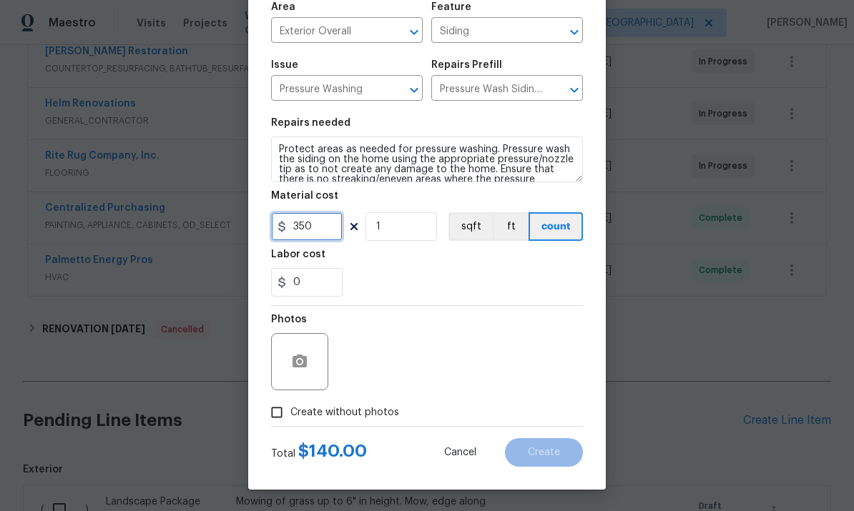
scroll to position [107, 0]
type input "350"
click at [275, 416] on input "Create without photos" at bounding box center [276, 412] width 27 height 27
checkbox input "true"
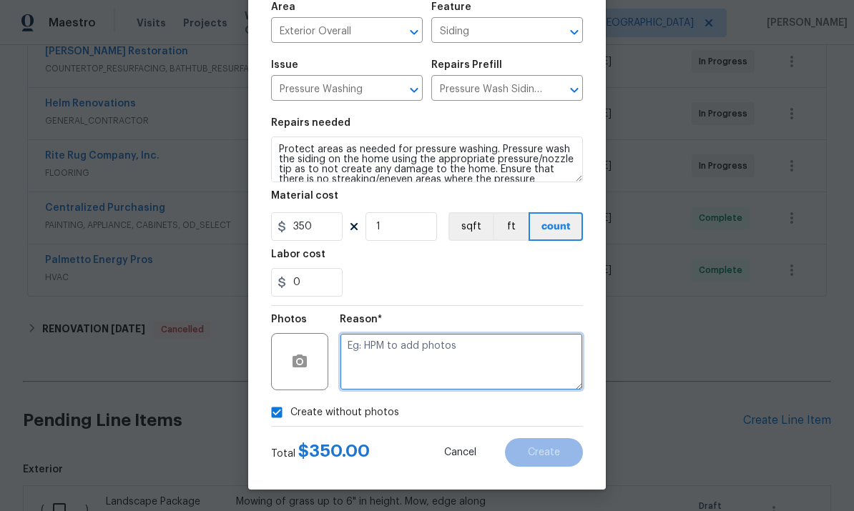
click at [414, 355] on textarea at bounding box center [461, 361] width 243 height 57
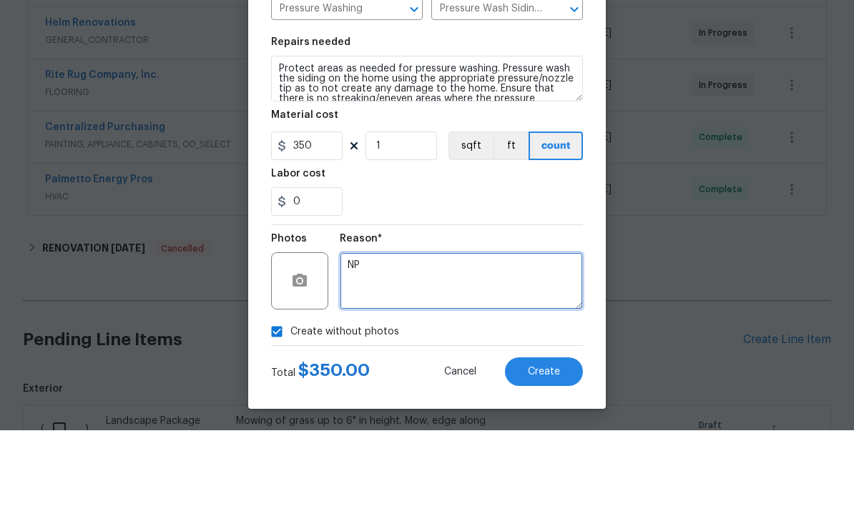
type textarea "NP"
click at [544, 438] on button "Create" at bounding box center [544, 452] width 78 height 29
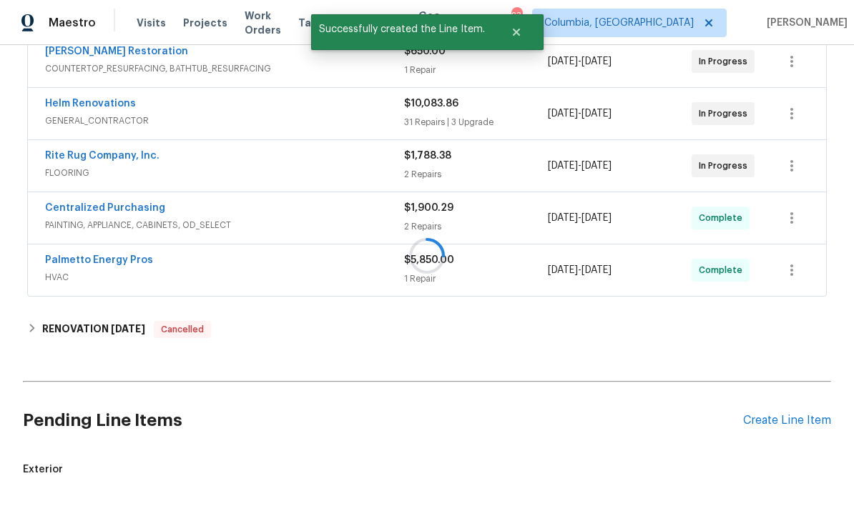
click at [783, 288] on div at bounding box center [427, 255] width 854 height 511
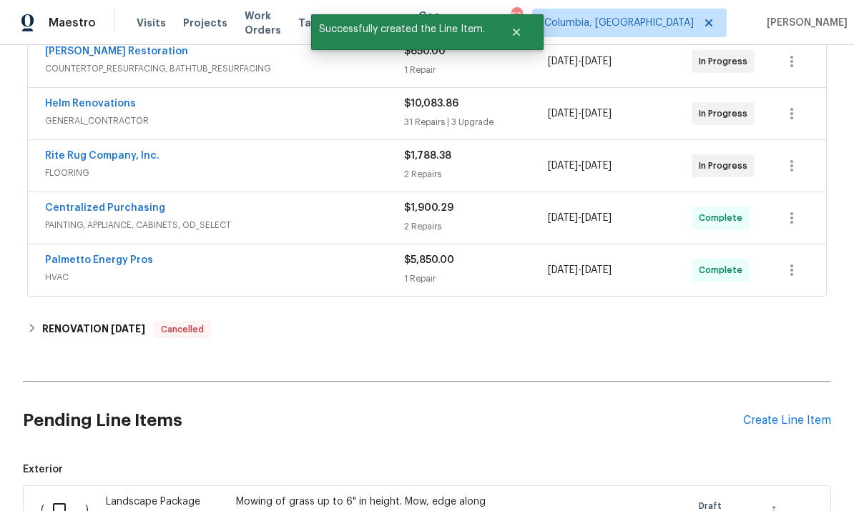
click at [785, 414] on div "Create Line Item" at bounding box center [787, 421] width 88 height 14
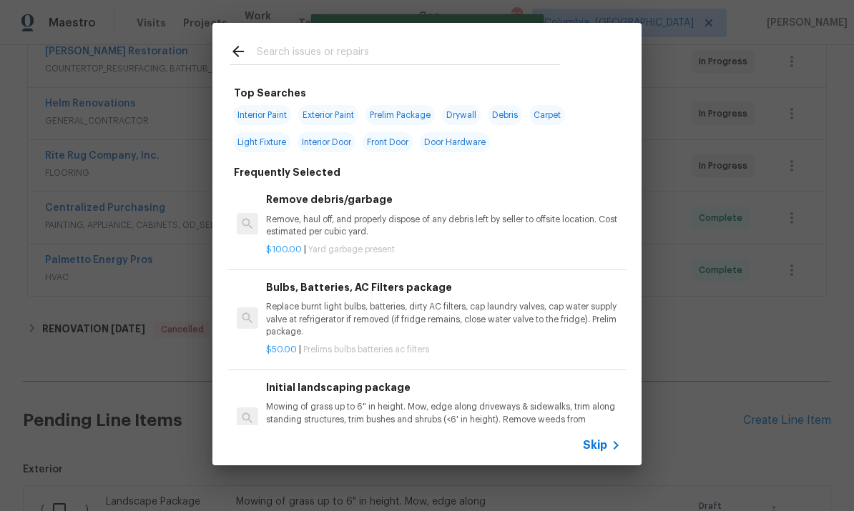
click at [393, 46] on input "text" at bounding box center [408, 53] width 303 height 21
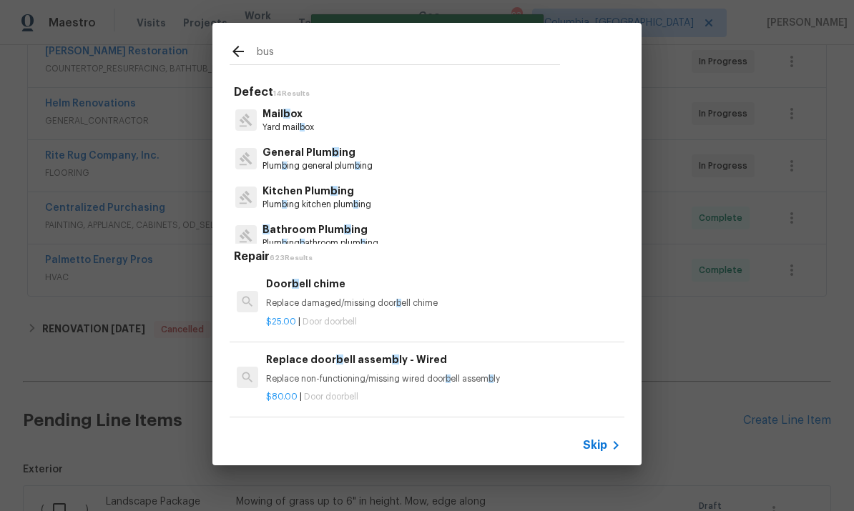
type input "[PERSON_NAME]"
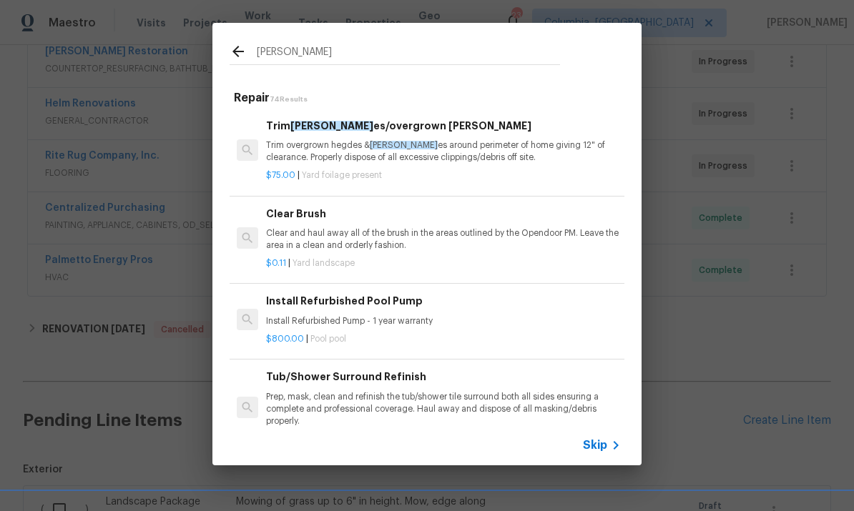
click at [402, 149] on p "Trim overgrown hegdes & [PERSON_NAME] around perimeter of home giving 12" of cl…" at bounding box center [443, 151] width 355 height 24
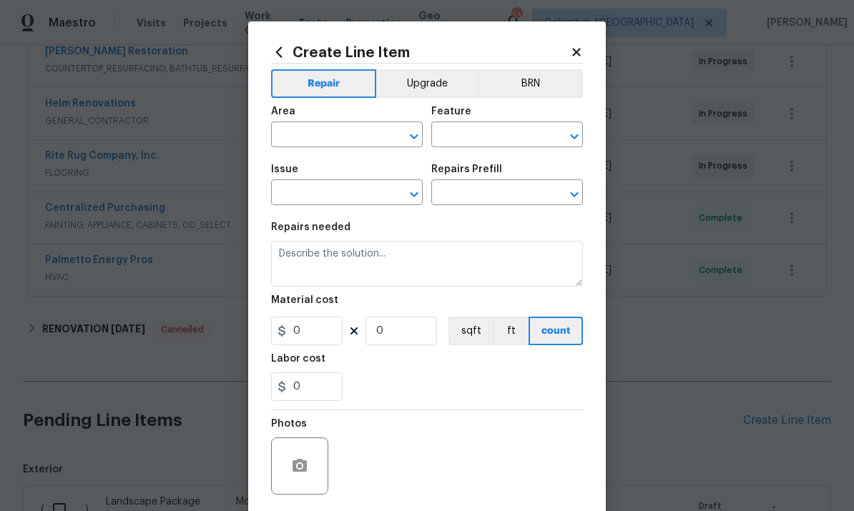
type input "Dead/overgrown tree or foliage"
type textarea "Trim overgrown hegdes & bushes around perimeter of home giving 12" of clearance…"
type input "1"
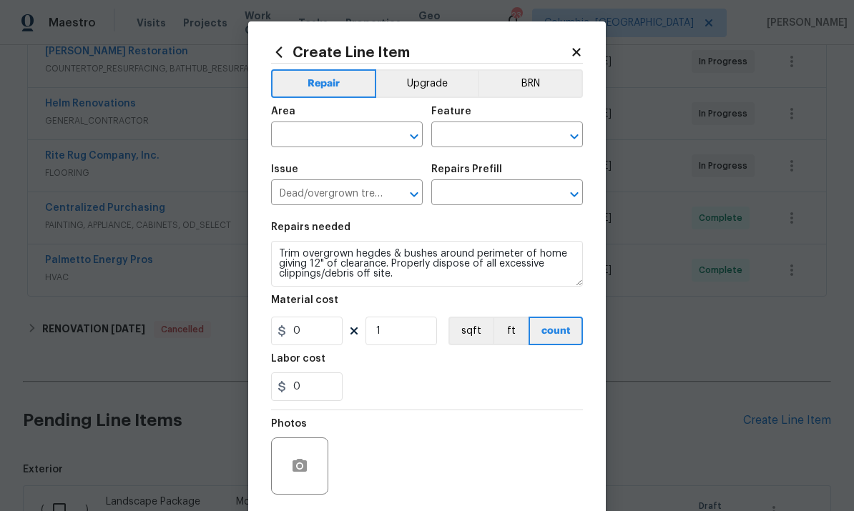
type input "Trim bushes/overgrown [PERSON_NAME] $75.00"
type input "75"
click at [340, 138] on input "text" at bounding box center [327, 136] width 112 height 22
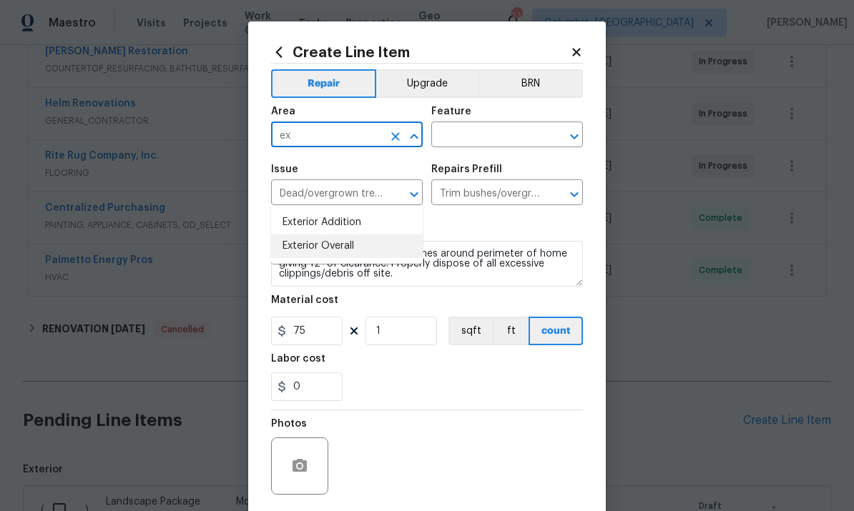
click at [377, 235] on li "Exterior Overall" at bounding box center [347, 247] width 152 height 24
type input "Exterior Overall"
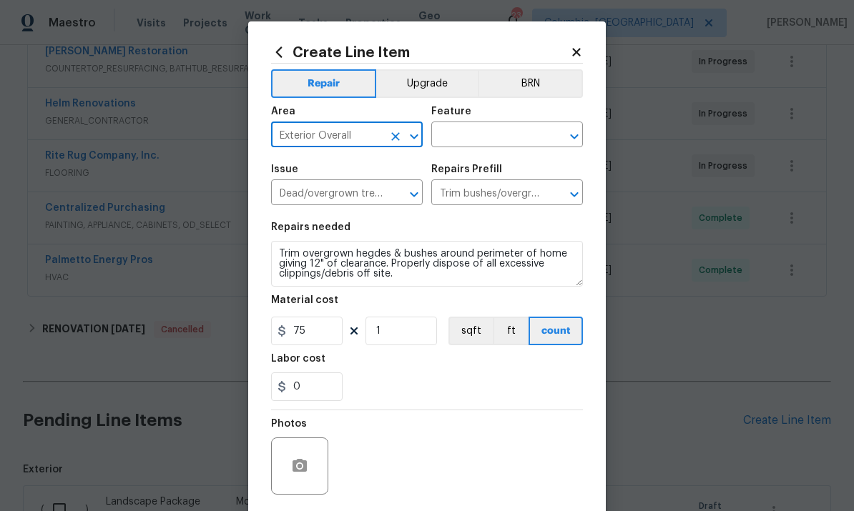
click at [494, 130] on input "text" at bounding box center [487, 136] width 112 height 22
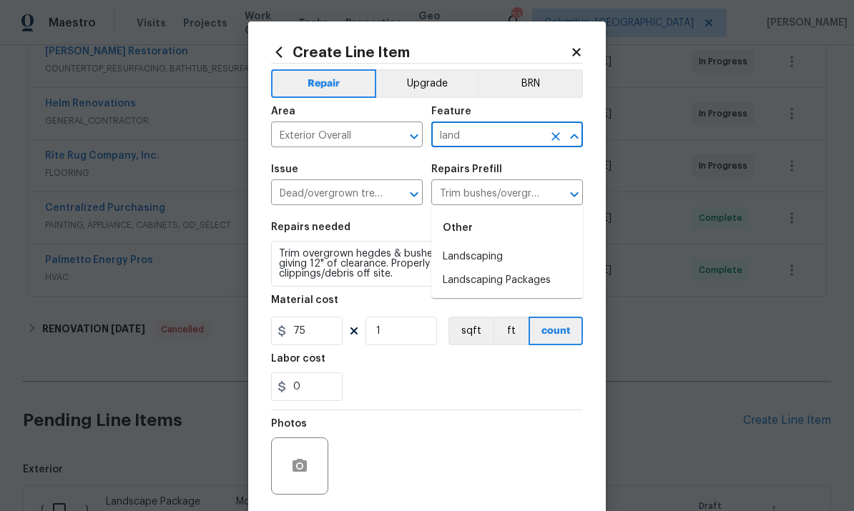
click at [503, 245] on li "Landscaping" at bounding box center [507, 257] width 152 height 24
type input "Landscaping"
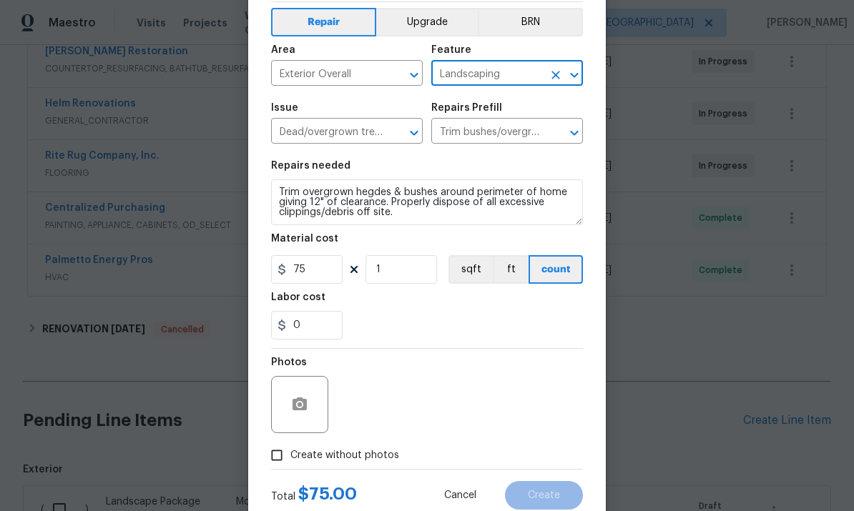
scroll to position [96, 0]
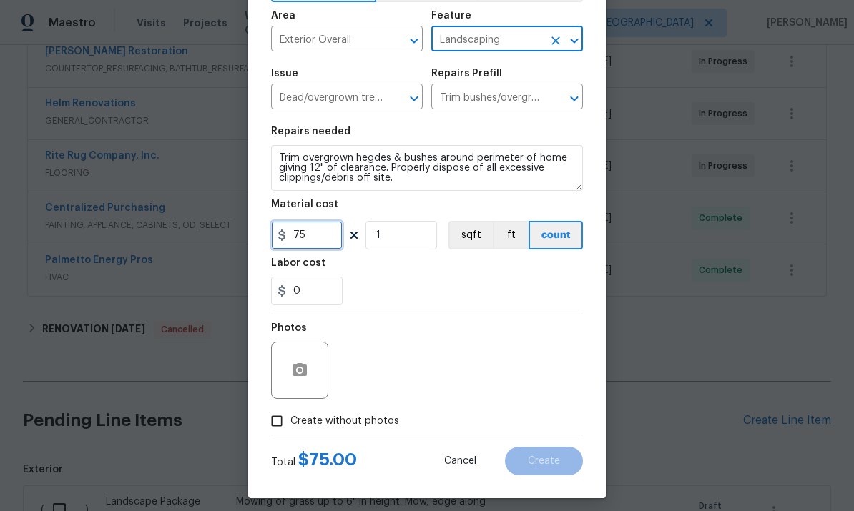
click at [317, 226] on input "75" at bounding box center [307, 235] width 72 height 29
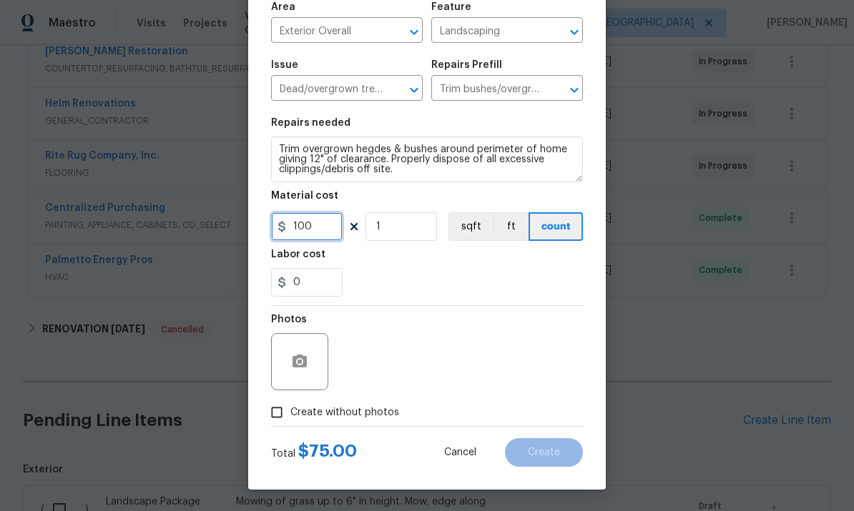
scroll to position [107, 0]
type input "100"
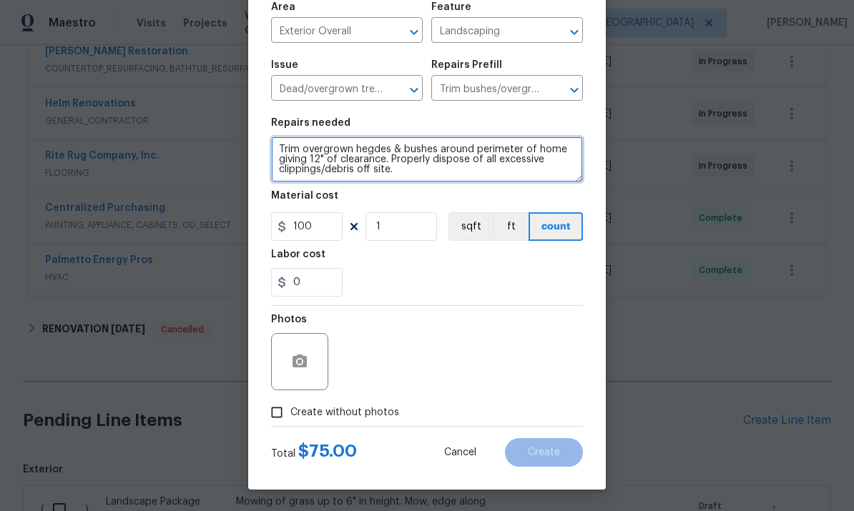
click at [280, 138] on textarea "Trim overgrown hegdes & bushes around perimeter of home giving 12" of clearance…" at bounding box center [427, 160] width 312 height 46
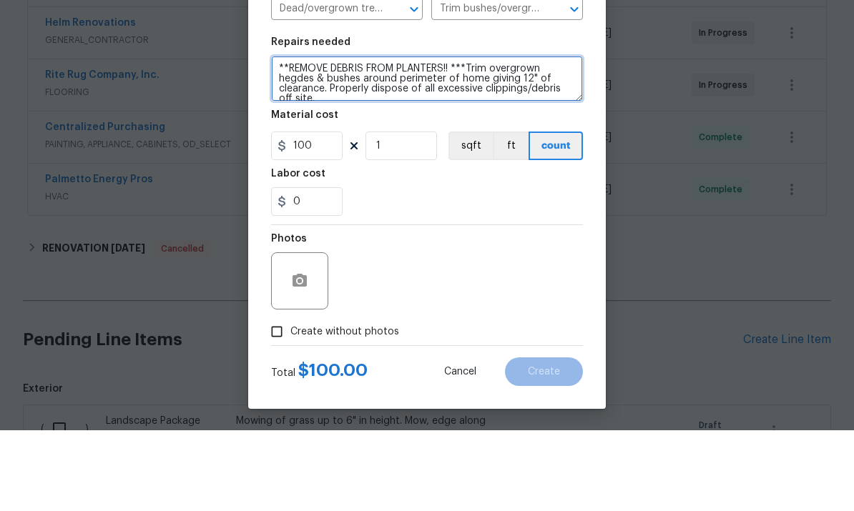
type textarea "**REMOVE DEBRIS FROM PLANTERS!! ***Trim overgrown hegdes & bushes around perime…"
click at [283, 399] on input "Create without photos" at bounding box center [276, 412] width 27 height 27
checkbox input "true"
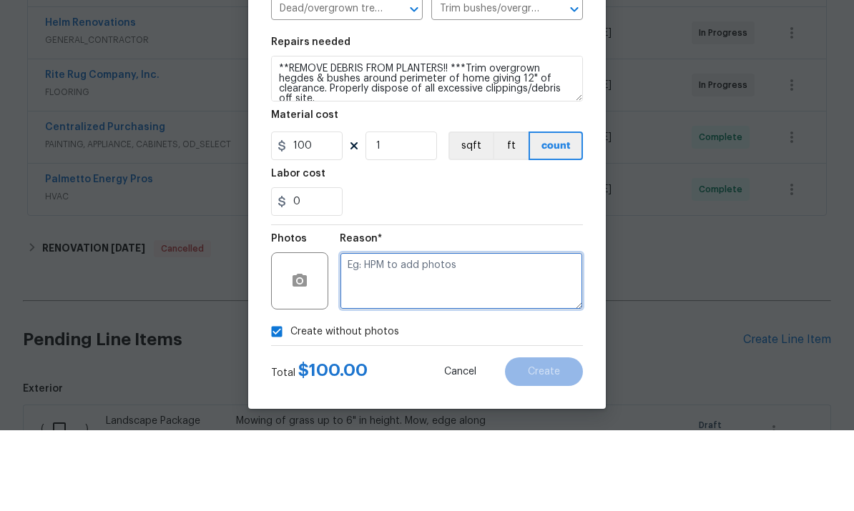
click at [466, 333] on textarea at bounding box center [461, 361] width 243 height 57
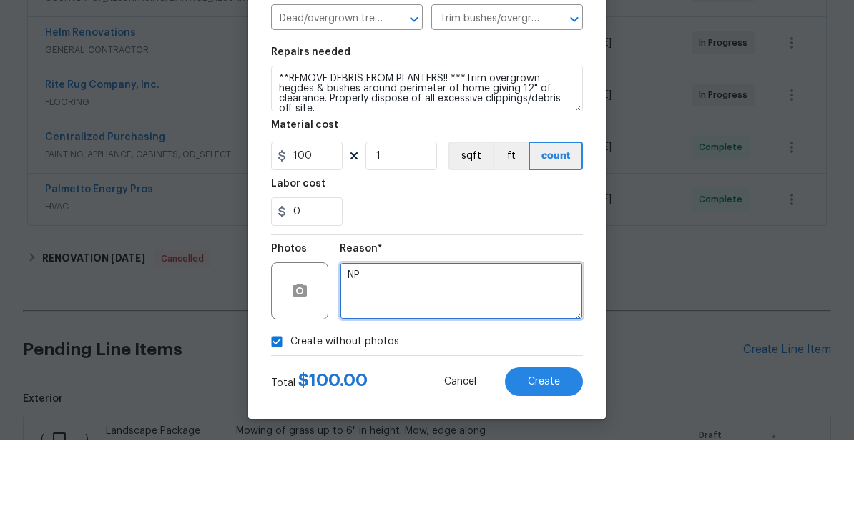
type textarea "NP"
click at [558, 448] on span "Create" at bounding box center [544, 453] width 32 height 11
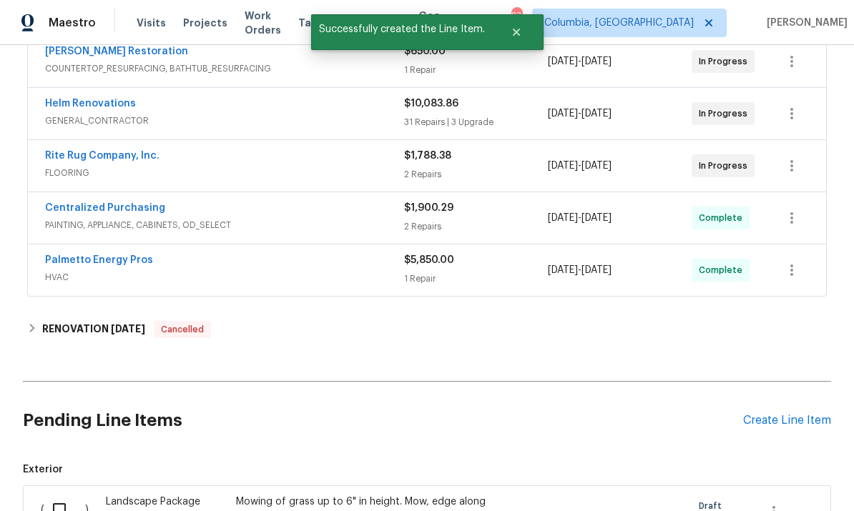
click at [768, 414] on div "Create Line Item" at bounding box center [787, 421] width 88 height 14
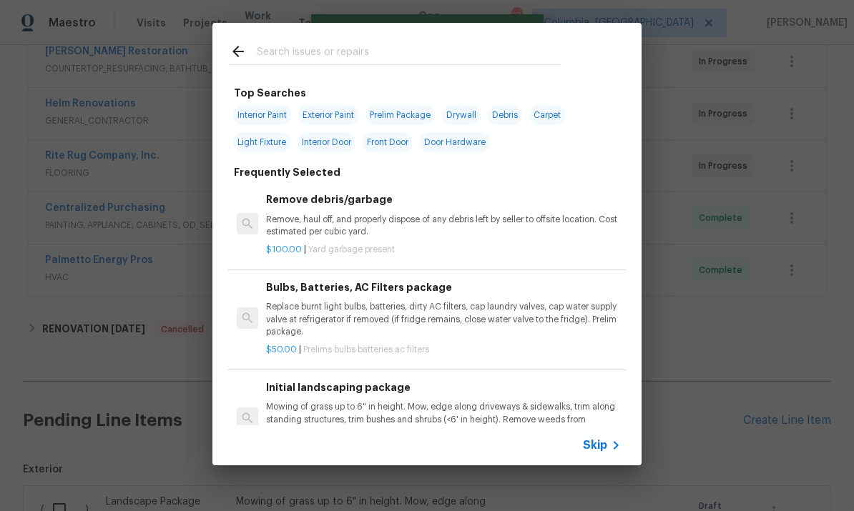
click at [349, 44] on input "text" at bounding box center [408, 53] width 303 height 21
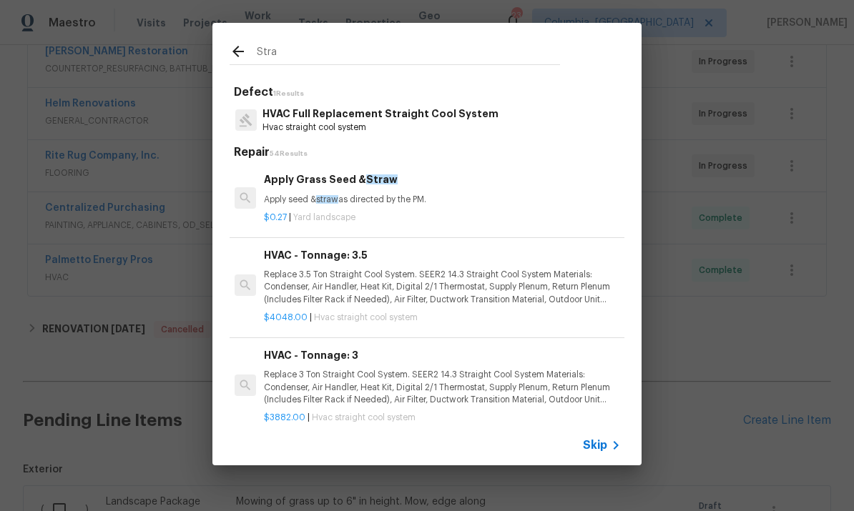
scroll to position [0, 2]
type input "S"
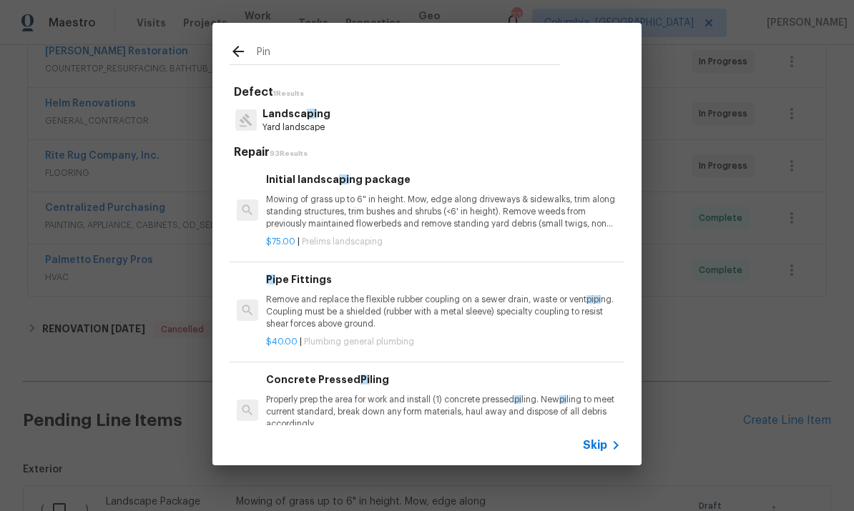
type input "Pine"
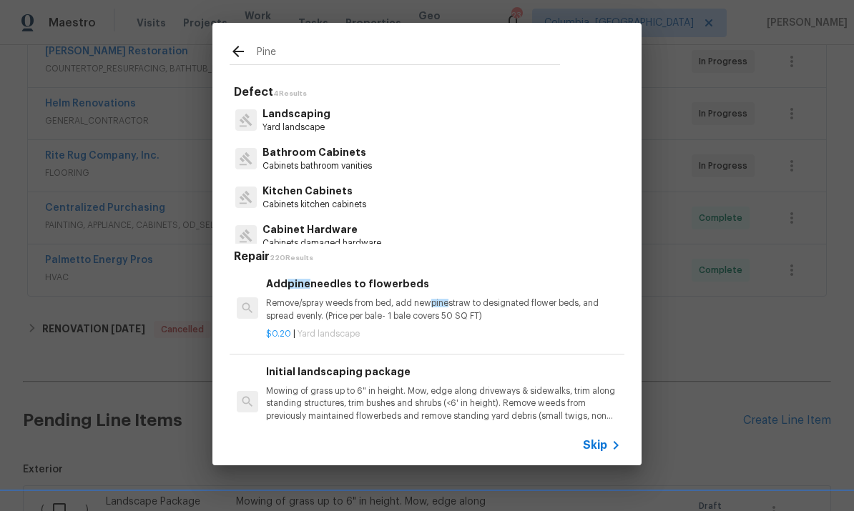
click at [348, 300] on p "Remove/spray weeds from bed, add new pine straw to designated flower beds, and …" at bounding box center [443, 310] width 355 height 24
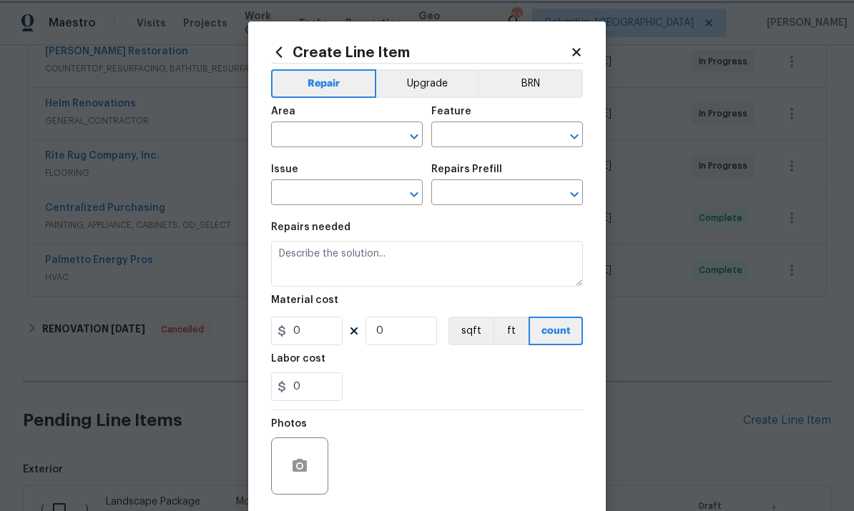
type input "Landscaping"
type input "Add pine needles to flowerbeds $0.20"
type textarea "Remove/spray weeds from bed, add new pine straw to designated flower beds, and …"
type input "0.2"
type input "1"
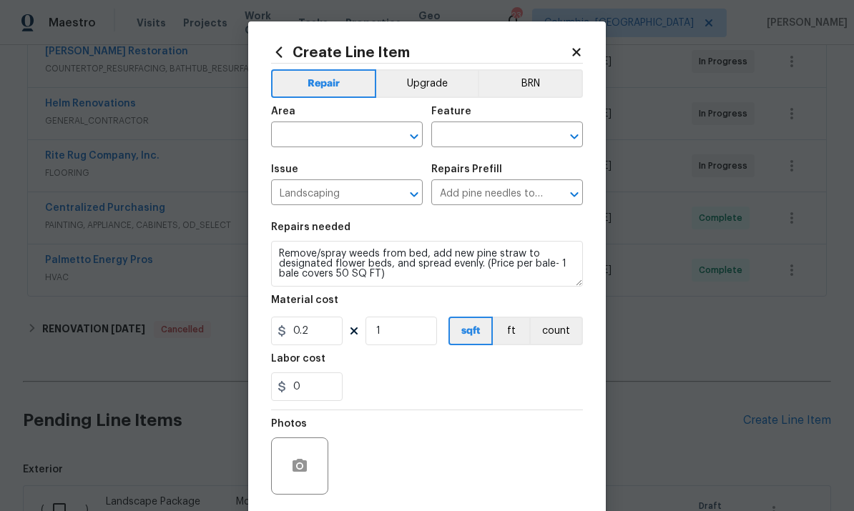
click at [339, 141] on input "text" at bounding box center [327, 136] width 112 height 22
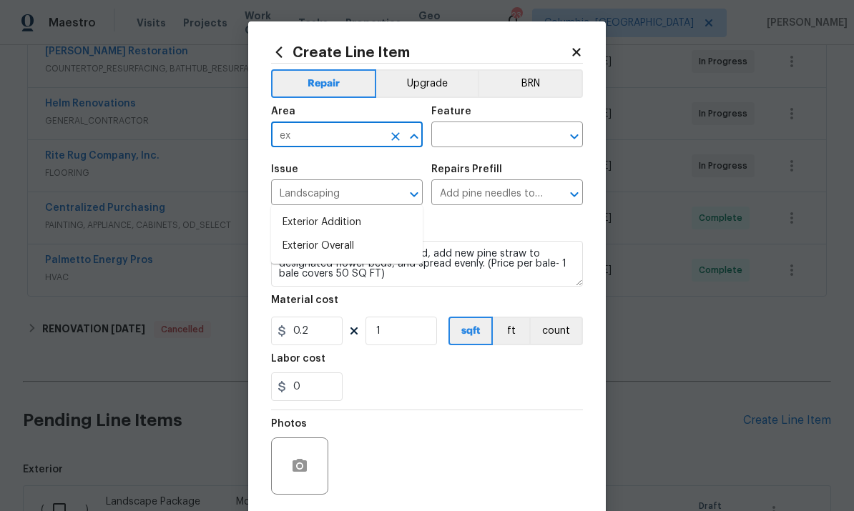
click at [376, 235] on li "Exterior Overall" at bounding box center [347, 247] width 152 height 24
type input "Exterior Overall"
click at [500, 140] on input "text" at bounding box center [487, 136] width 112 height 22
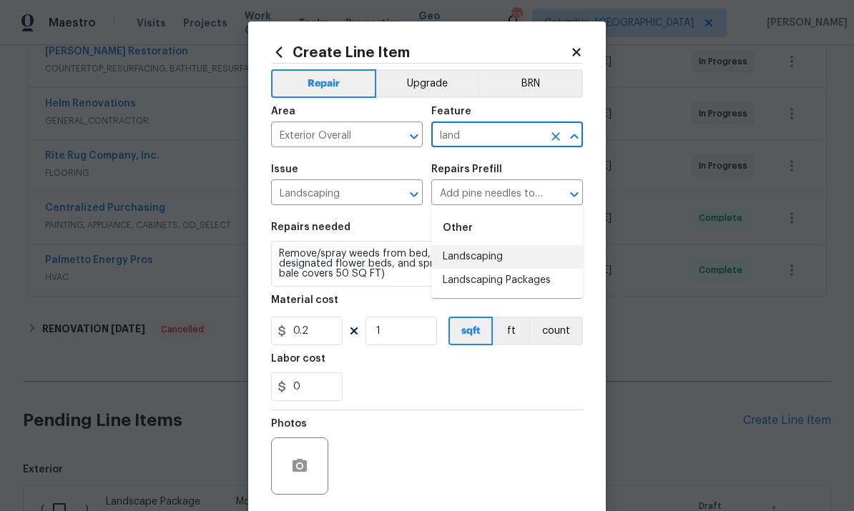
click at [494, 245] on li "Landscaping" at bounding box center [507, 257] width 152 height 24
type input "Landscaping"
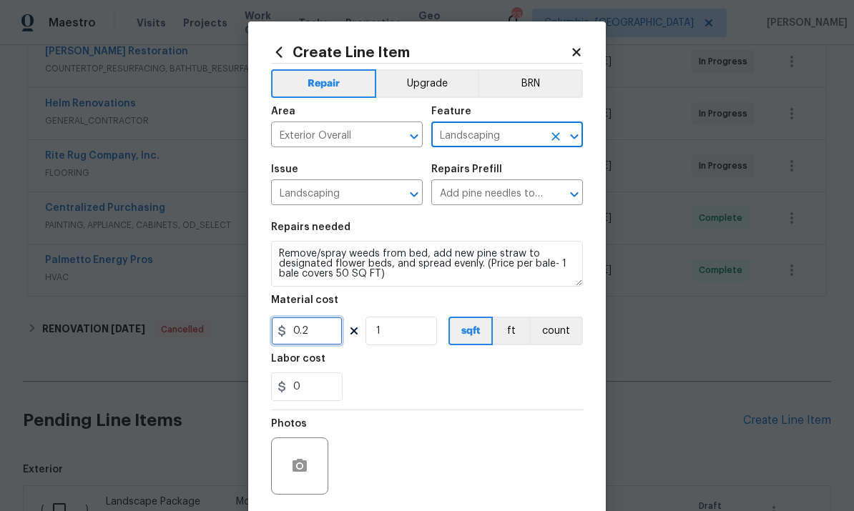
click at [317, 326] on input "0.2" at bounding box center [307, 331] width 72 height 29
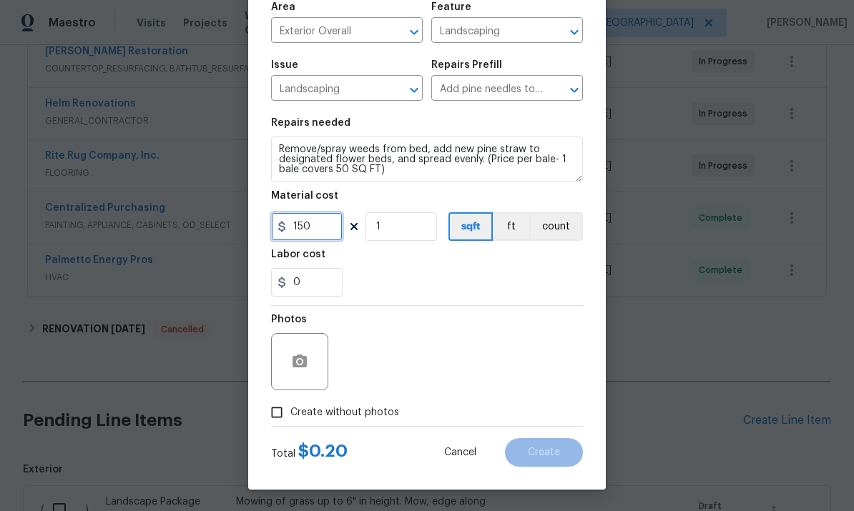
scroll to position [107, 0]
type input "150"
click at [280, 400] on input "Create without photos" at bounding box center [276, 412] width 27 height 27
checkbox input "true"
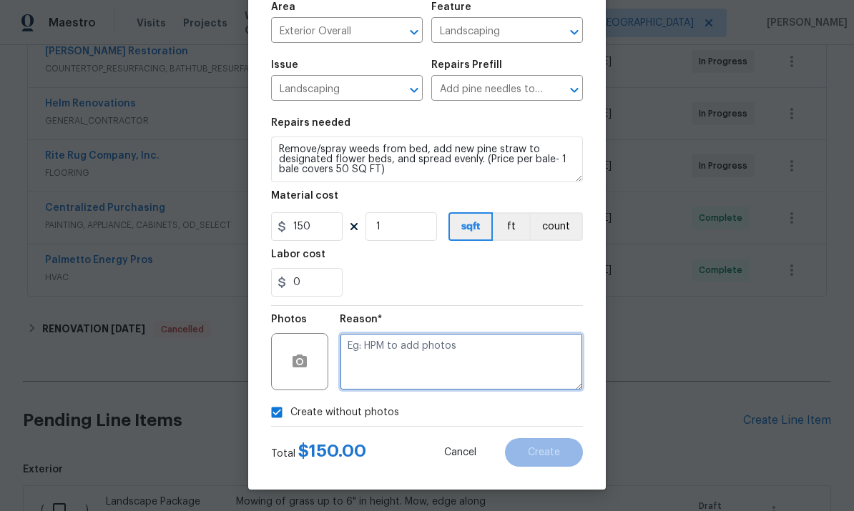
click at [460, 350] on textarea at bounding box center [461, 361] width 243 height 57
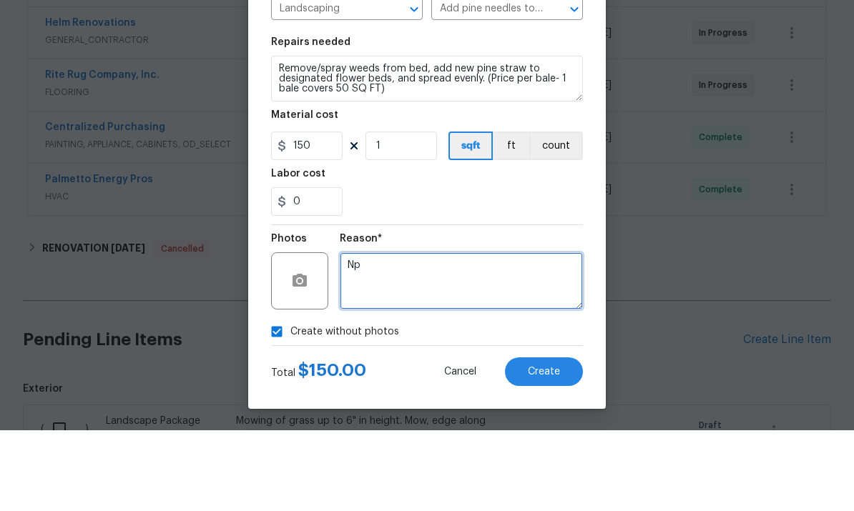
type textarea "Np"
click at [546, 438] on button "Create" at bounding box center [544, 452] width 78 height 29
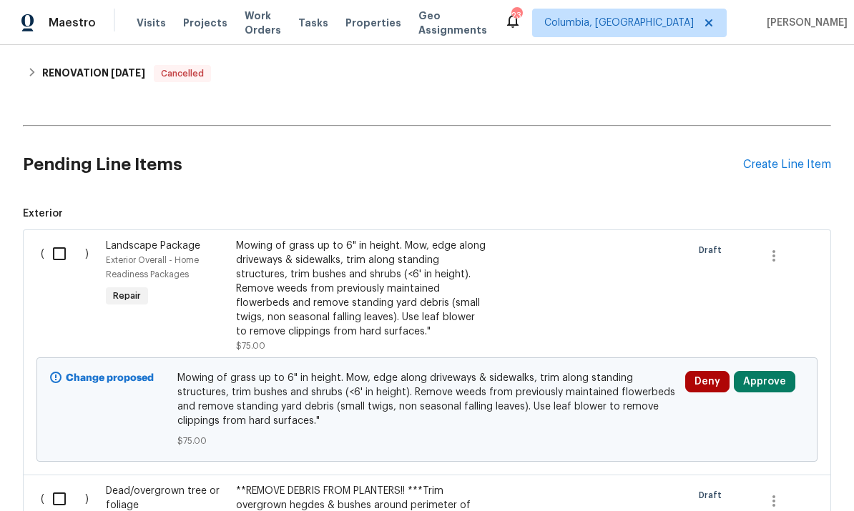
scroll to position [567, 0]
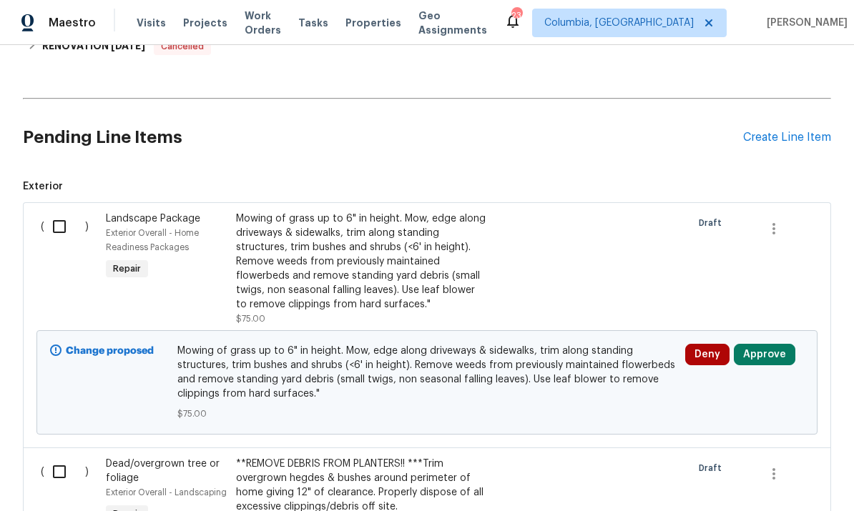
click at [56, 212] on input "checkbox" at bounding box center [64, 227] width 41 height 30
checkbox input "true"
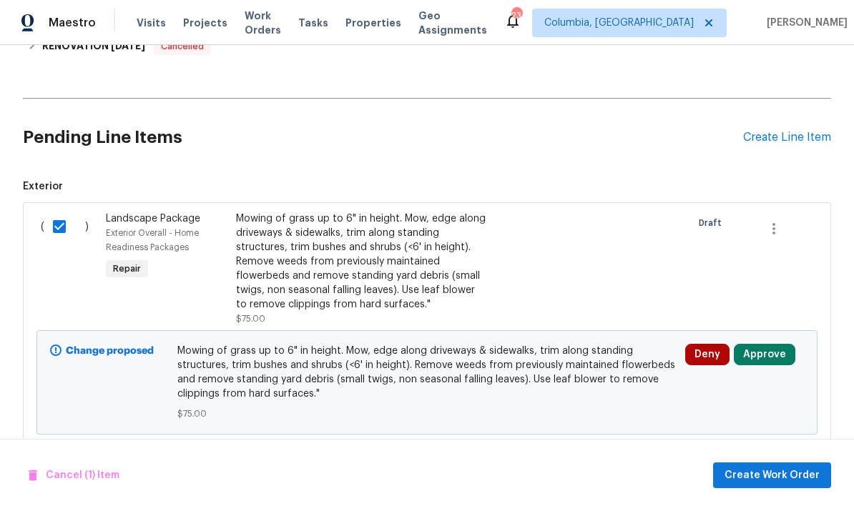
click at [68, 453] on div "( )" at bounding box center [68, 493] width 65 height 80
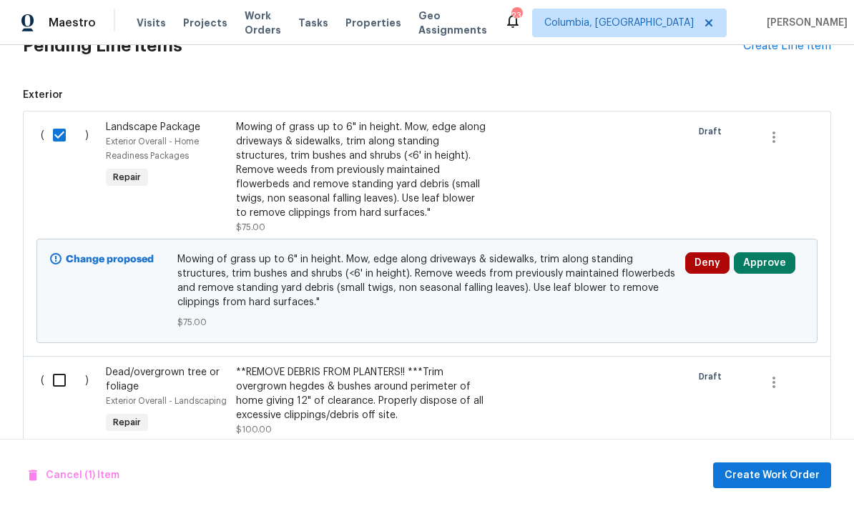
scroll to position [800, 0]
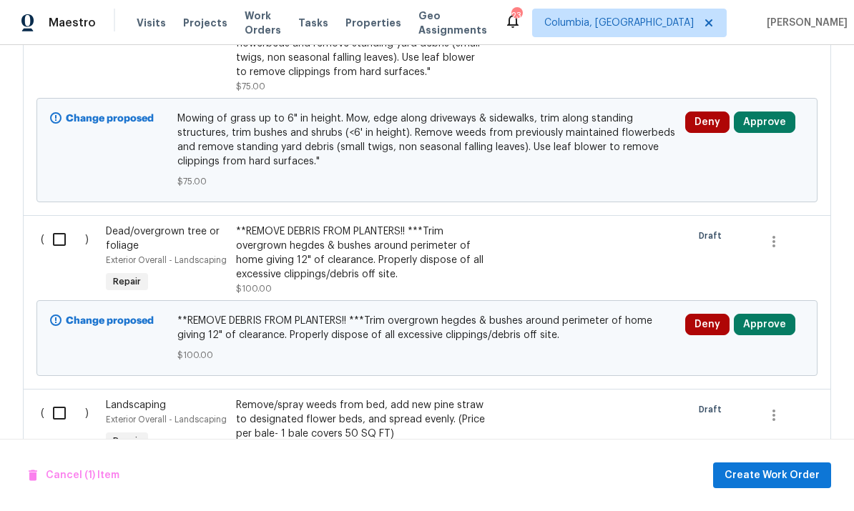
click at [71, 225] on input "checkbox" at bounding box center [64, 240] width 41 height 30
checkbox input "true"
click at [63, 398] on input "checkbox" at bounding box center [64, 413] width 41 height 30
checkbox input "true"
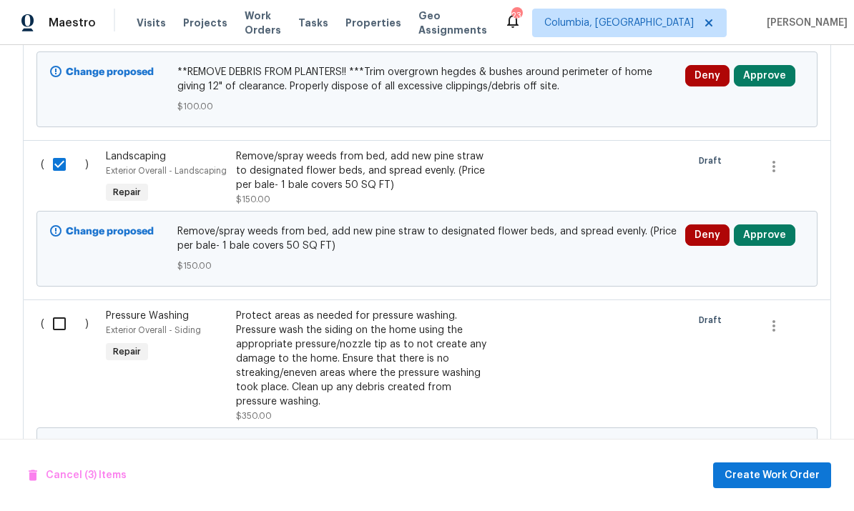
scroll to position [1082, 0]
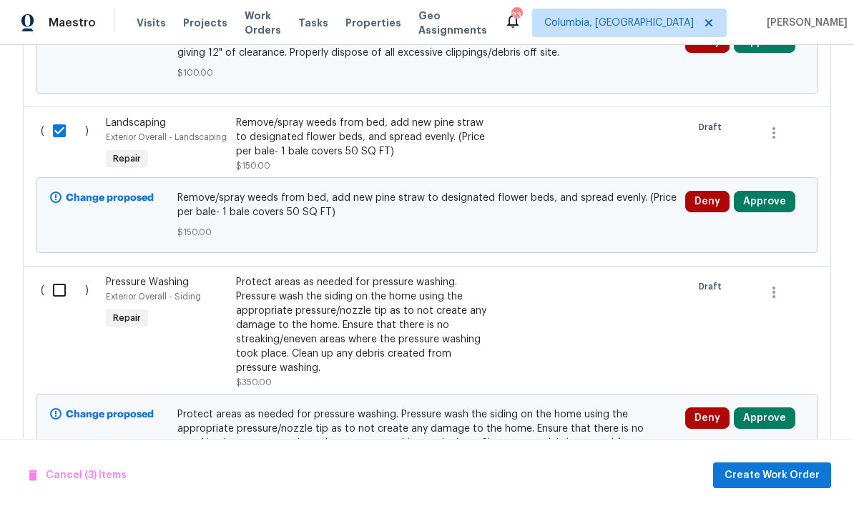
click at [67, 275] on input "checkbox" at bounding box center [64, 290] width 41 height 30
checkbox input "true"
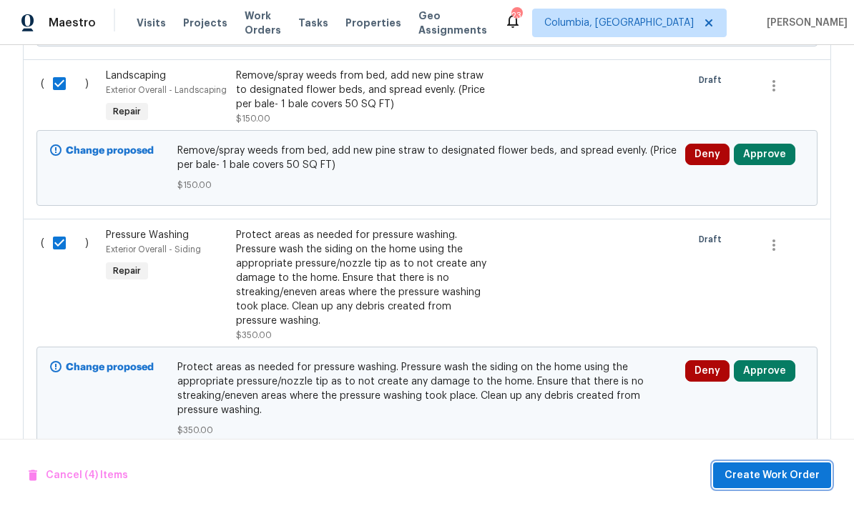
click at [768, 477] on span "Create Work Order" at bounding box center [772, 476] width 95 height 18
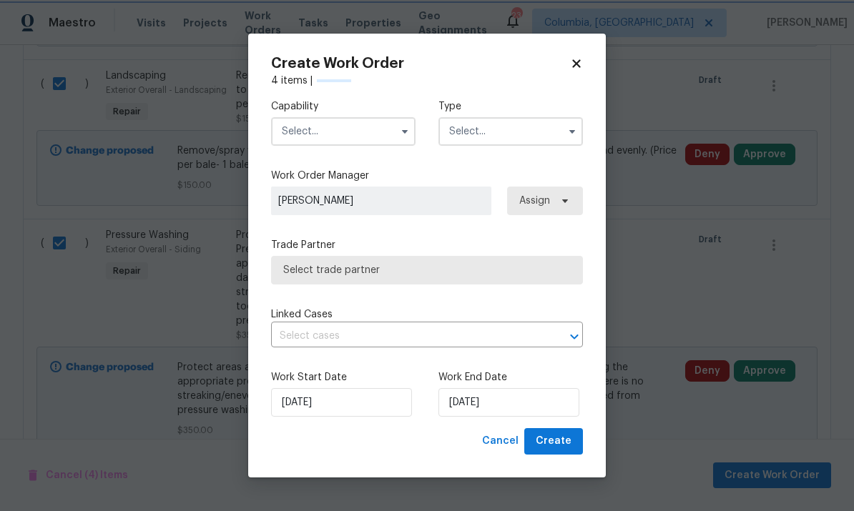
scroll to position [1129, 0]
checkbox input "false"
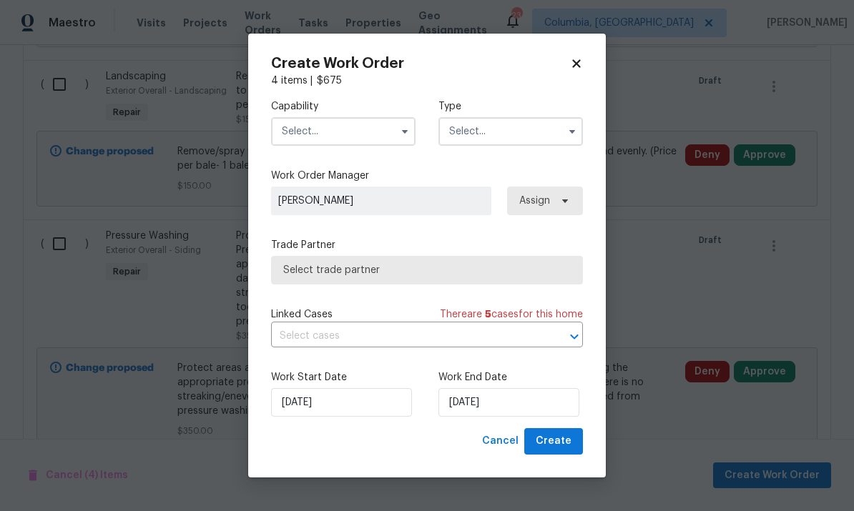
click at [327, 131] on input "text" at bounding box center [343, 131] width 144 height 29
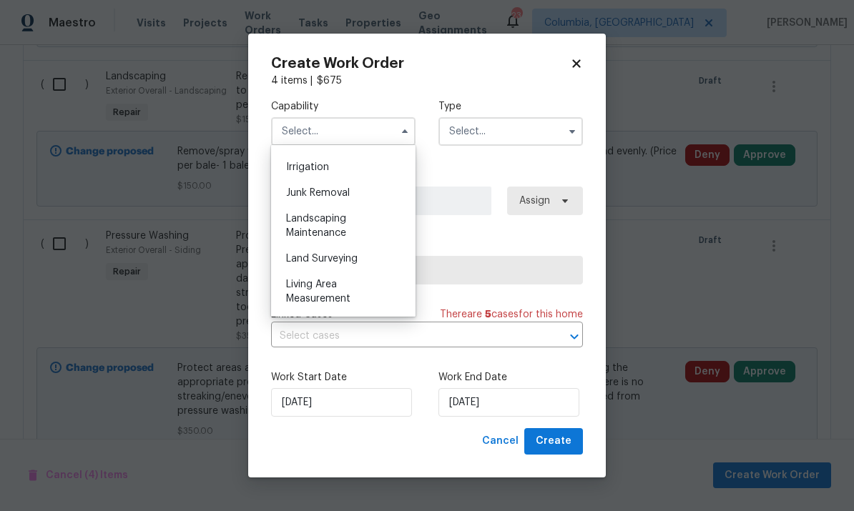
scroll to position [886, 0]
click at [358, 227] on div "Landscaping Maintenance" at bounding box center [343, 224] width 137 height 40
type input "Landscaping Maintenance"
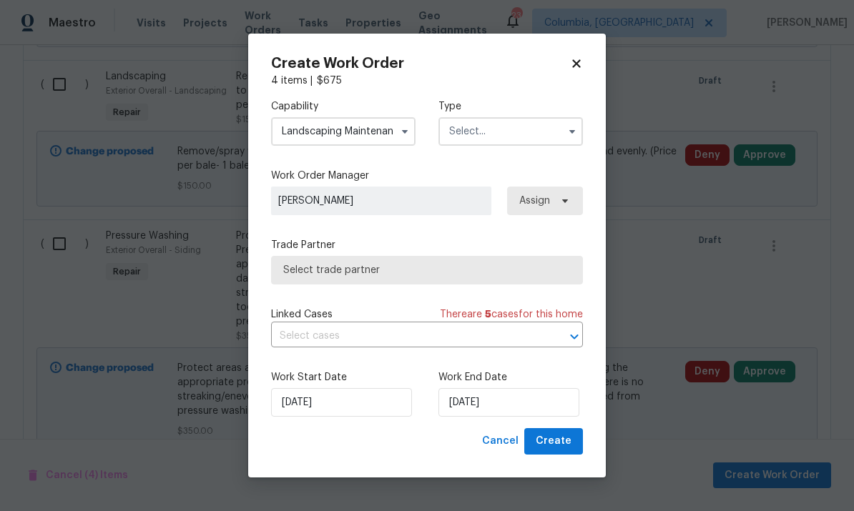
click at [521, 132] on input "text" at bounding box center [510, 131] width 144 height 29
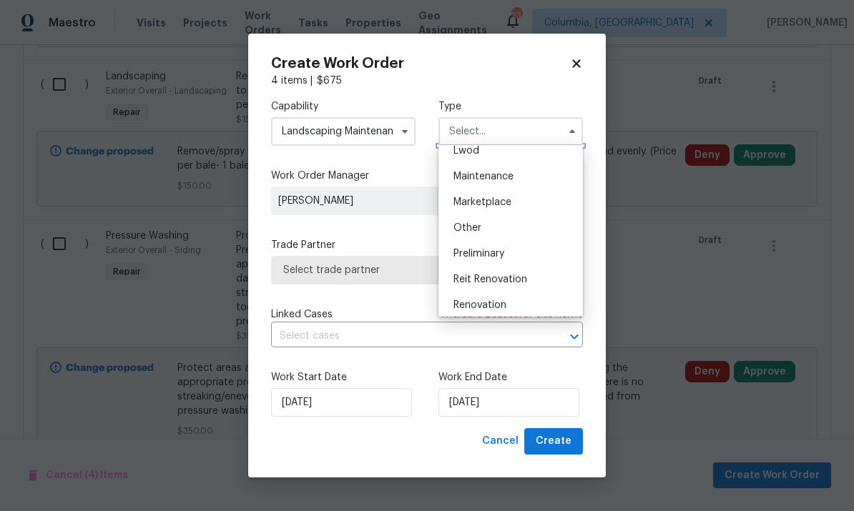
scroll to position [222, 0]
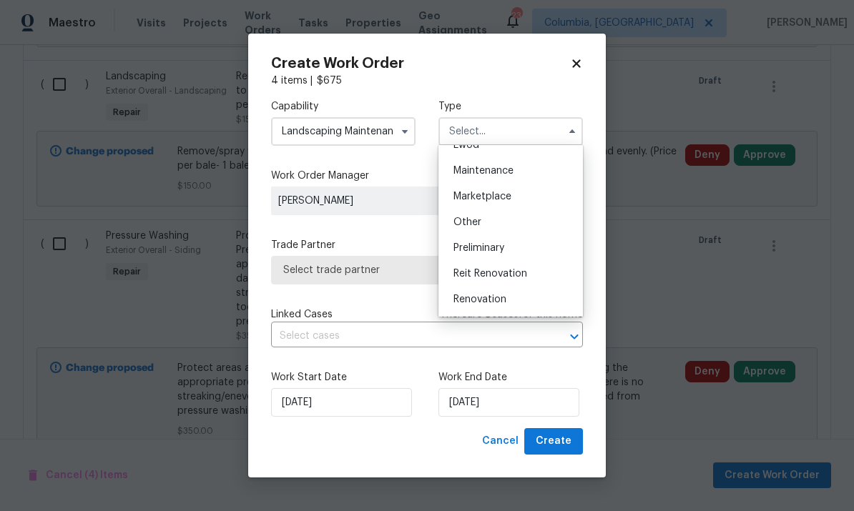
click at [514, 303] on div "Renovation" at bounding box center [510, 300] width 137 height 26
type input "Renovation"
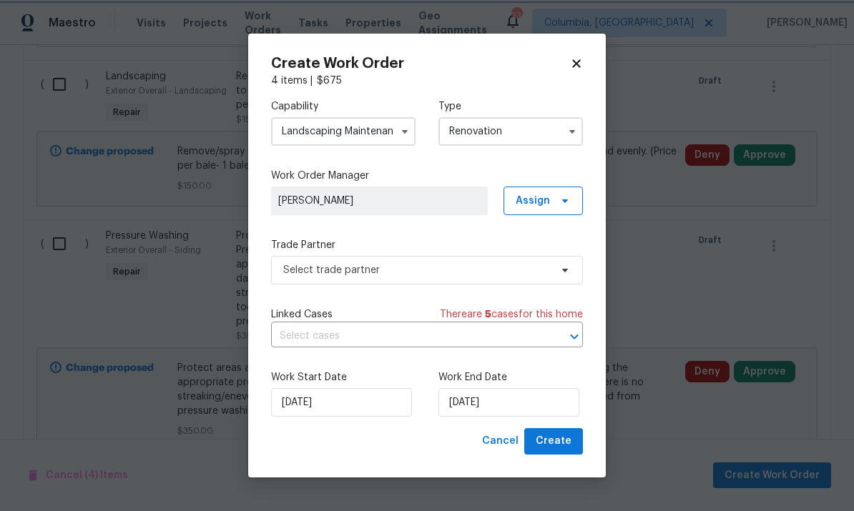
scroll to position [0, 0]
click at [444, 274] on span "Select trade partner" at bounding box center [416, 270] width 267 height 14
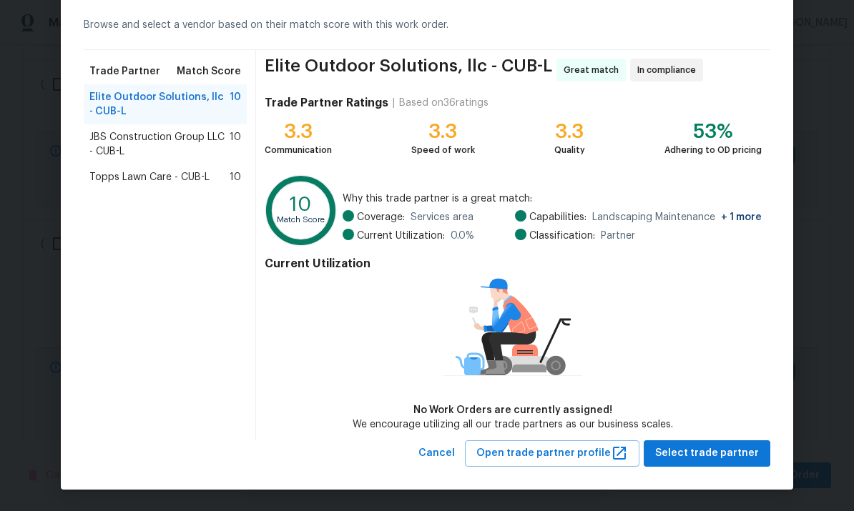
scroll to position [60, 0]
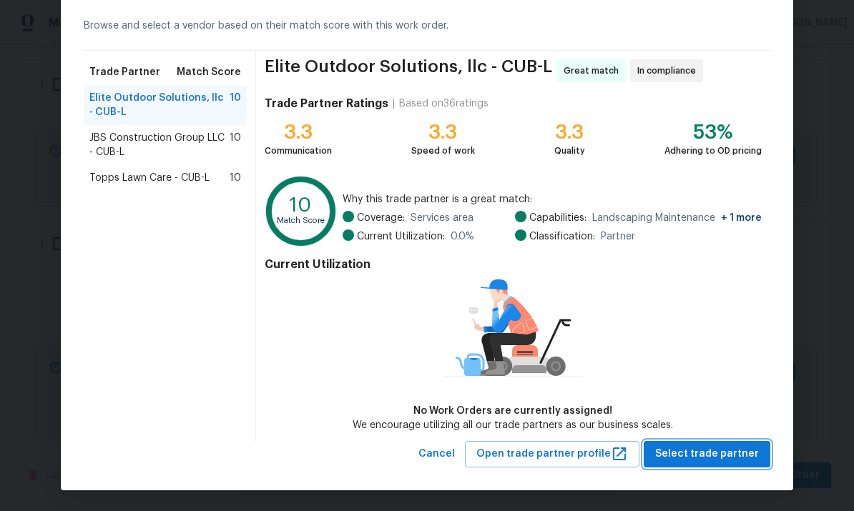
click at [687, 457] on span "Select trade partner" at bounding box center [707, 455] width 104 height 18
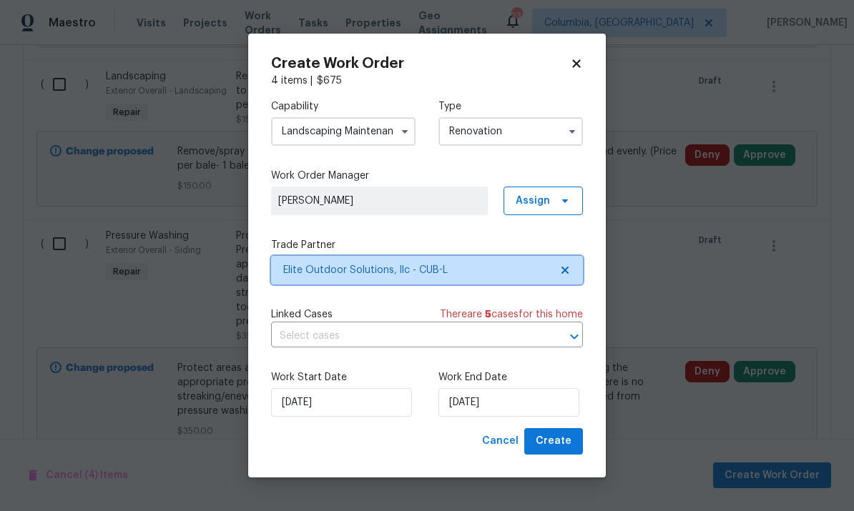
scroll to position [0, 0]
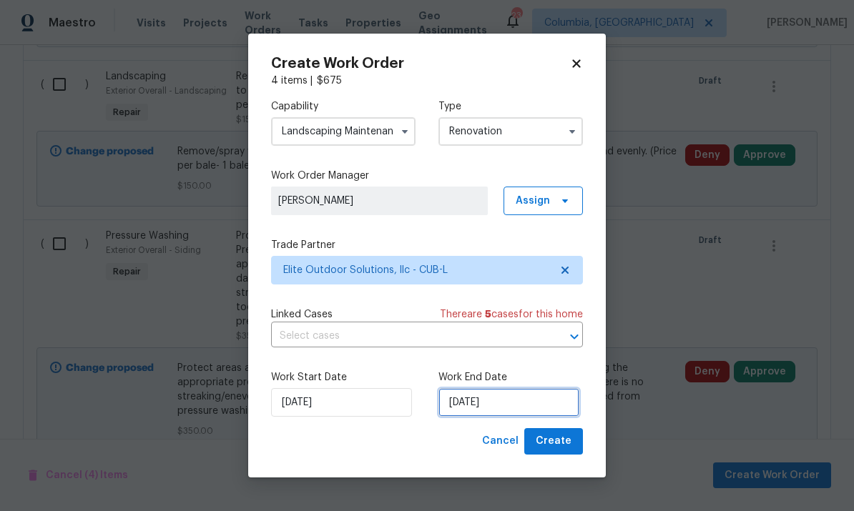
click at [525, 408] on input "[DATE]" at bounding box center [508, 402] width 141 height 29
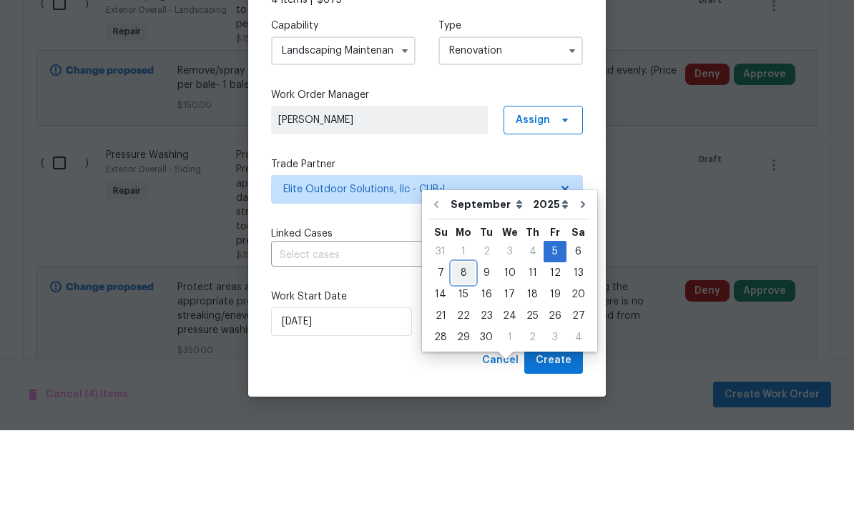
click at [462, 344] on div "8" at bounding box center [463, 354] width 23 height 20
type input "[DATE]"
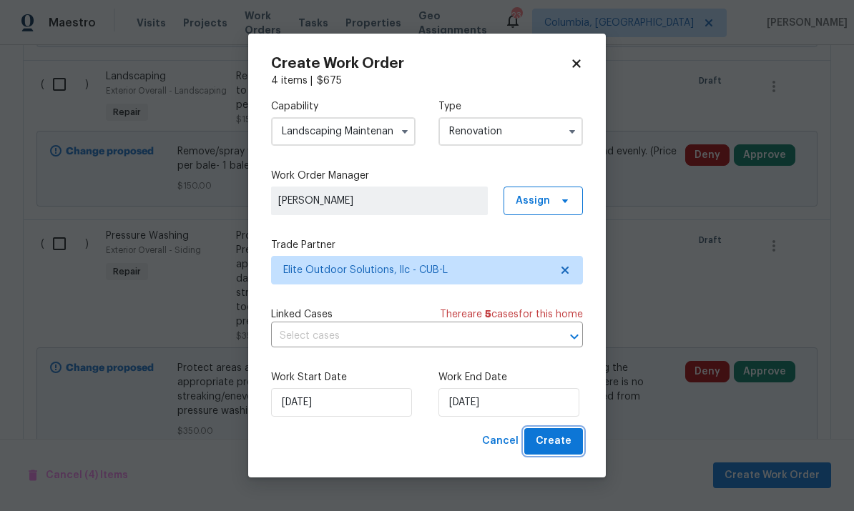
click at [567, 449] on span "Create" at bounding box center [554, 442] width 36 height 18
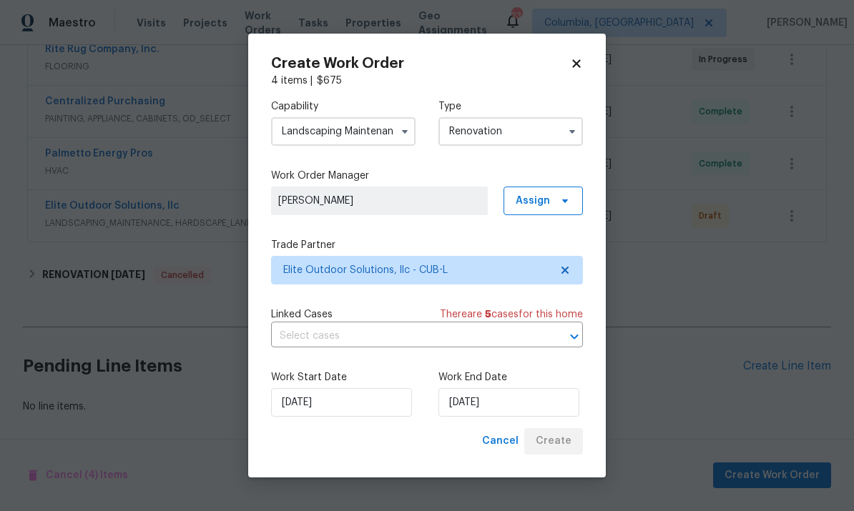
scroll to position [336, 0]
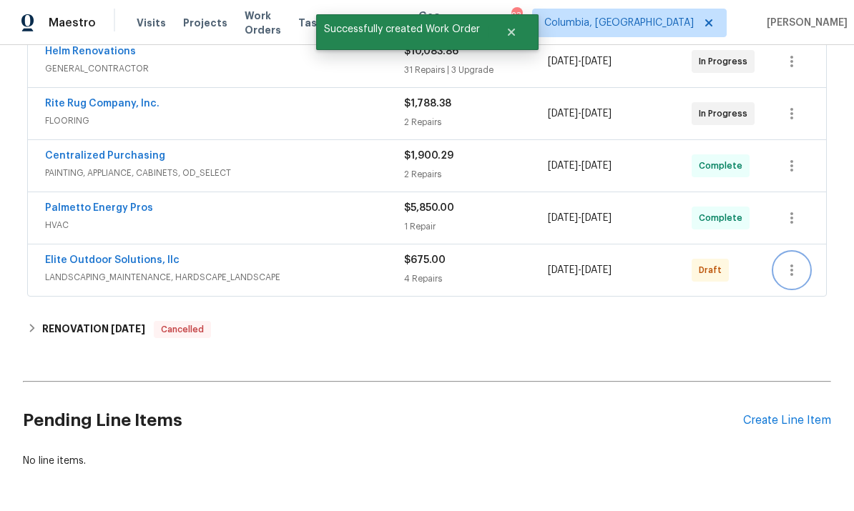
click at [794, 262] on icon "button" at bounding box center [791, 270] width 17 height 17
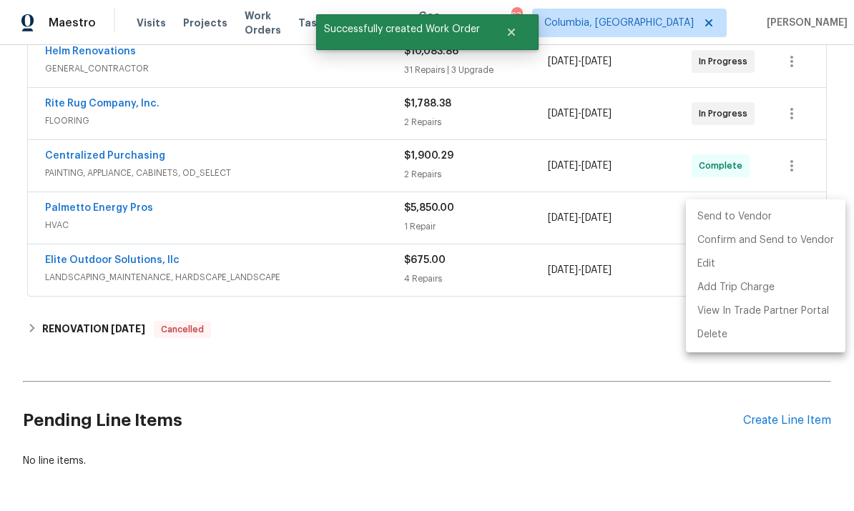
click at [720, 215] on li "Send to Vendor" at bounding box center [766, 217] width 160 height 24
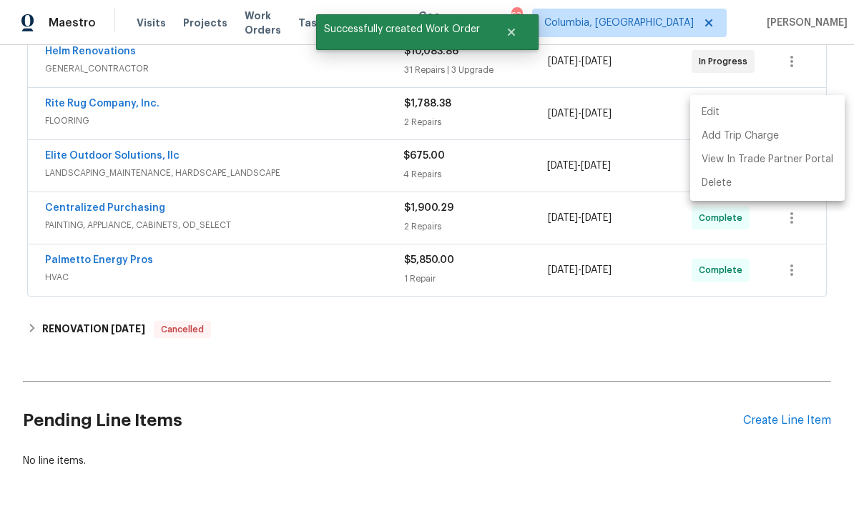
click at [121, 107] on div at bounding box center [427, 255] width 854 height 511
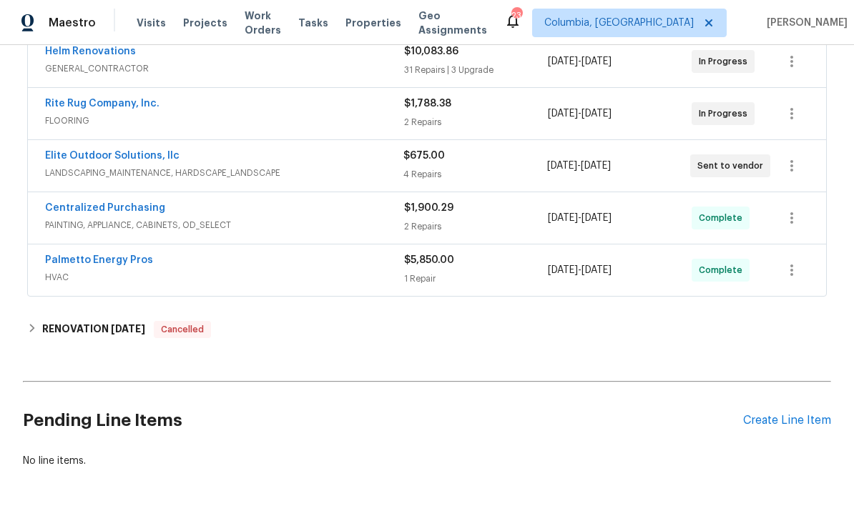
click at [129, 151] on link "Elite Outdoor Solutions, llc" at bounding box center [112, 156] width 134 height 10
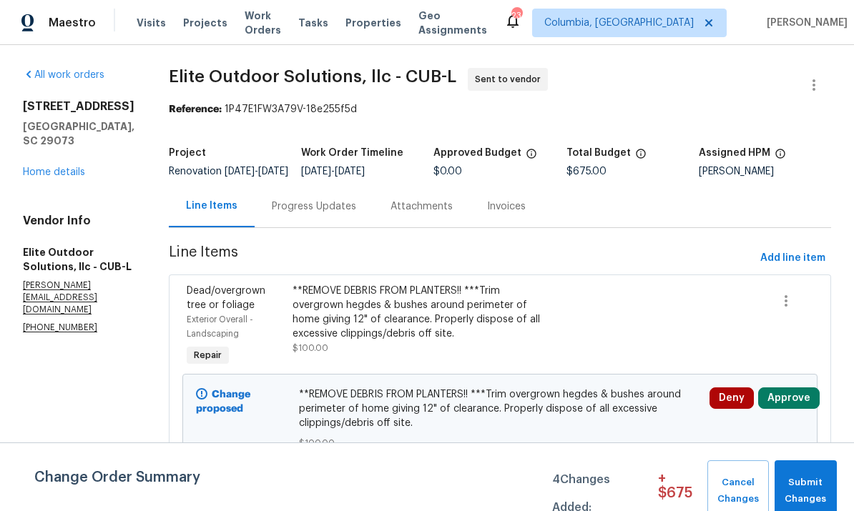
click at [304, 227] on div "Progress Updates" at bounding box center [314, 206] width 119 height 42
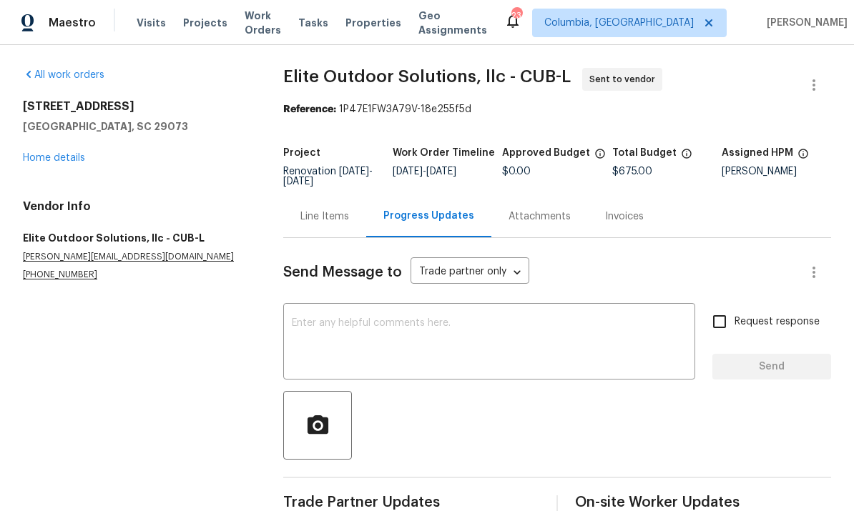
click at [418, 323] on textarea at bounding box center [489, 343] width 395 height 50
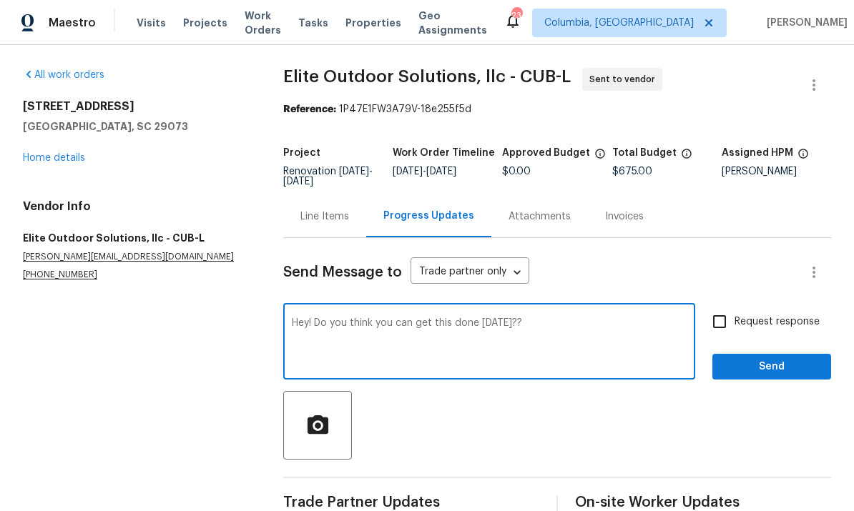
type textarea "Hey! Do you think you can get this done [DATE]??"
click at [766, 362] on span "Send" at bounding box center [772, 367] width 96 height 18
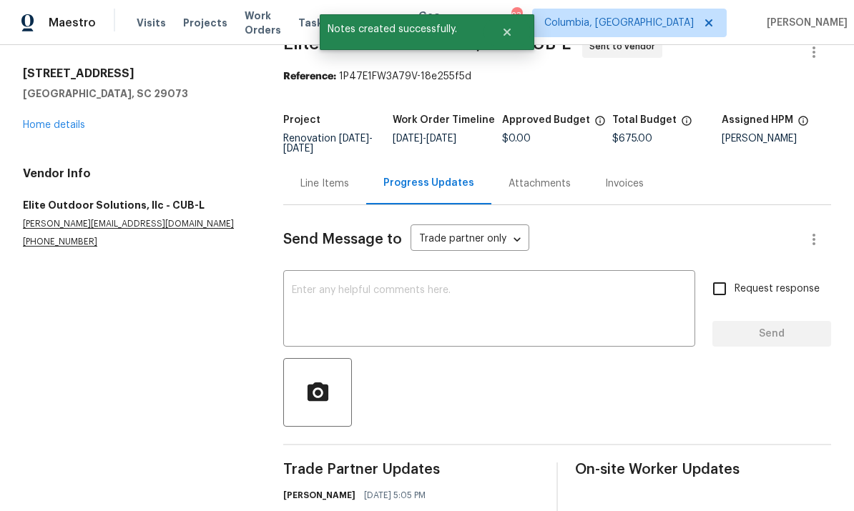
scroll to position [54, 0]
click at [54, 120] on link "Home details" at bounding box center [54, 125] width 62 height 10
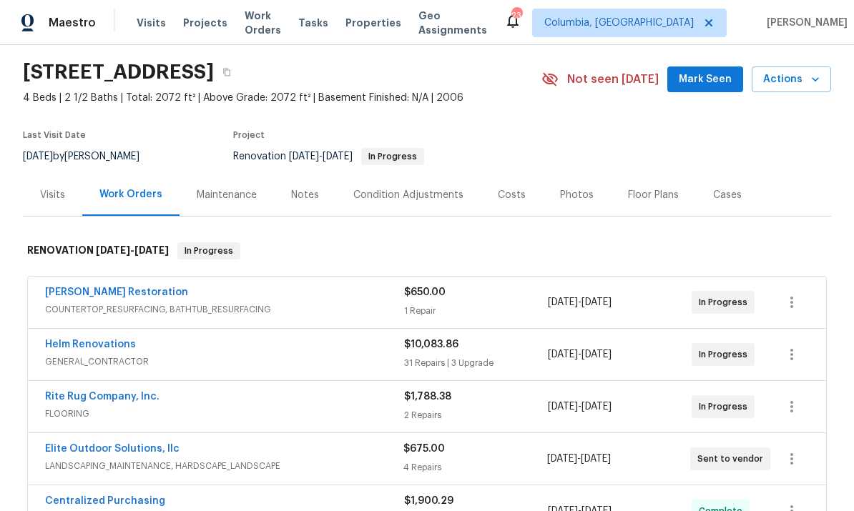
scroll to position [63, 0]
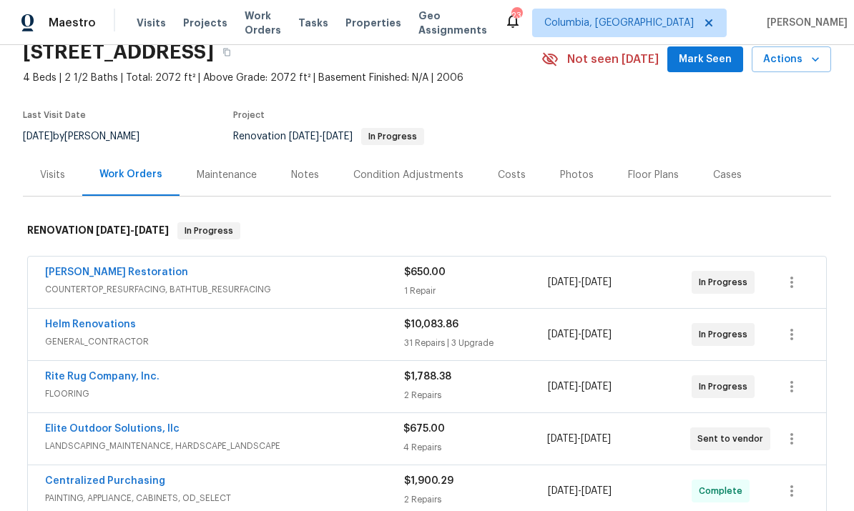
click at [131, 424] on link "Elite Outdoor Solutions, llc" at bounding box center [112, 429] width 134 height 10
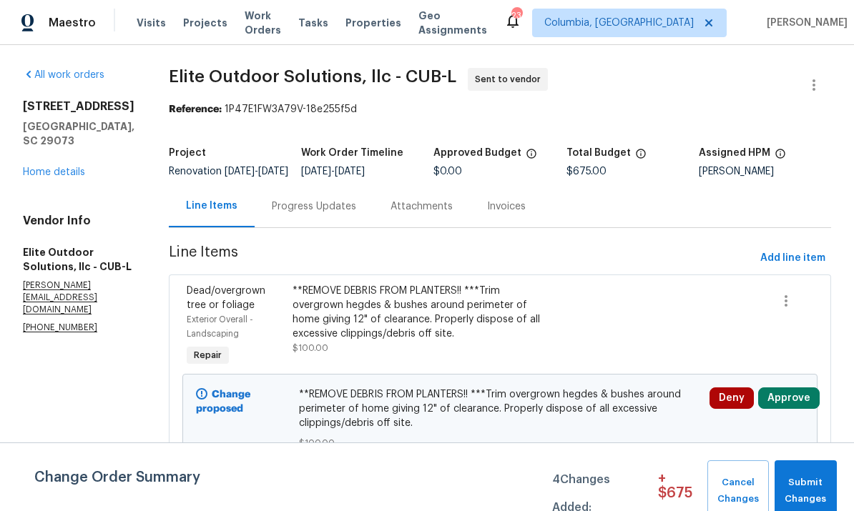
click at [275, 214] on div "Progress Updates" at bounding box center [314, 207] width 84 height 14
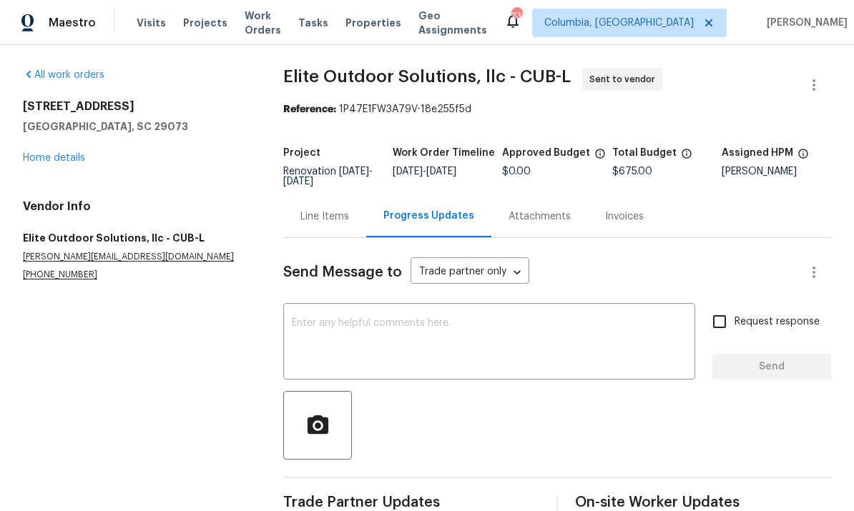
click at [396, 323] on textarea at bounding box center [489, 343] width 395 height 50
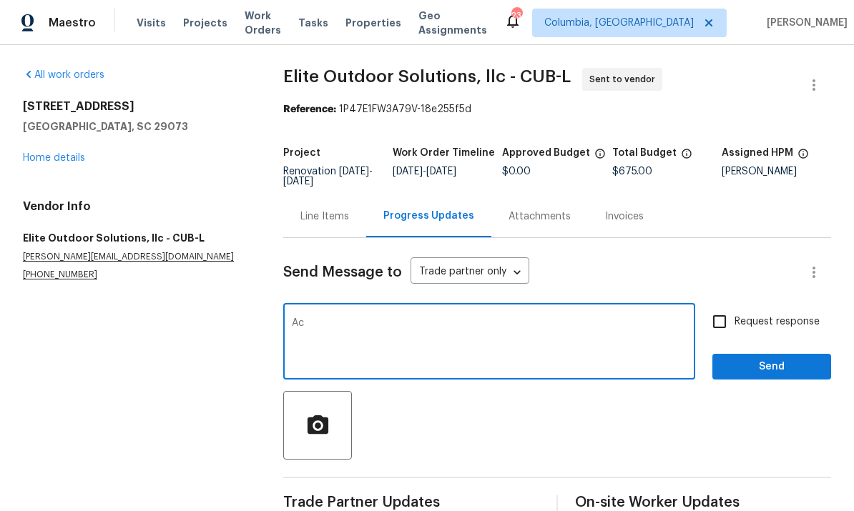
type textarea "A"
click at [50, 162] on link "Home details" at bounding box center [54, 158] width 62 height 10
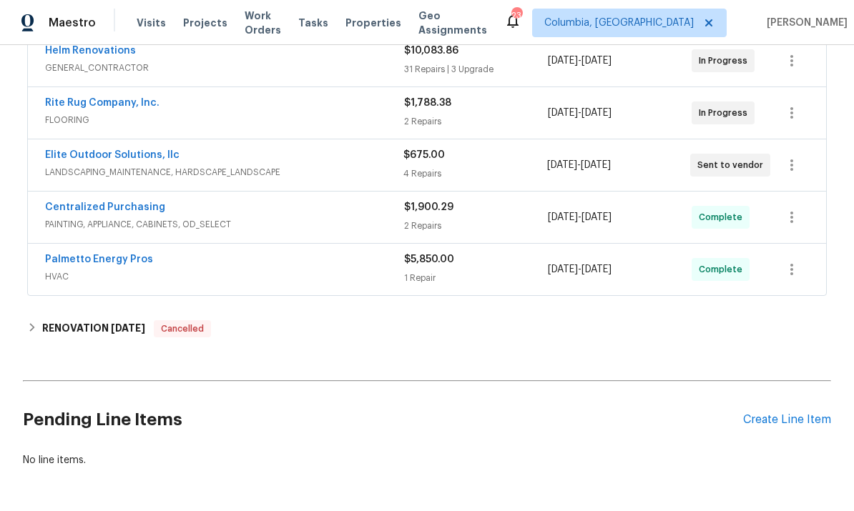
scroll to position [336, 0]
click at [772, 425] on div "Create Line Item" at bounding box center [787, 421] width 88 height 14
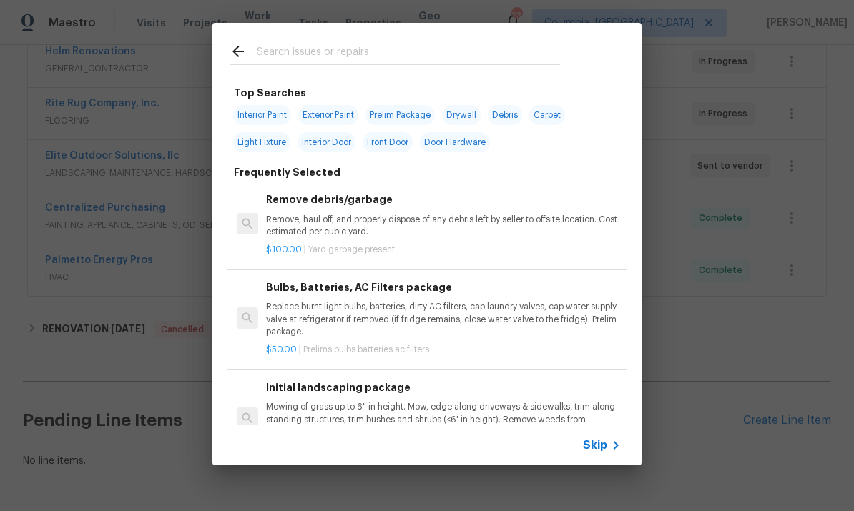
click at [371, 54] on input "text" at bounding box center [408, 53] width 303 height 21
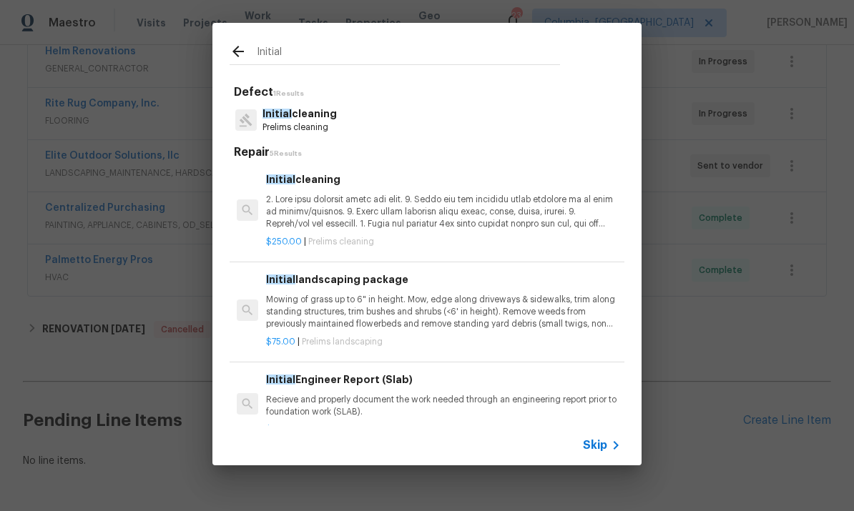
type input "Initial"
click at [421, 128] on div "Initial cleaning Prelims cleaning" at bounding box center [427, 120] width 395 height 39
click at [423, 208] on p at bounding box center [443, 212] width 355 height 36
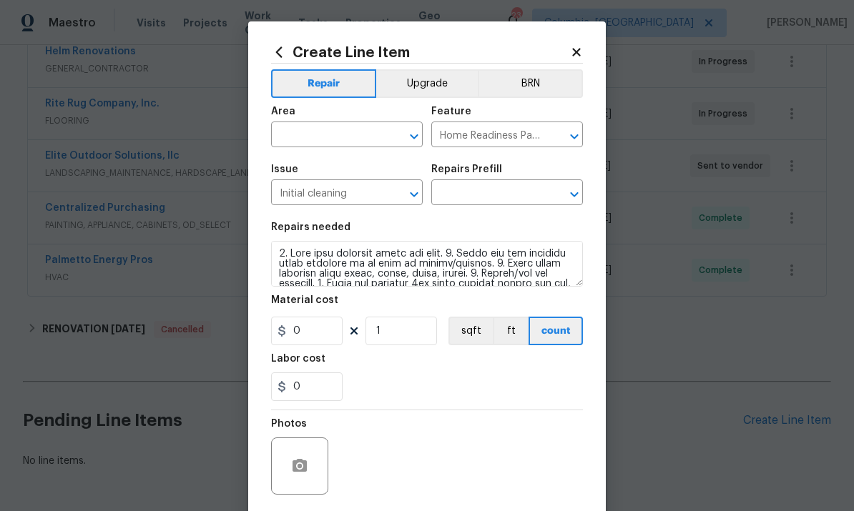
type input "Initial cleaning $250.00"
type input "250"
click at [345, 141] on input "text" at bounding box center [327, 136] width 112 height 22
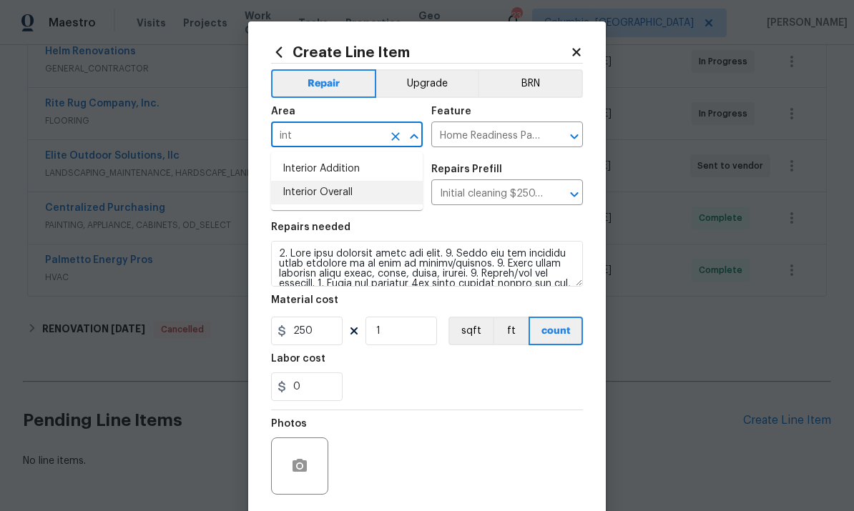
click at [358, 193] on li "Interior Overall" at bounding box center [347, 193] width 152 height 24
type input "Interior Overall"
click at [323, 336] on input "250" at bounding box center [307, 331] width 72 height 29
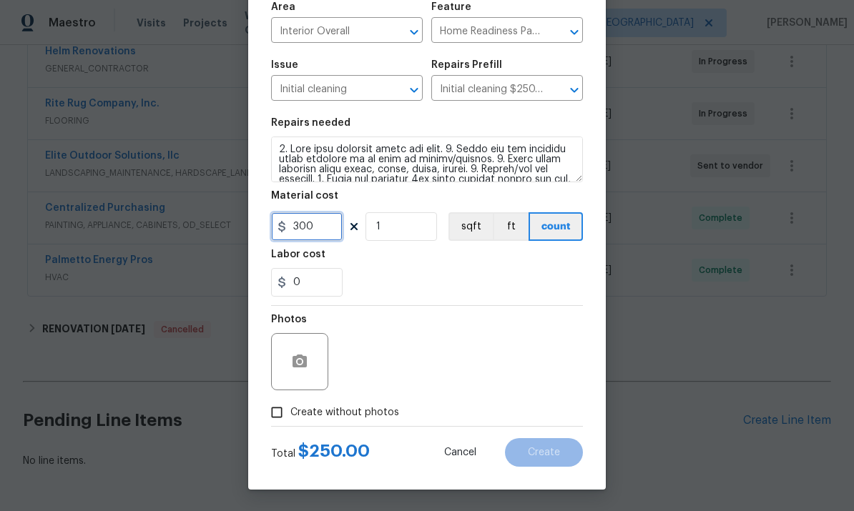
scroll to position [107, 0]
type input "300"
click at [282, 406] on input "Create without photos" at bounding box center [276, 412] width 27 height 27
checkbox input "true"
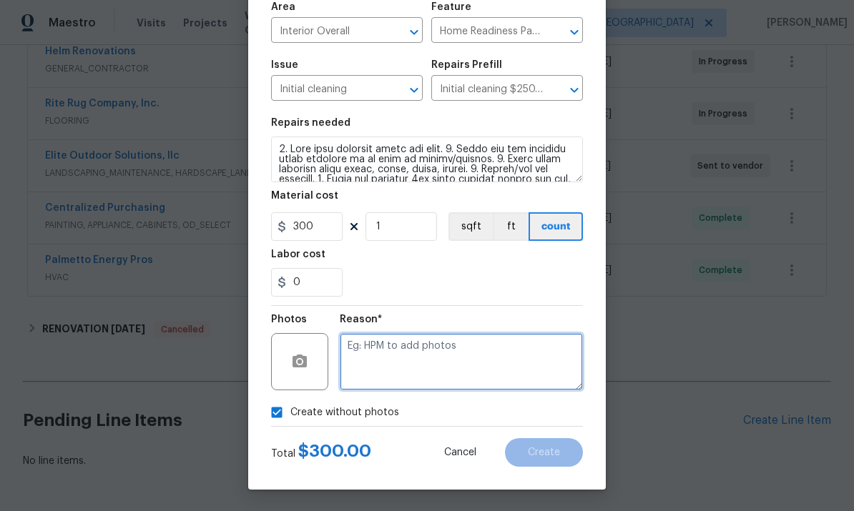
click at [455, 351] on textarea at bounding box center [461, 361] width 243 height 57
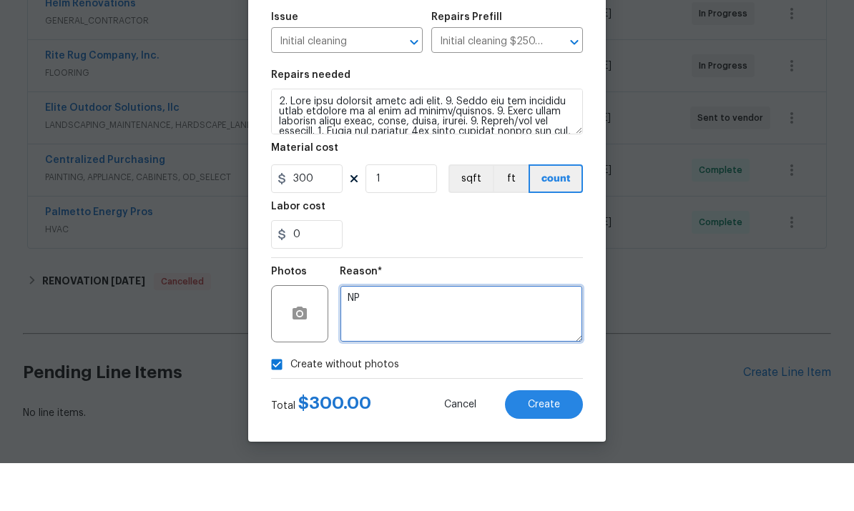
scroll to position [24, 0]
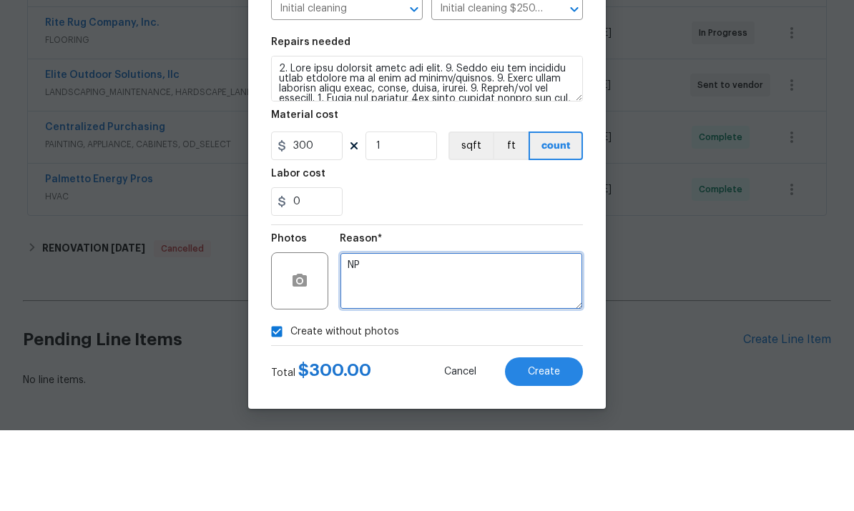
type textarea "NP"
click at [551, 438] on button "Create" at bounding box center [544, 452] width 78 height 29
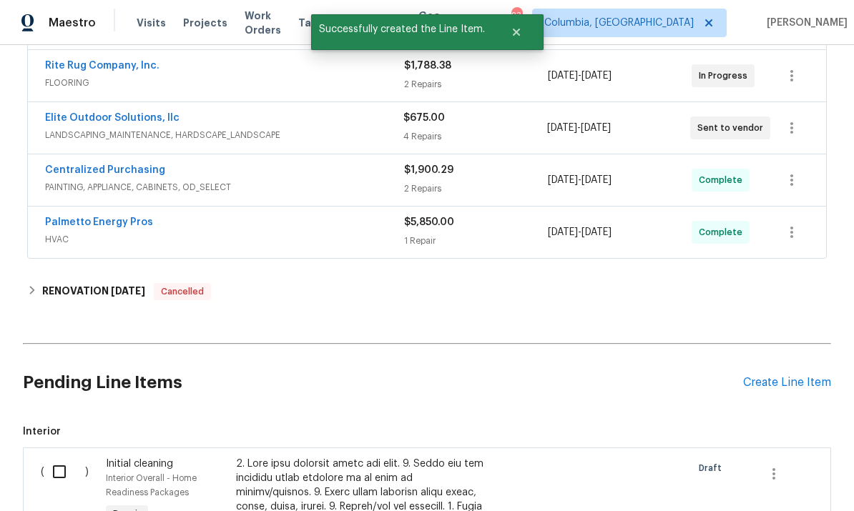
scroll to position [386, 0]
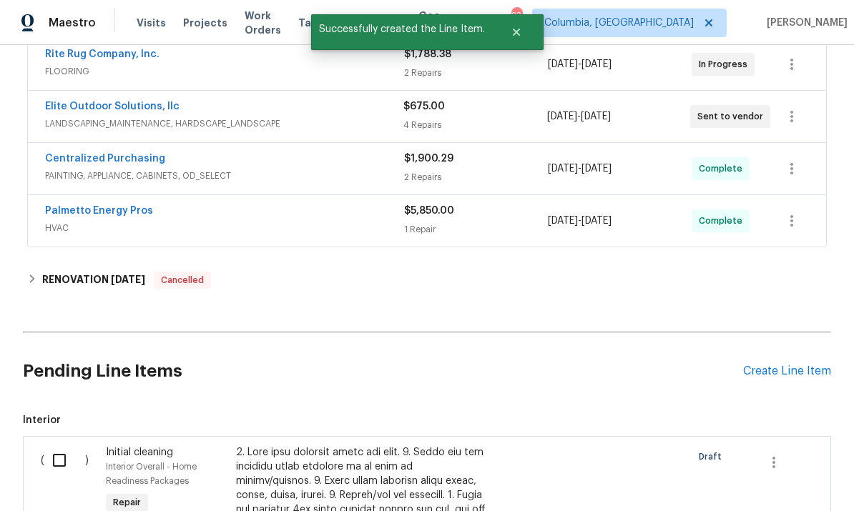
click at [63, 446] on input "checkbox" at bounding box center [64, 461] width 41 height 30
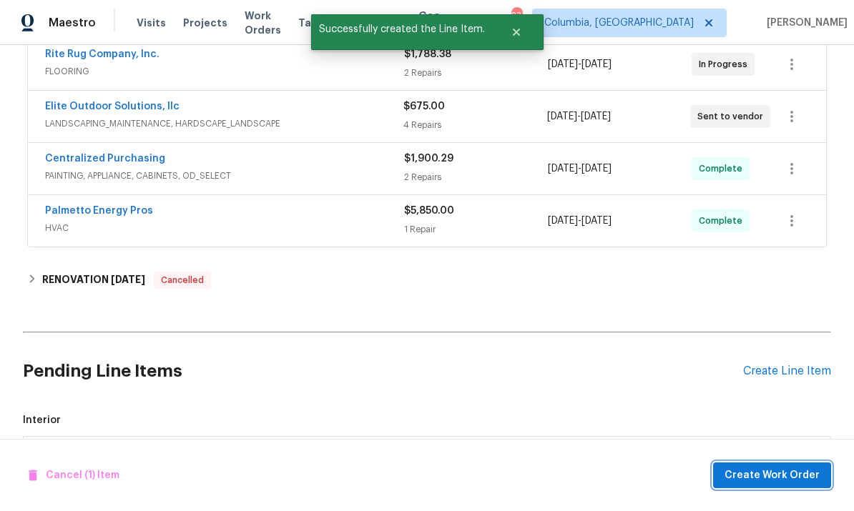
click at [727, 476] on button "Create Work Order" at bounding box center [772, 476] width 118 height 26
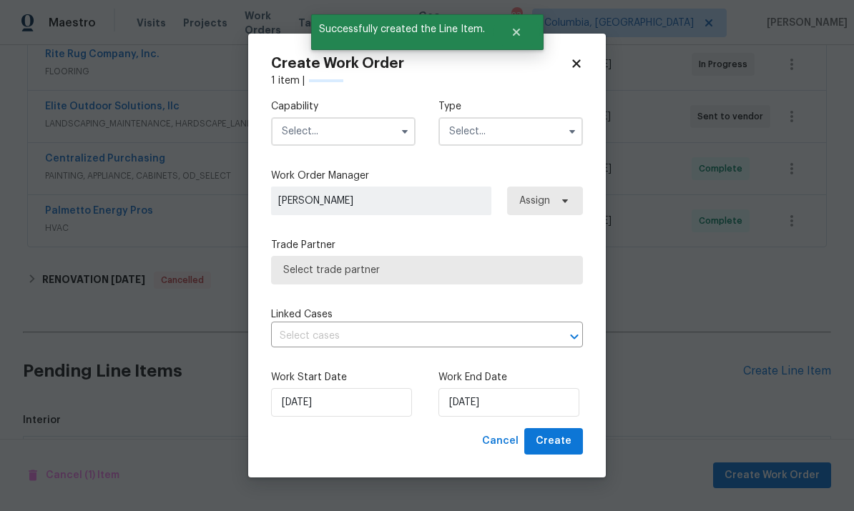
checkbox input "false"
click at [332, 132] on input "text" at bounding box center [343, 131] width 144 height 29
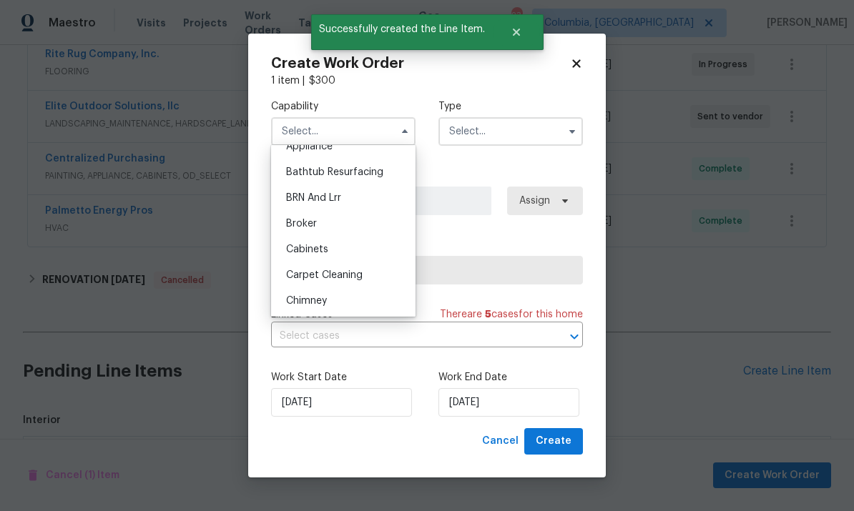
scroll to position [152, 0]
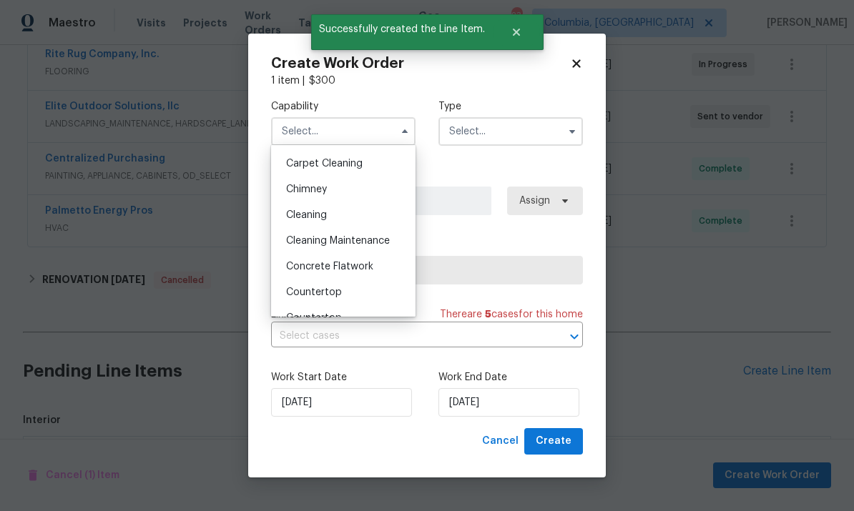
click at [366, 220] on div "Cleaning" at bounding box center [343, 215] width 137 height 26
type input "Cleaning"
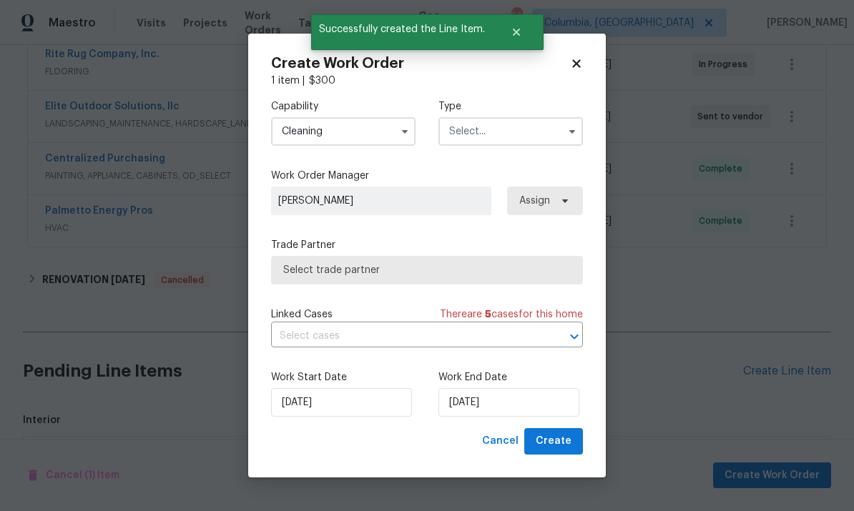
click at [504, 131] on input "text" at bounding box center [510, 131] width 144 height 29
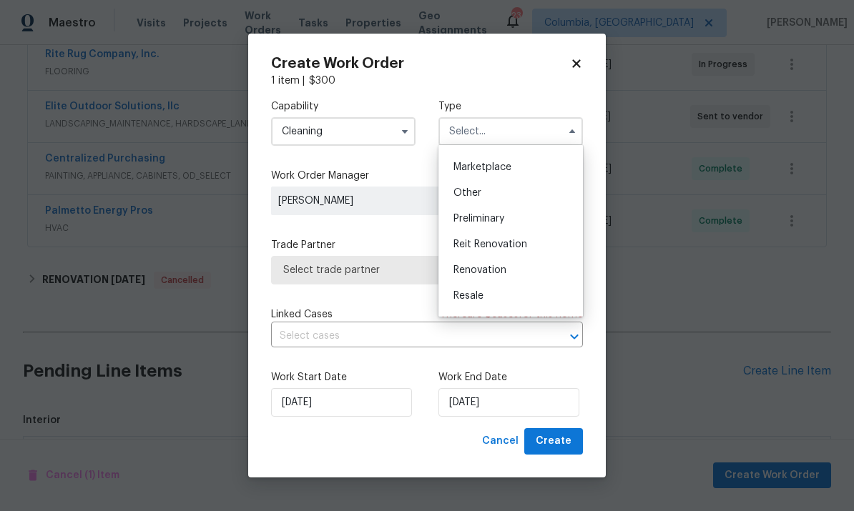
scroll to position [255, 0]
click at [509, 271] on div "Renovation" at bounding box center [510, 268] width 137 height 26
type input "Renovation"
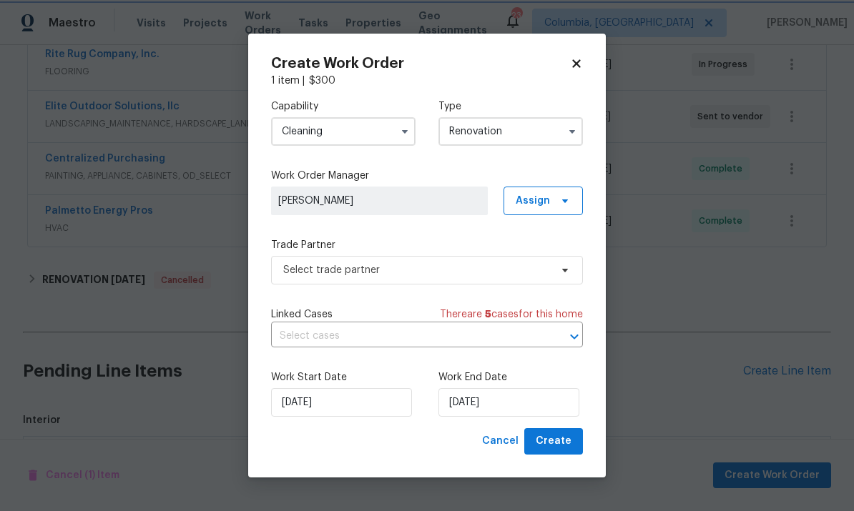
scroll to position [0, 0]
click at [485, 263] on span "Select trade partner" at bounding box center [416, 270] width 267 height 14
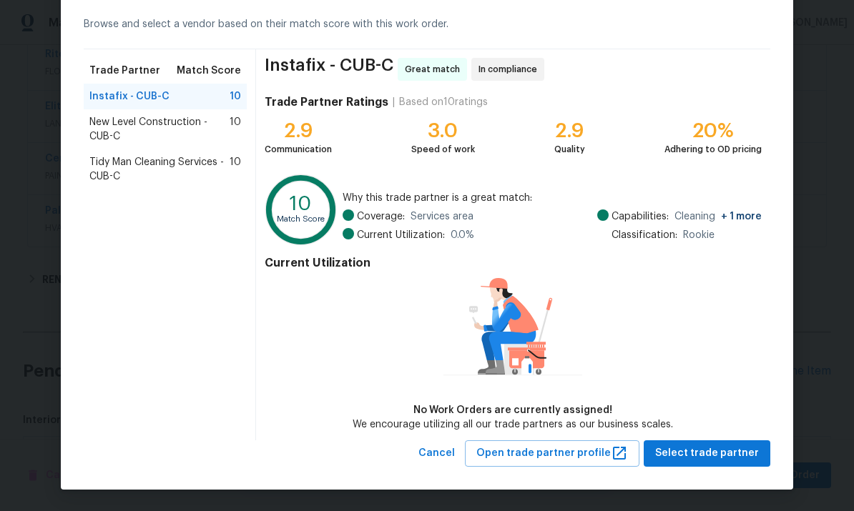
scroll to position [61, 0]
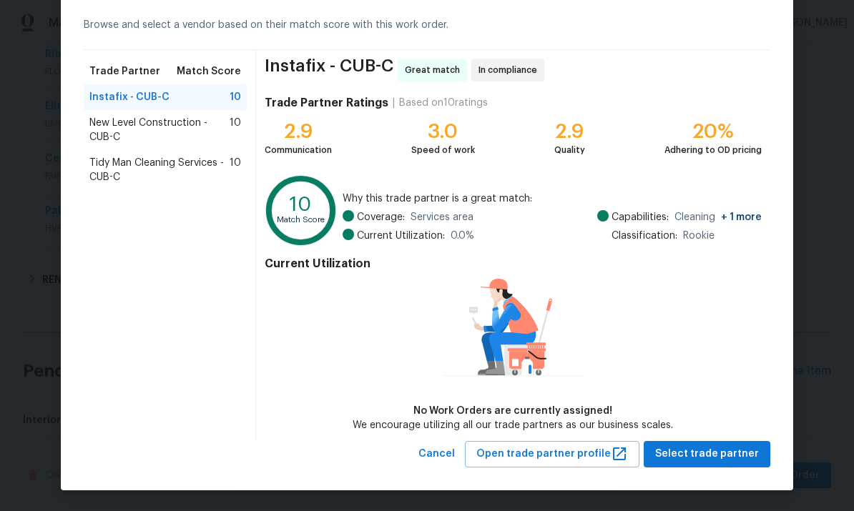
click at [217, 174] on span "Tidy Man Cleaning Services - CUB-C" at bounding box center [159, 170] width 140 height 29
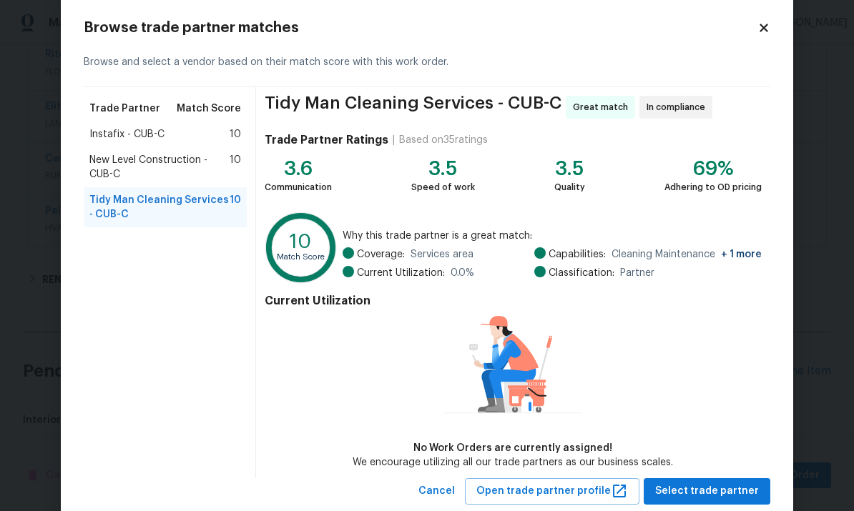
scroll to position [21, 0]
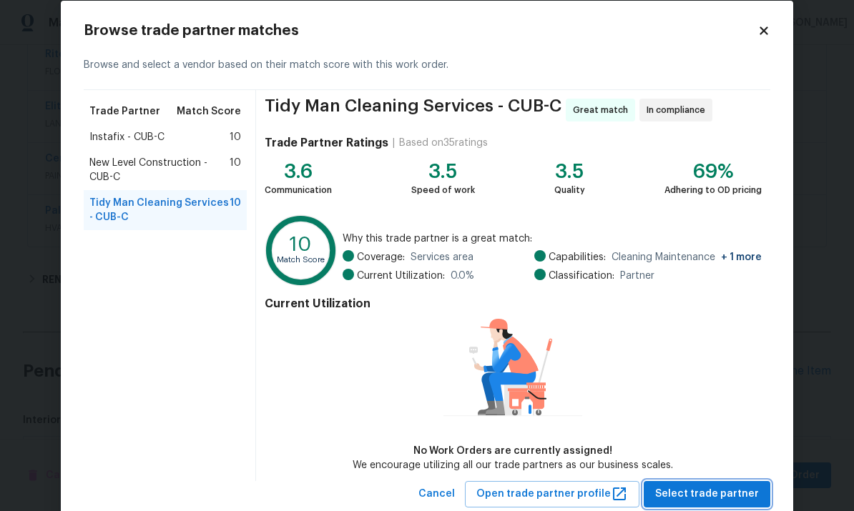
click at [702, 491] on span "Select trade partner" at bounding box center [707, 495] width 104 height 18
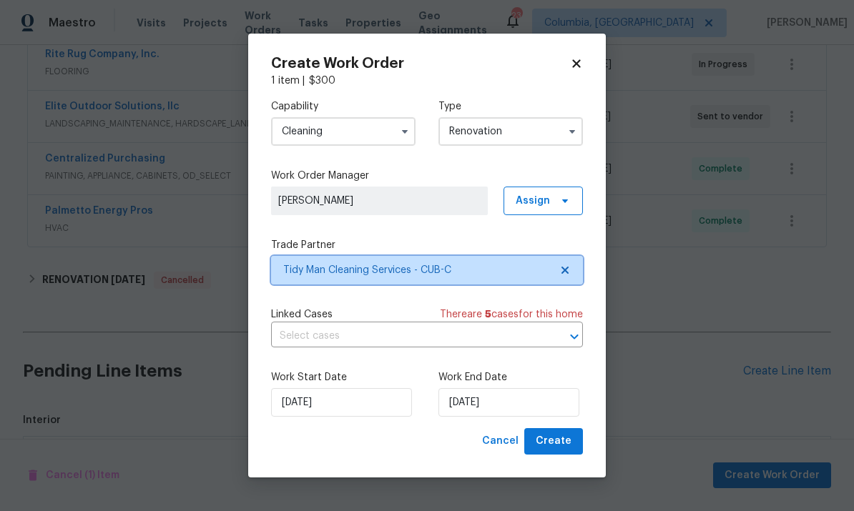
scroll to position [0, 0]
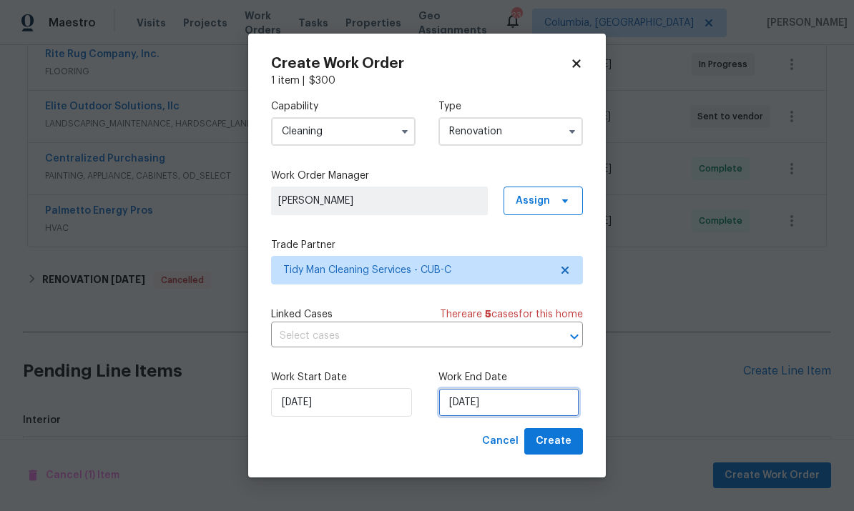
click at [521, 410] on input "[DATE]" at bounding box center [508, 402] width 141 height 29
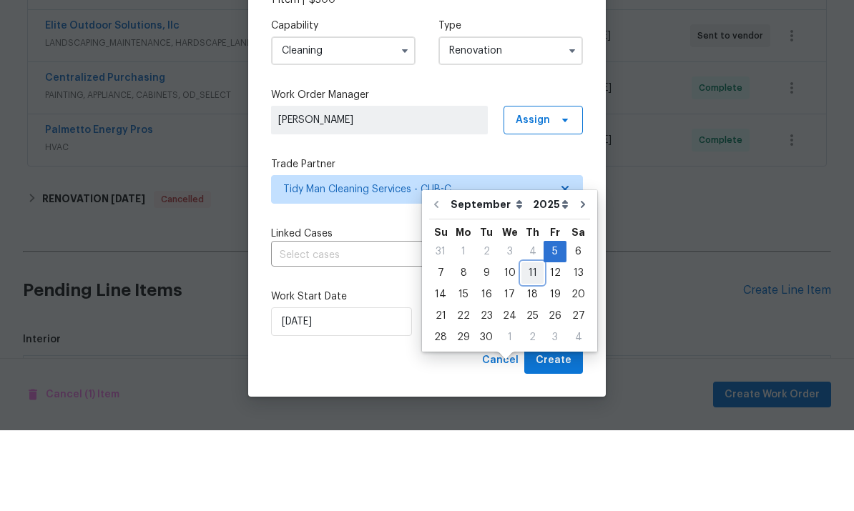
click at [529, 344] on div "11" at bounding box center [532, 354] width 22 height 20
type input "[DATE]"
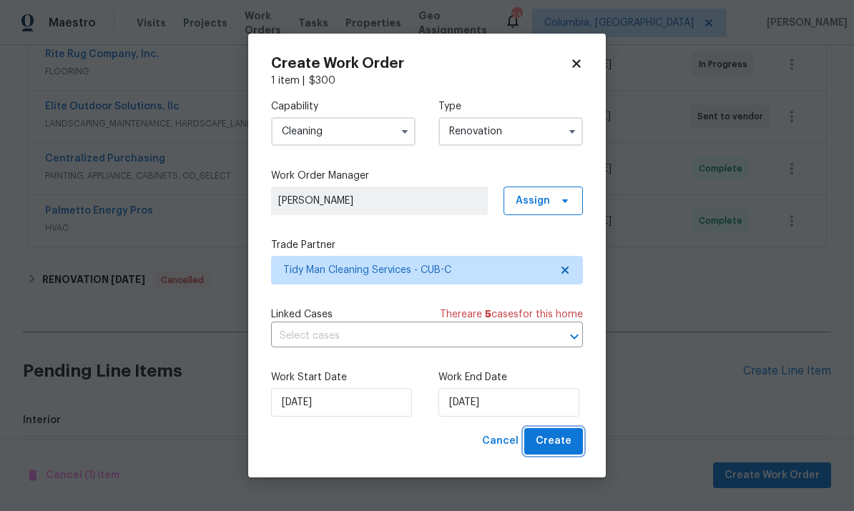
click at [567, 448] on span "Create" at bounding box center [554, 442] width 36 height 18
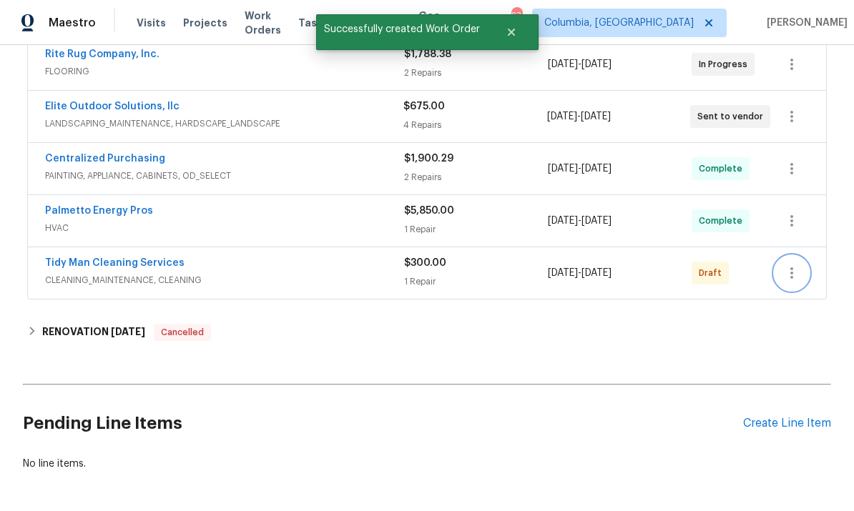
click at [792, 256] on button "button" at bounding box center [792, 273] width 34 height 34
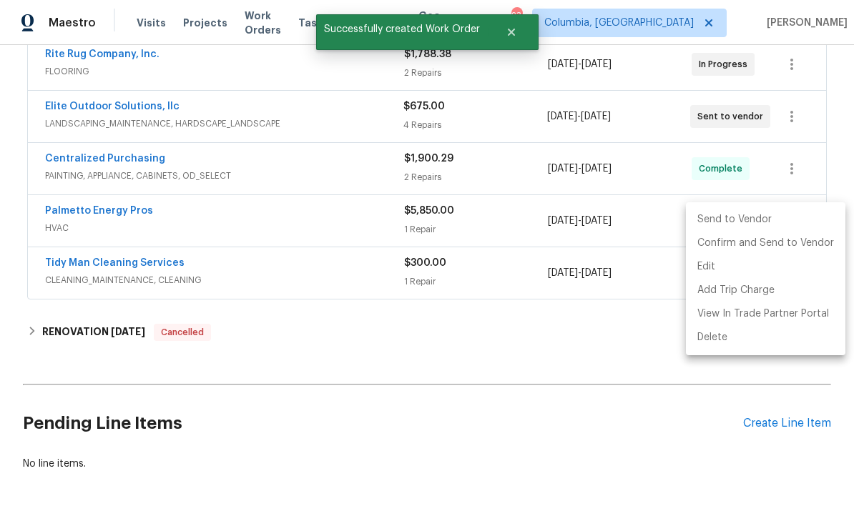
click at [734, 230] on li "Send to Vendor" at bounding box center [766, 220] width 160 height 24
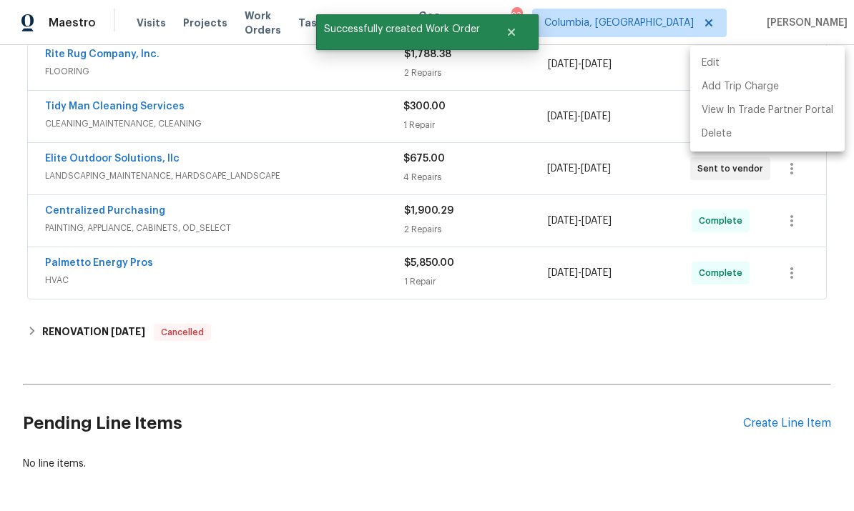
click at [569, 303] on div at bounding box center [427, 255] width 854 height 511
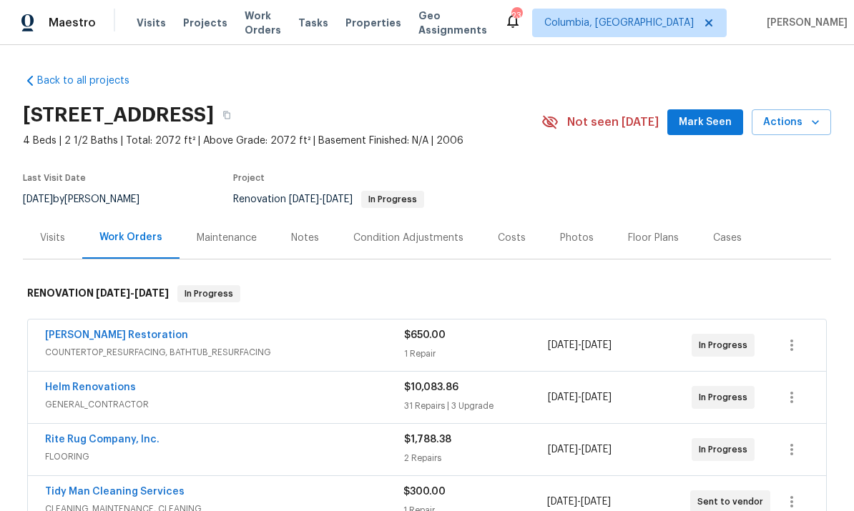
click at [213, 29] on span "Projects" at bounding box center [205, 23] width 44 height 14
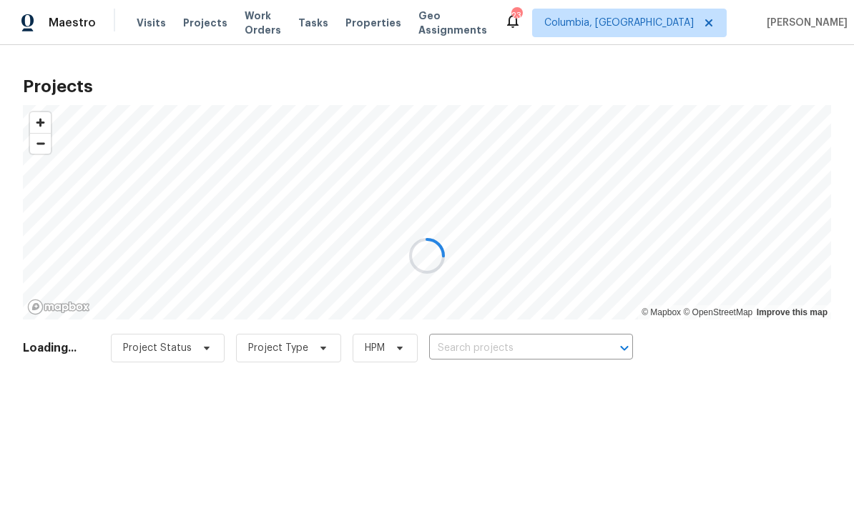
click at [487, 341] on div at bounding box center [427, 255] width 854 height 511
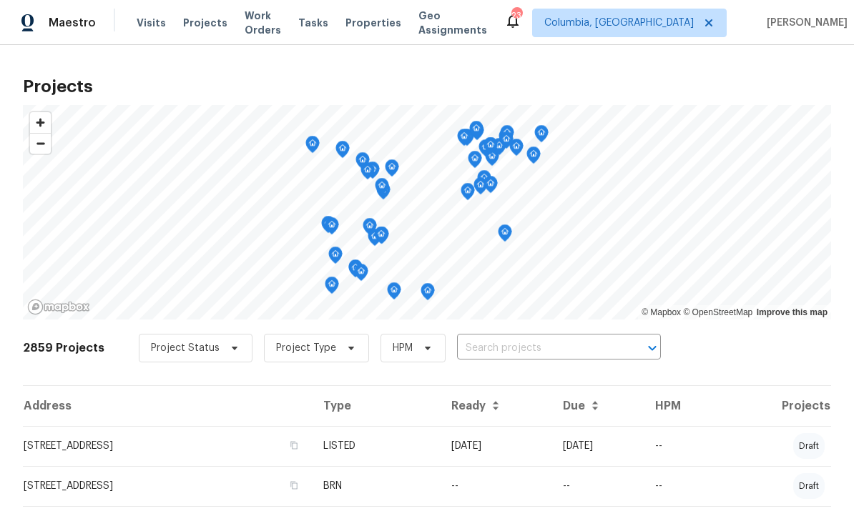
click at [501, 350] on input "text" at bounding box center [539, 349] width 164 height 22
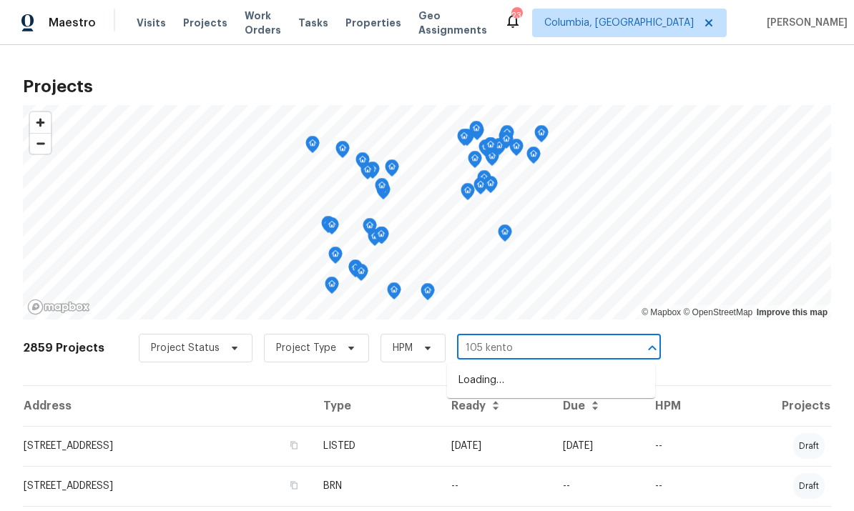
type input "105 kenton"
click at [562, 391] on li "[STREET_ADDRESS]" at bounding box center [551, 381] width 208 height 24
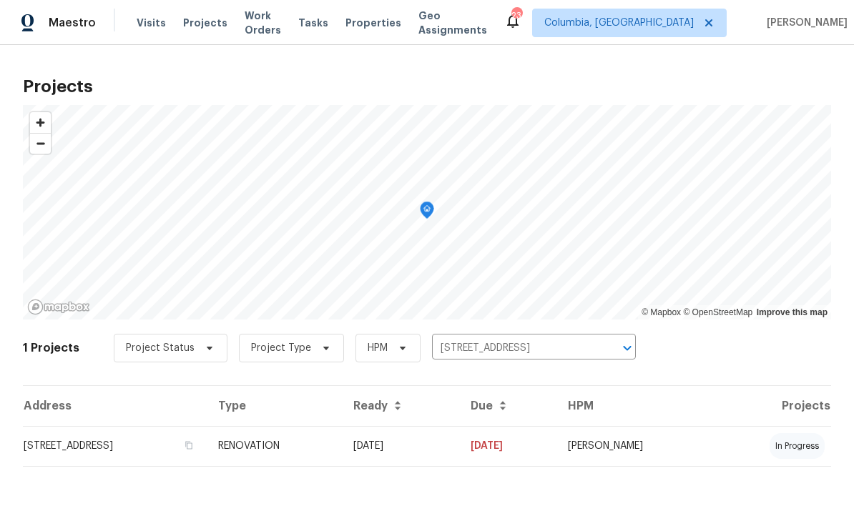
click at [190, 448] on td "[STREET_ADDRESS]" at bounding box center [115, 446] width 184 height 40
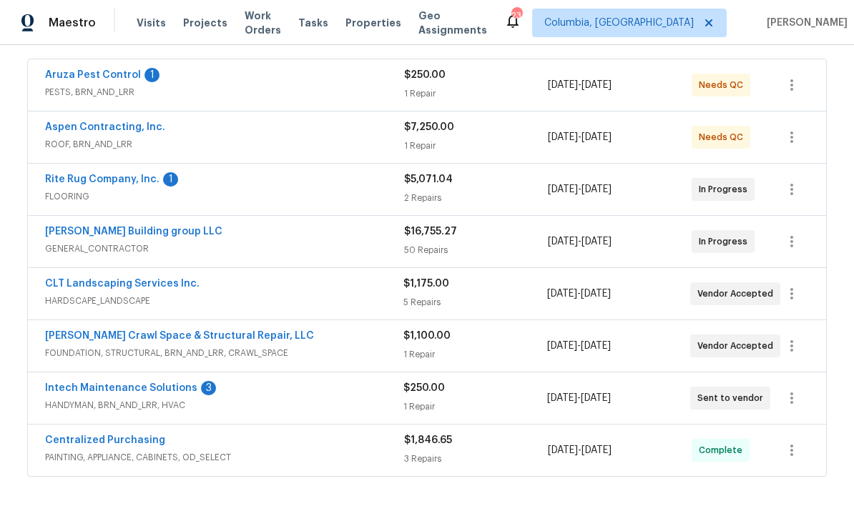
scroll to position [254, 0]
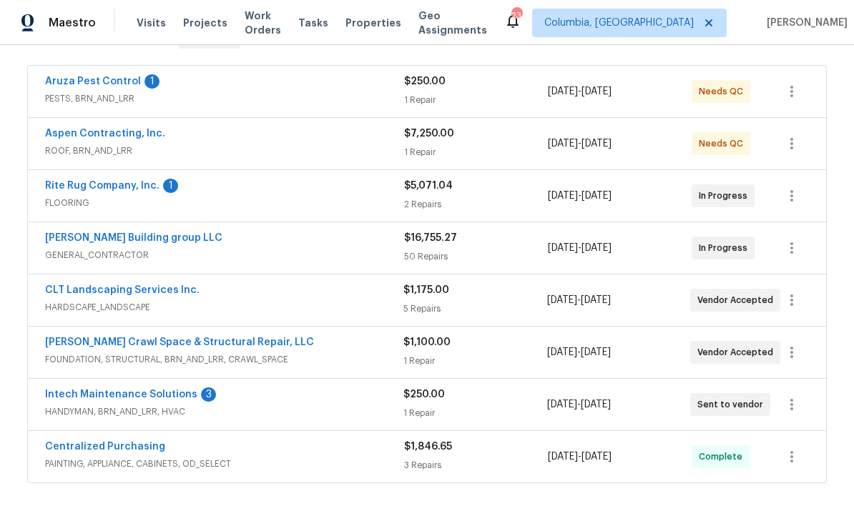
click at [161, 292] on link "CLT Landscaping Services Inc." at bounding box center [122, 290] width 155 height 10
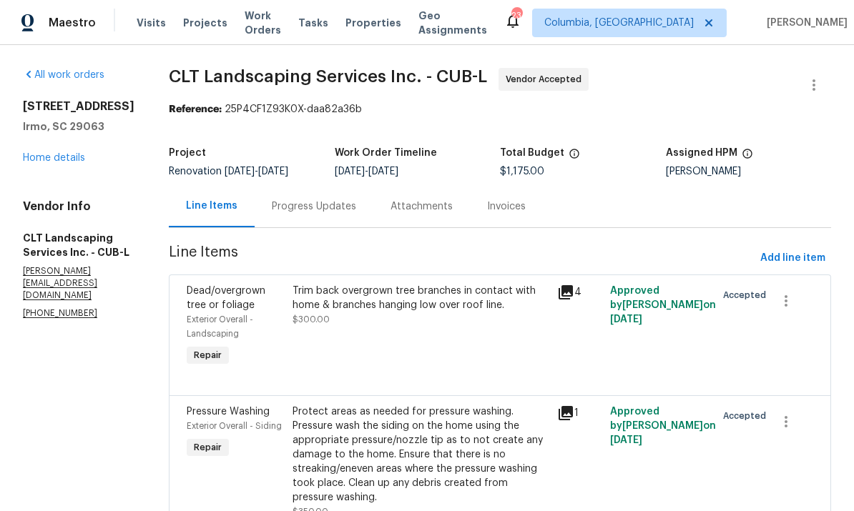
click at [308, 197] on div "Progress Updates" at bounding box center [314, 206] width 119 height 42
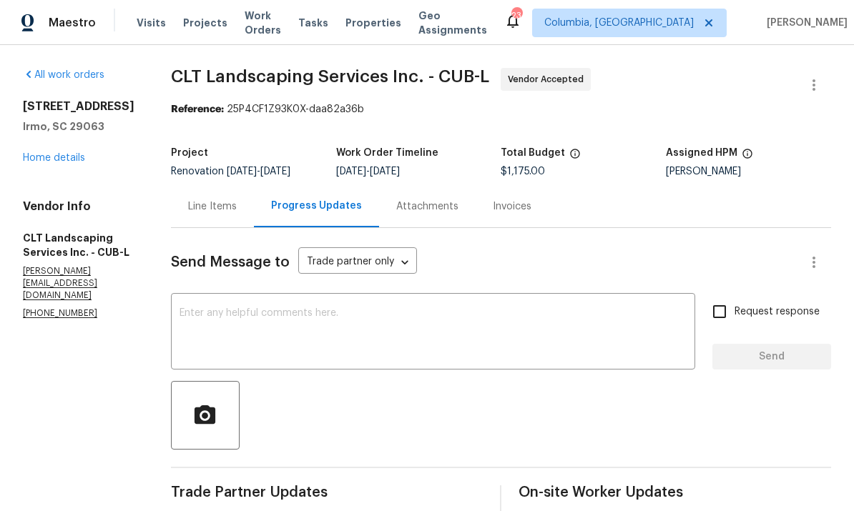
click at [508, 323] on textarea at bounding box center [433, 333] width 507 height 50
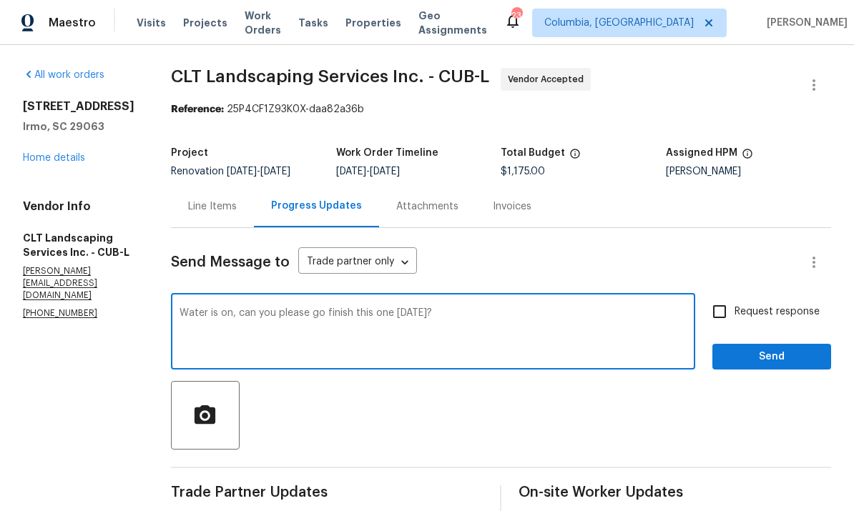
type textarea "Water is on, can you please go finish this one [DATE]?"
click at [789, 340] on div "Request response Send" at bounding box center [771, 333] width 119 height 73
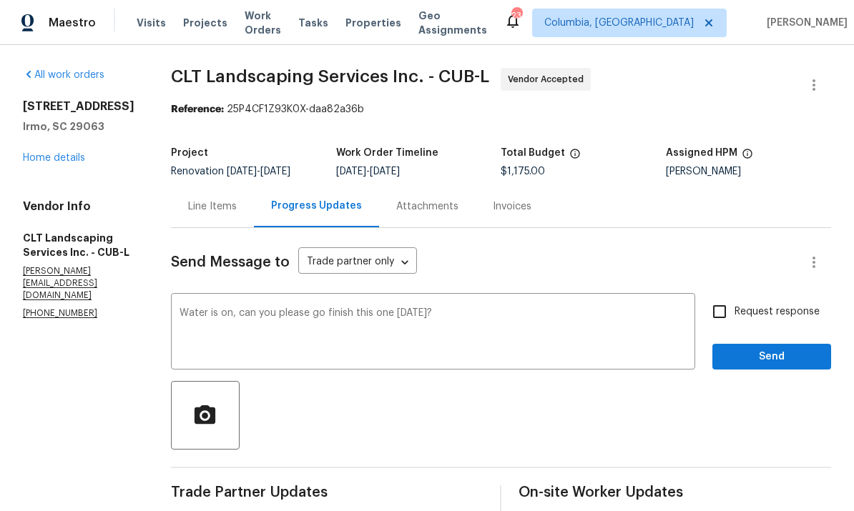
click at [54, 160] on link "Home details" at bounding box center [54, 158] width 62 height 10
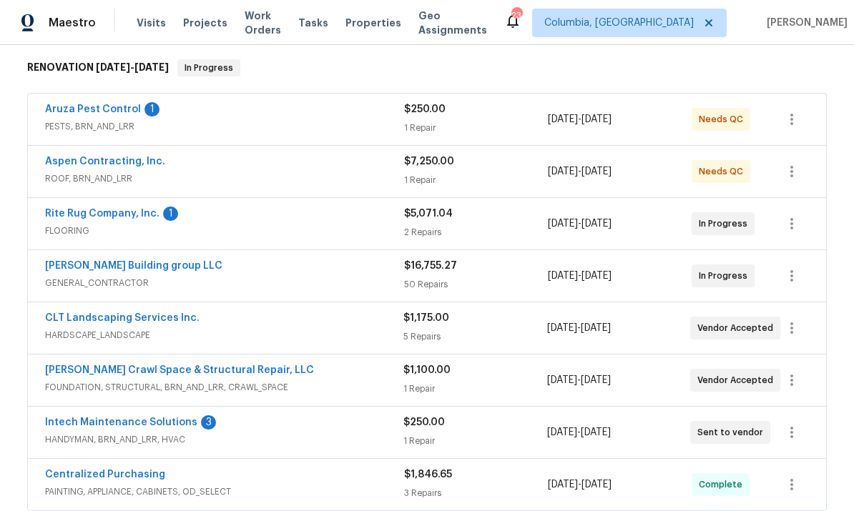
scroll to position [229, 0]
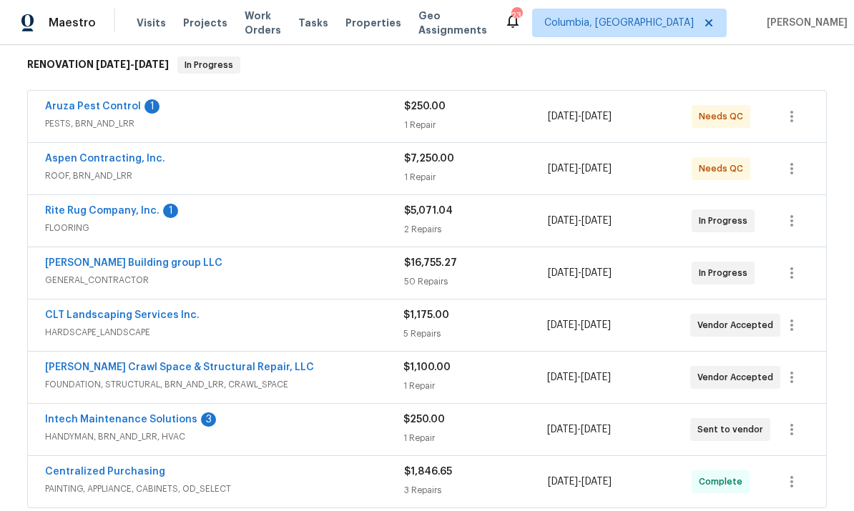
click at [154, 311] on link "CLT Landscaping Services Inc." at bounding box center [122, 315] width 155 height 10
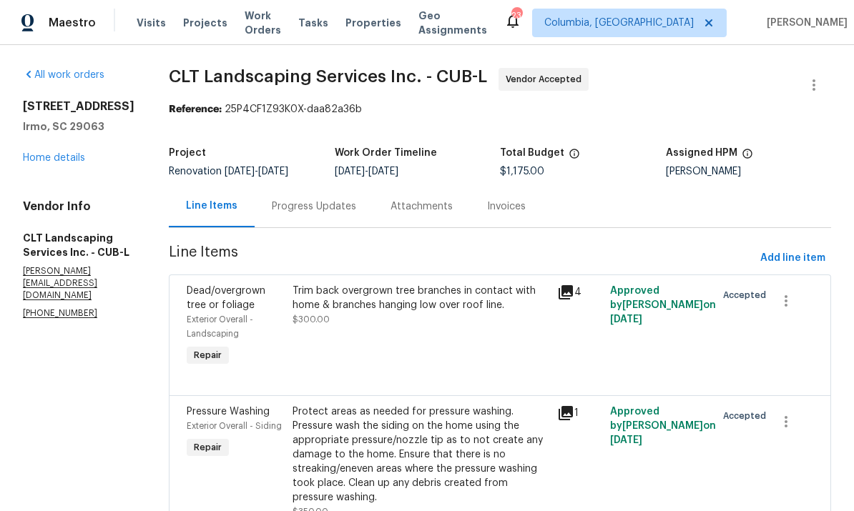
click at [323, 212] on div "Progress Updates" at bounding box center [314, 207] width 84 height 14
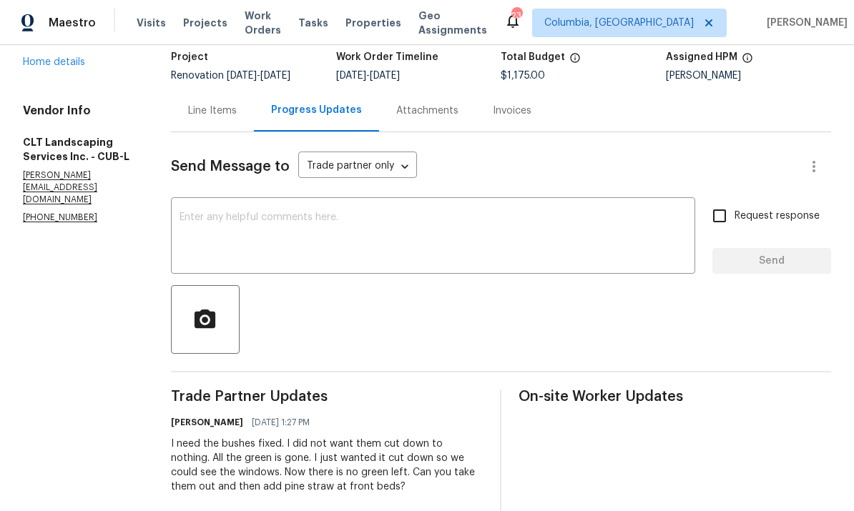
scroll to position [128, 0]
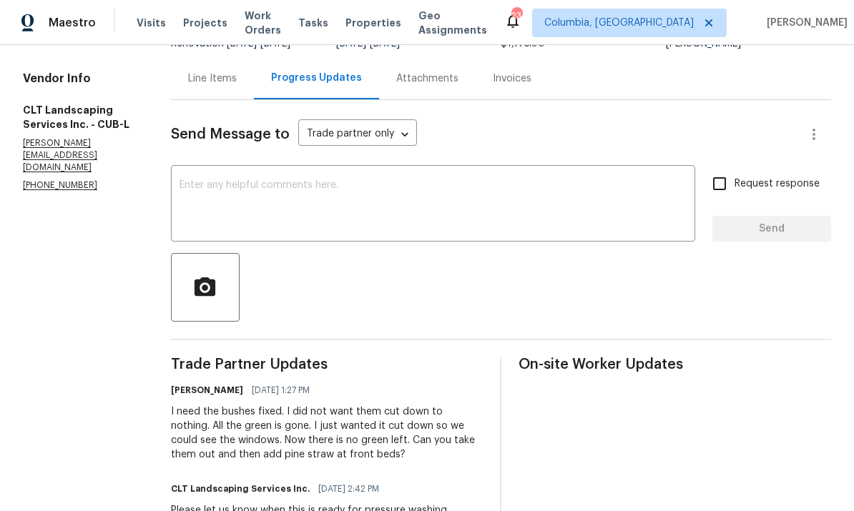
click at [460, 200] on textarea at bounding box center [433, 205] width 507 height 50
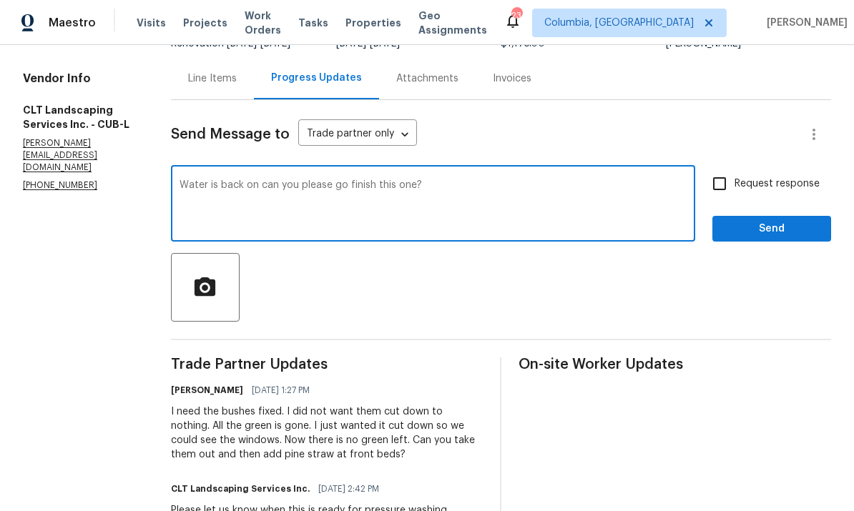
type textarea "Water is back on can you please go finish this one?"
click at [786, 221] on span "Send" at bounding box center [772, 229] width 96 height 18
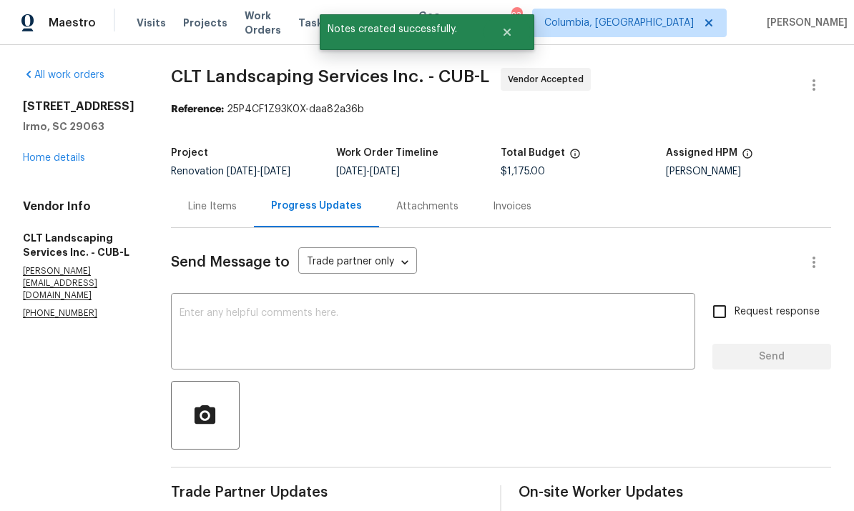
click at [69, 156] on link "Home details" at bounding box center [54, 158] width 62 height 10
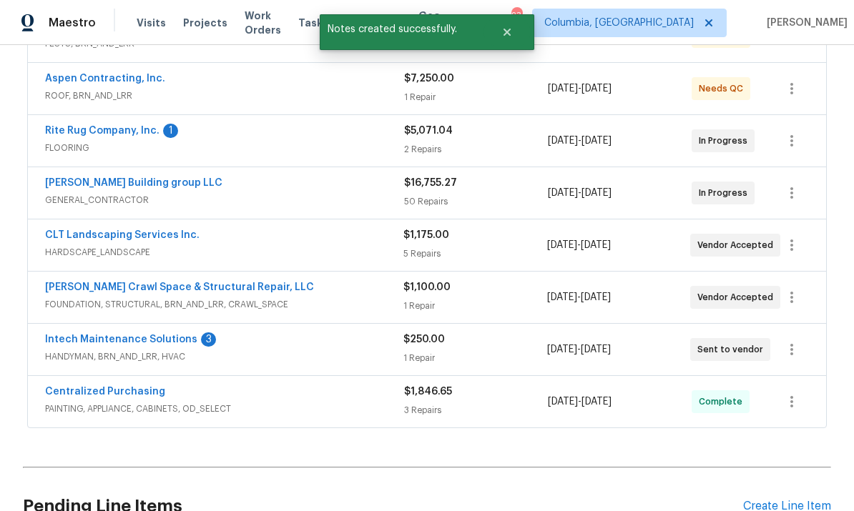
scroll to position [310, 0]
click at [155, 342] on link "Intech Maintenance Solutions" at bounding box center [121, 339] width 152 height 10
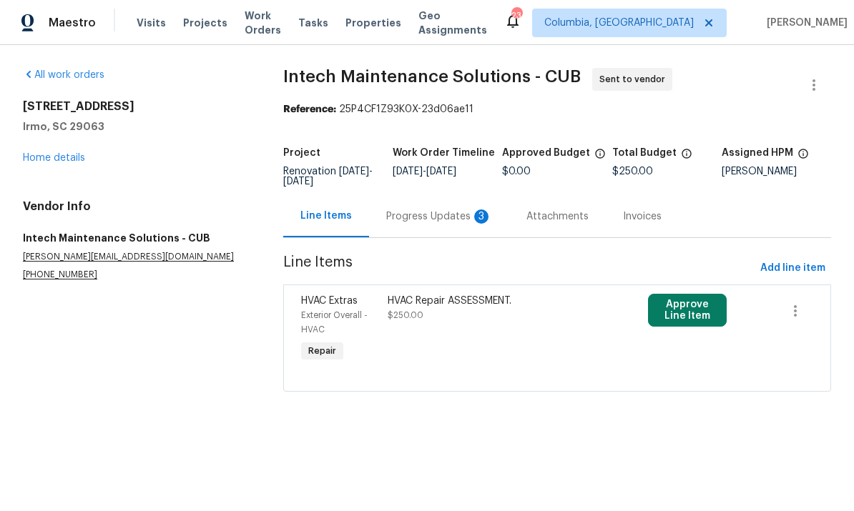
click at [438, 227] on div "Progress Updates 3" at bounding box center [439, 216] width 140 height 42
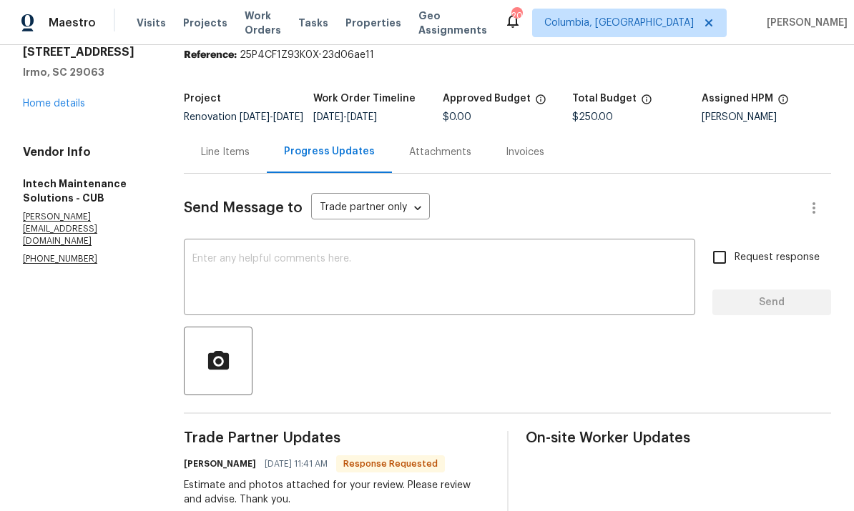
scroll to position [57, 0]
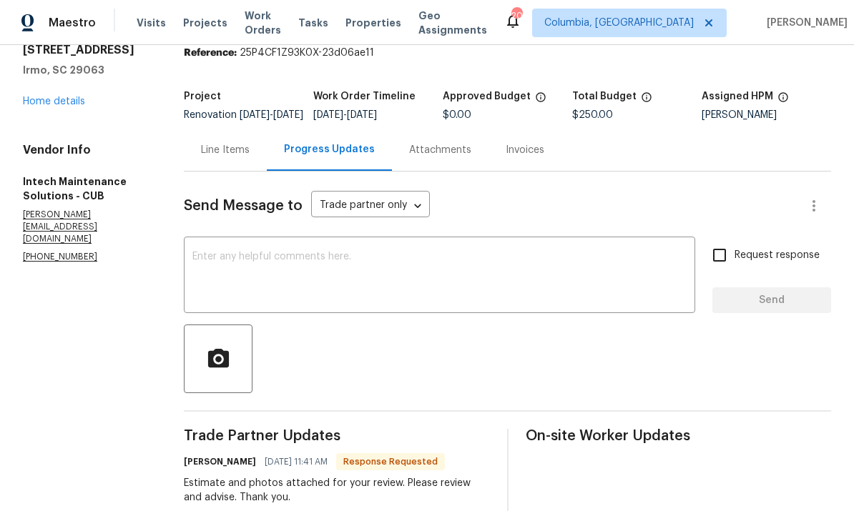
click at [232, 157] on div "Line Items" at bounding box center [225, 150] width 49 height 14
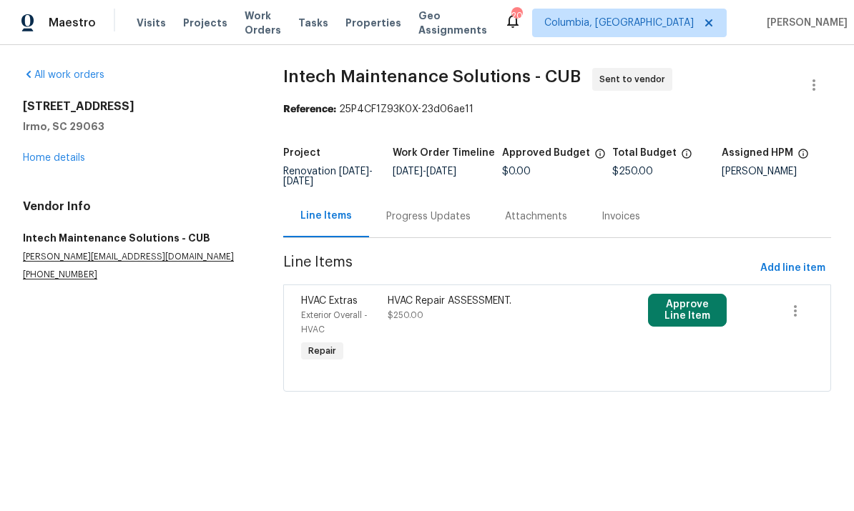
click at [419, 310] on div "HVAC Repair ASSESSMENT. $250.00" at bounding box center [492, 308] width 208 height 29
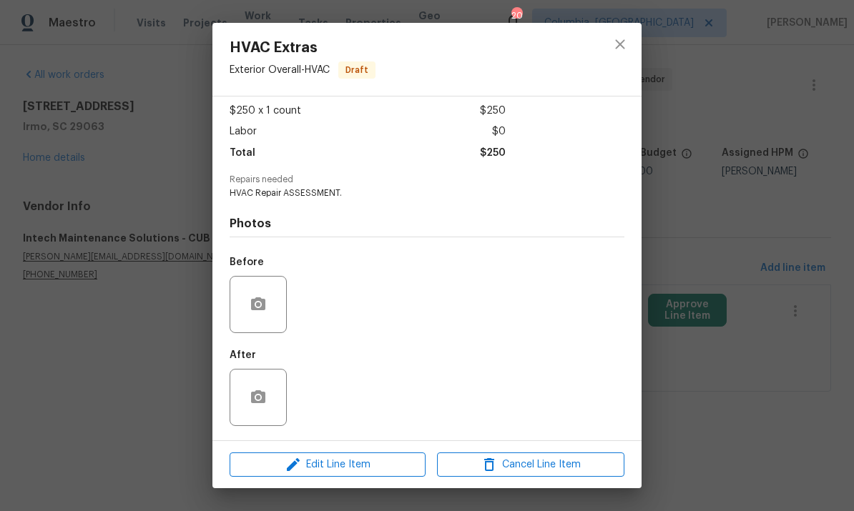
scroll to position [79, 0]
click at [333, 325] on div "Before" at bounding box center [427, 295] width 395 height 93
click at [468, 319] on div "Before" at bounding box center [427, 295] width 395 height 93
click at [342, 333] on div "Before" at bounding box center [427, 295] width 395 height 93
click at [614, 40] on icon "close" at bounding box center [620, 44] width 17 height 17
